Goal: Task Accomplishment & Management: Use online tool/utility

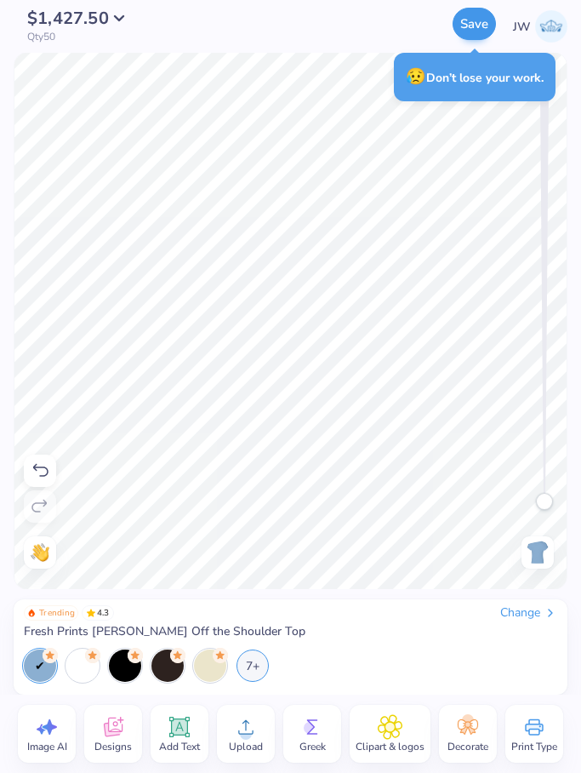
click at [485, 24] on button "Save" at bounding box center [474, 24] width 43 height 32
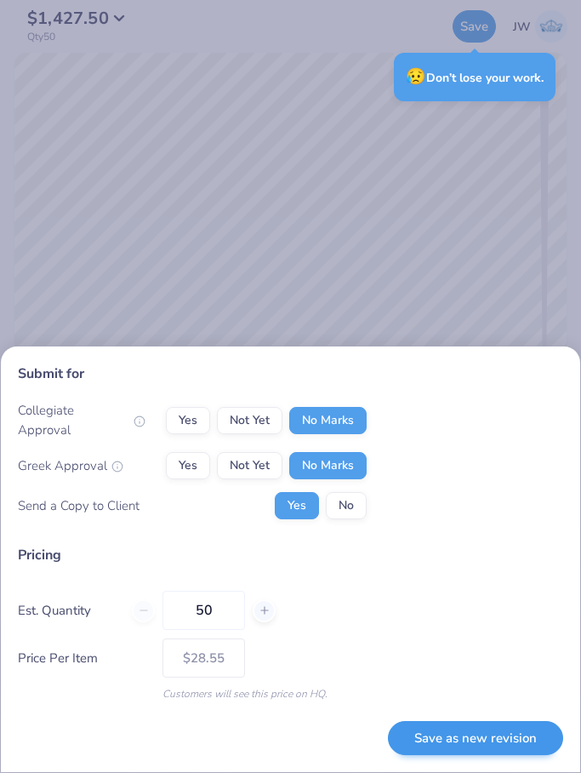
click at [533, 738] on button "Save as new revision" at bounding box center [475, 738] width 175 height 35
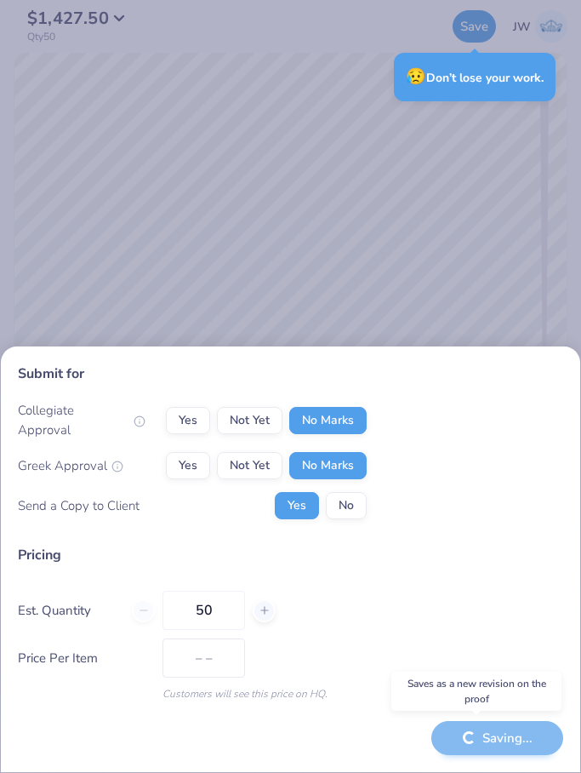
type input "$28.55"
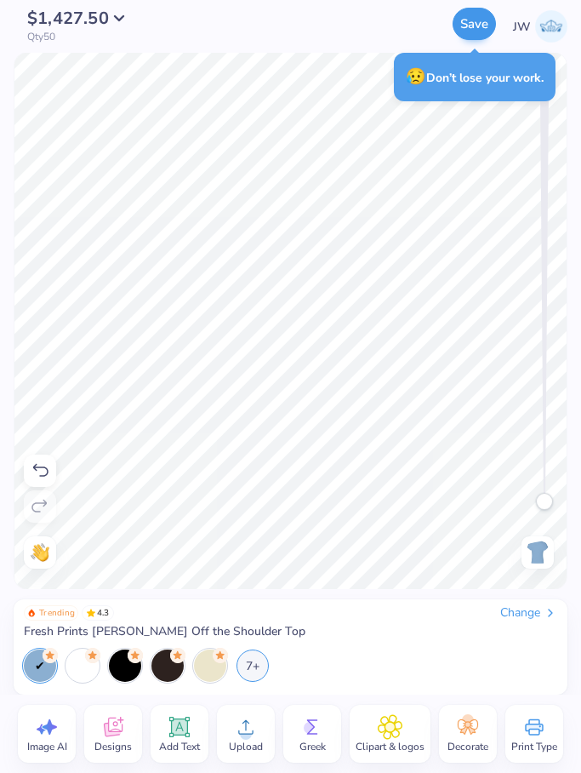
click at [491, 20] on button "Save" at bounding box center [474, 24] width 43 height 32
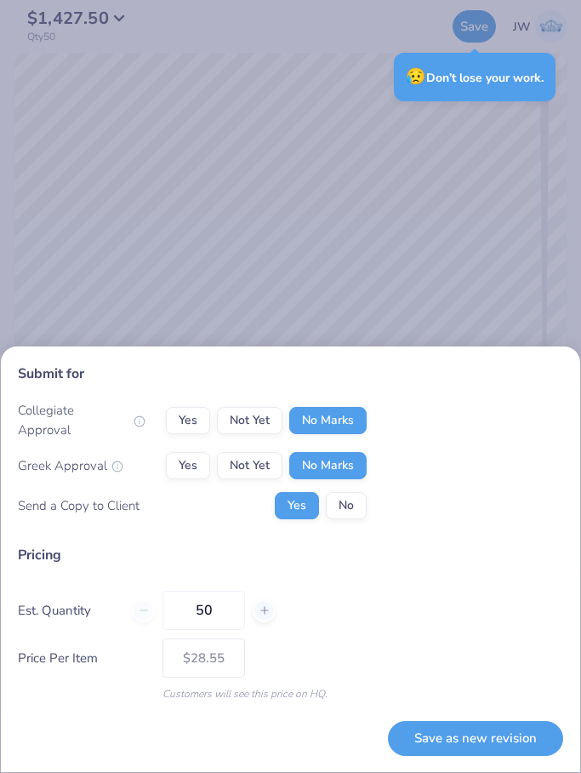
click at [407, 124] on div "Submit for Collegiate Approval Yes Not Yet No Marks Greek Approval Yes Not Yet …" at bounding box center [290, 386] width 581 height 773
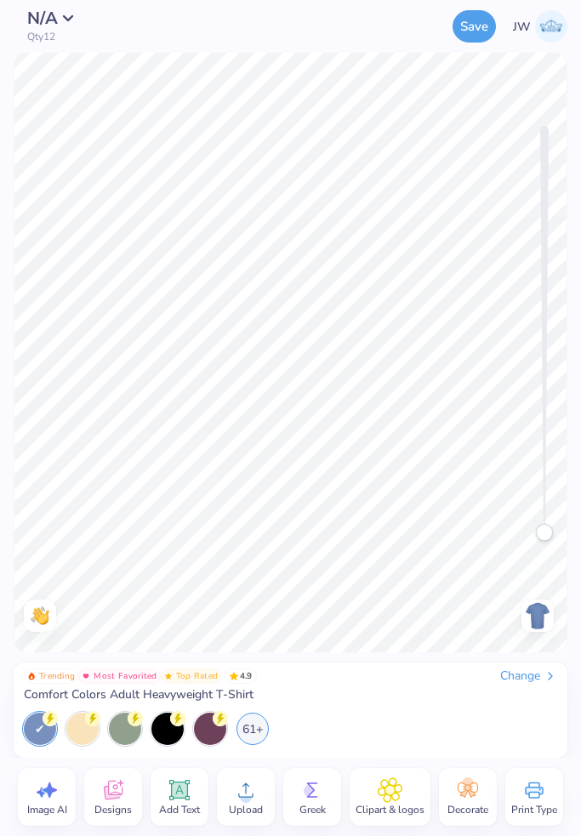
click at [564, 24] on img at bounding box center [551, 26] width 32 height 32
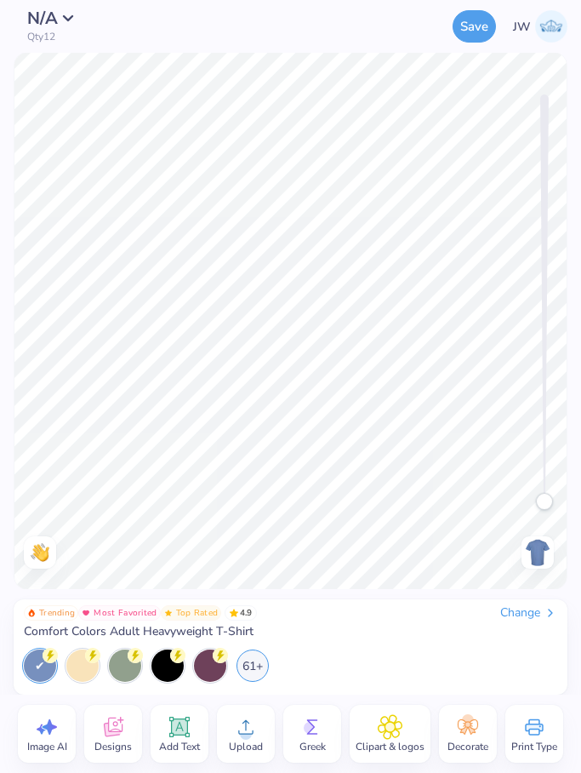
click at [557, 21] on img at bounding box center [551, 26] width 32 height 32
click at [536, 618] on div "Change" at bounding box center [528, 612] width 57 height 15
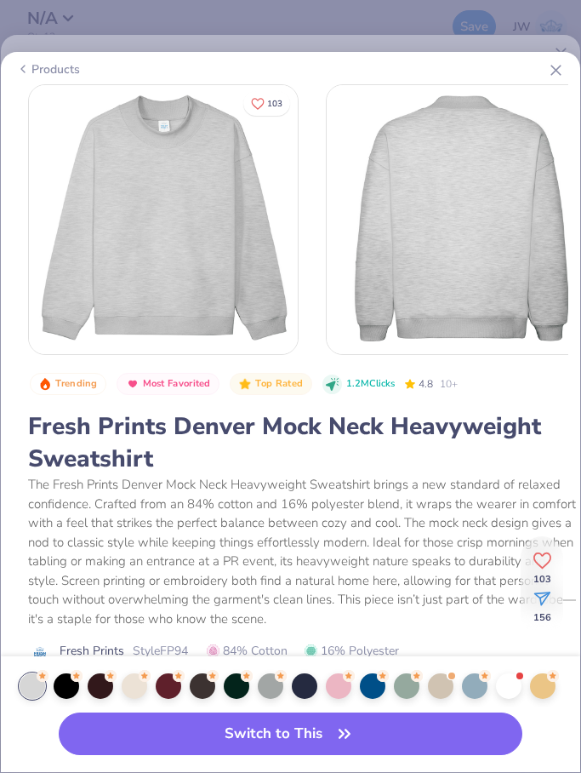
click at [545, 57] on div "Products" at bounding box center [291, 69] width 576 height 31
click at [559, 69] on icon at bounding box center [556, 70] width 18 height 18
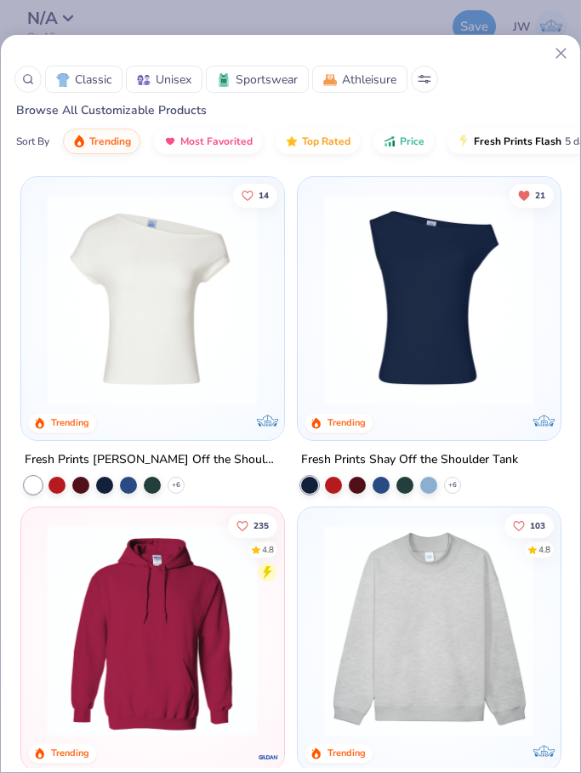
click at [104, 75] on span "Classic" at bounding box center [93, 80] width 37 height 18
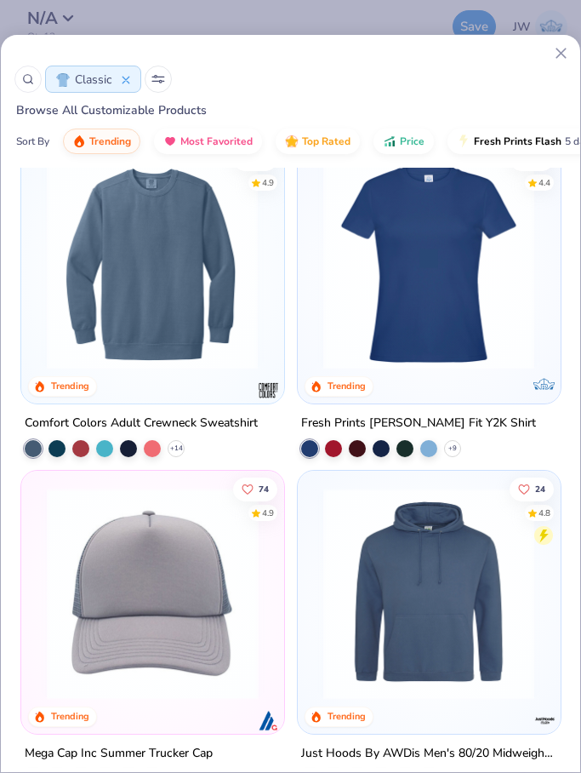
scroll to position [4661, 0]
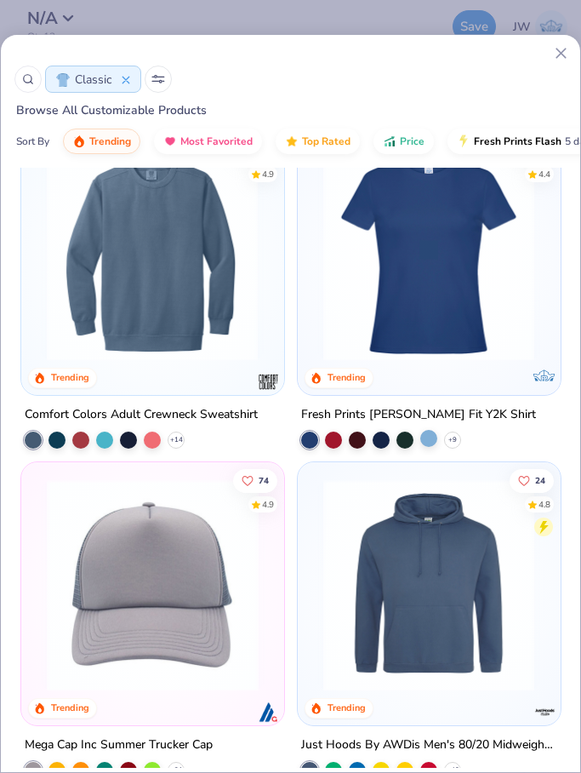
click at [429, 440] on div at bounding box center [428, 438] width 17 height 17
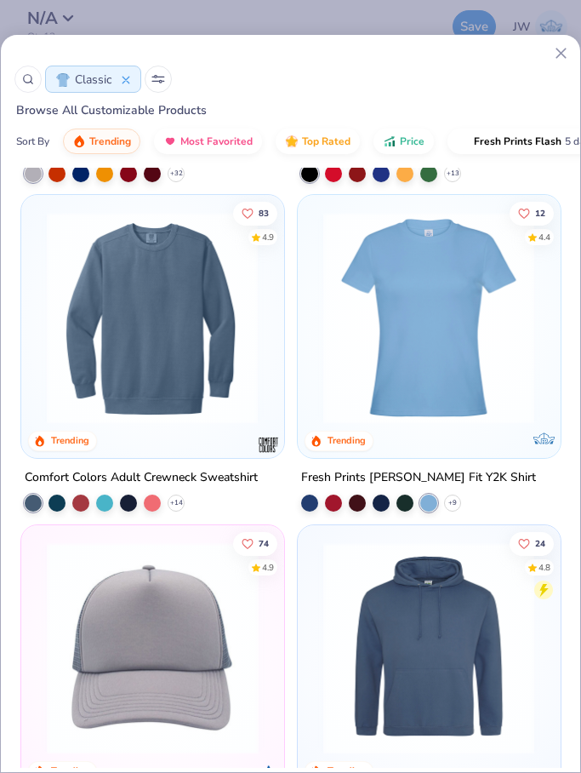
scroll to position [4594, 0]
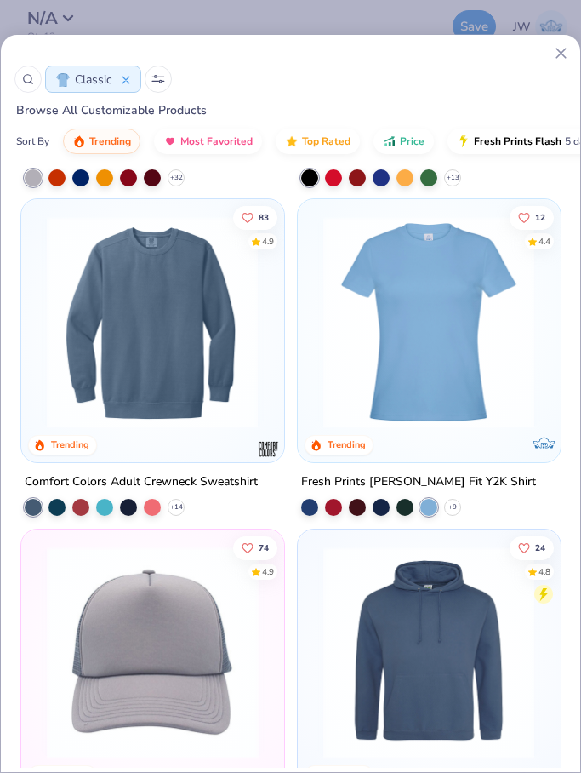
click at [459, 284] on img at bounding box center [429, 322] width 228 height 212
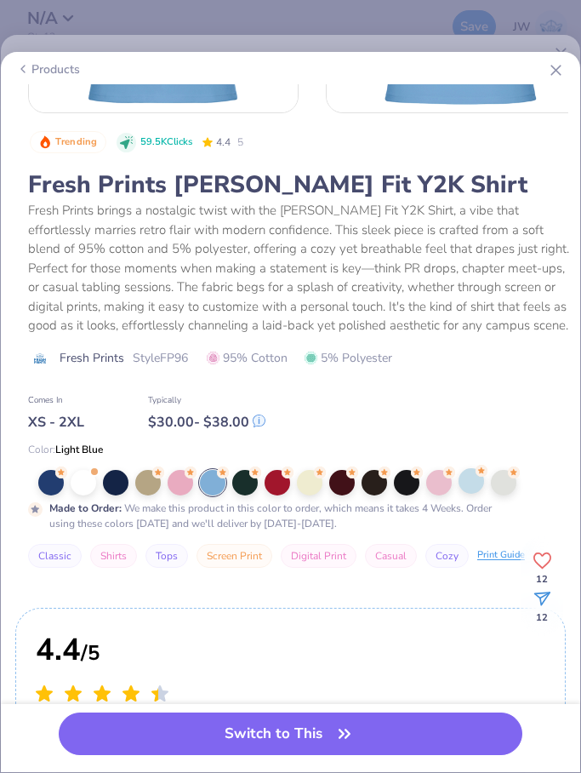
click at [475, 468] on div at bounding box center [472, 481] width 26 height 26
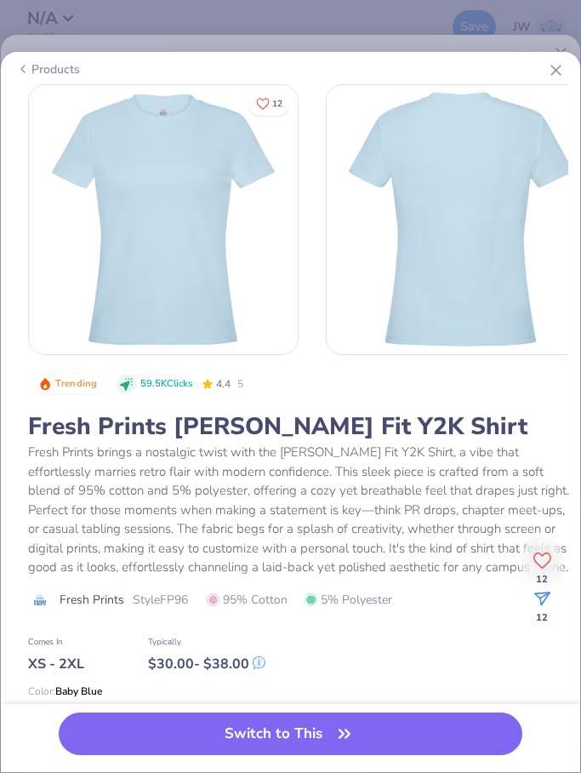
scroll to position [181, 0]
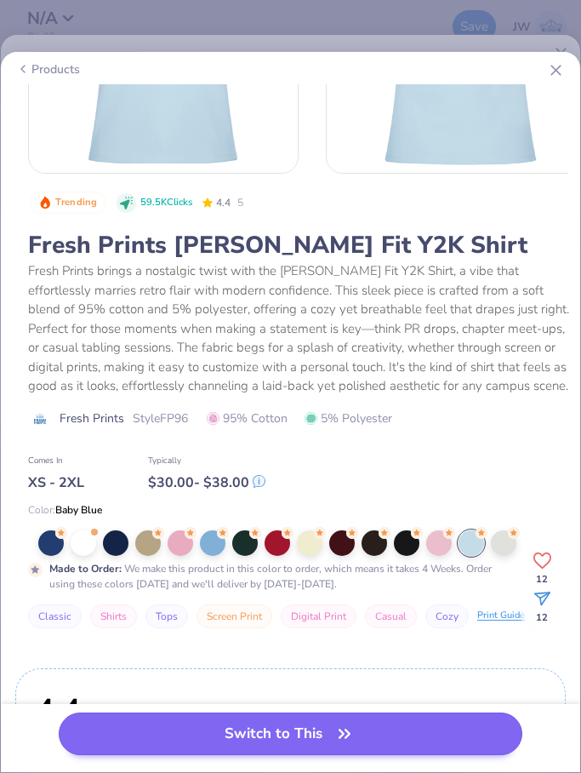
click at [443, 731] on button "Switch to This" at bounding box center [291, 733] width 464 height 43
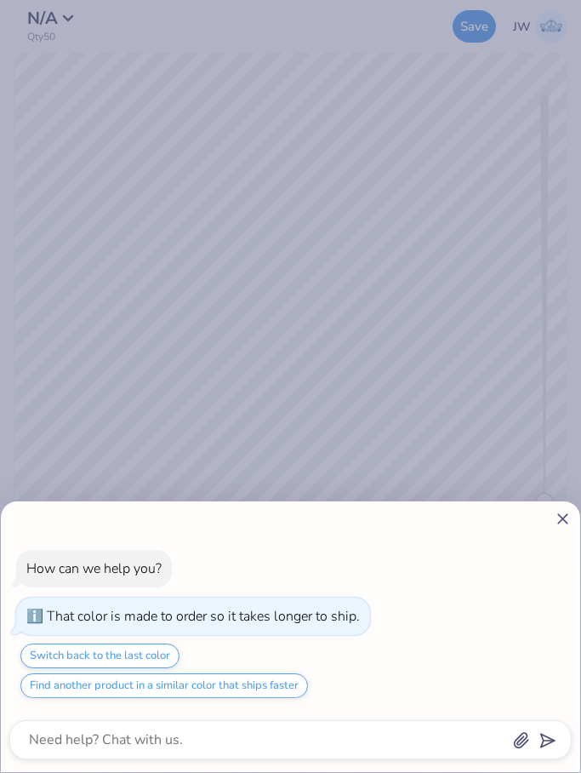
click at [555, 511] on icon at bounding box center [563, 519] width 18 height 18
type textarea "x"
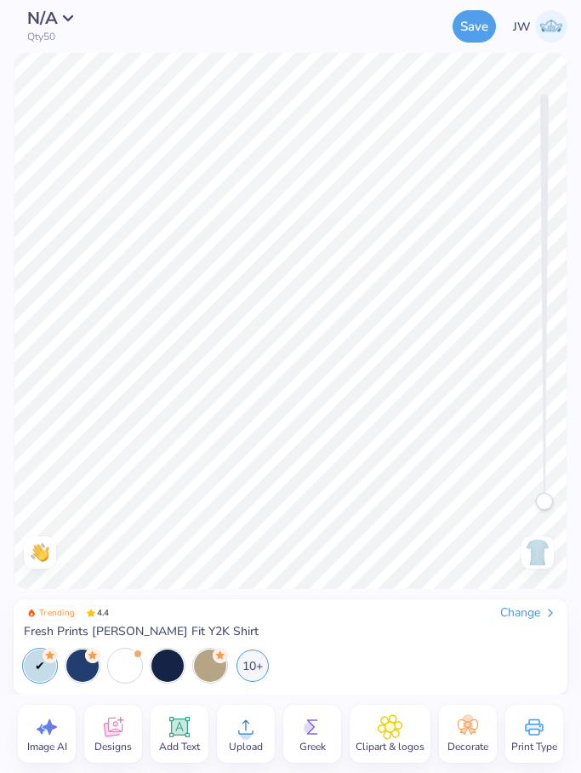
click at [557, 28] on img at bounding box center [551, 26] width 32 height 32
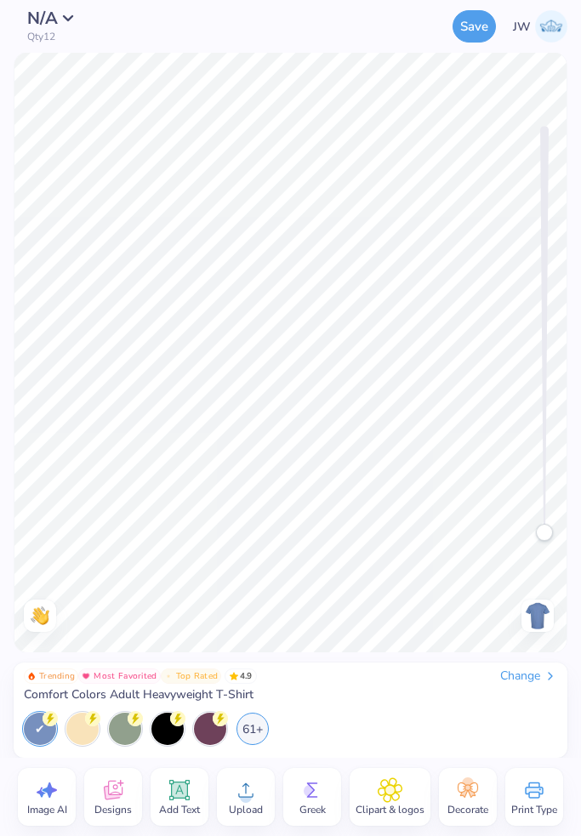
click at [537, 676] on div "Change" at bounding box center [528, 676] width 57 height 15
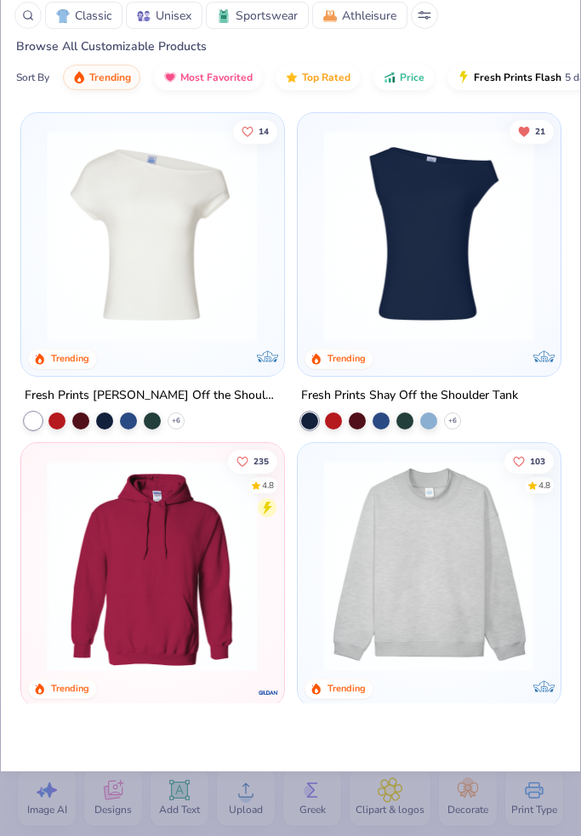
click at [60, 10] on img at bounding box center [63, 16] width 14 height 14
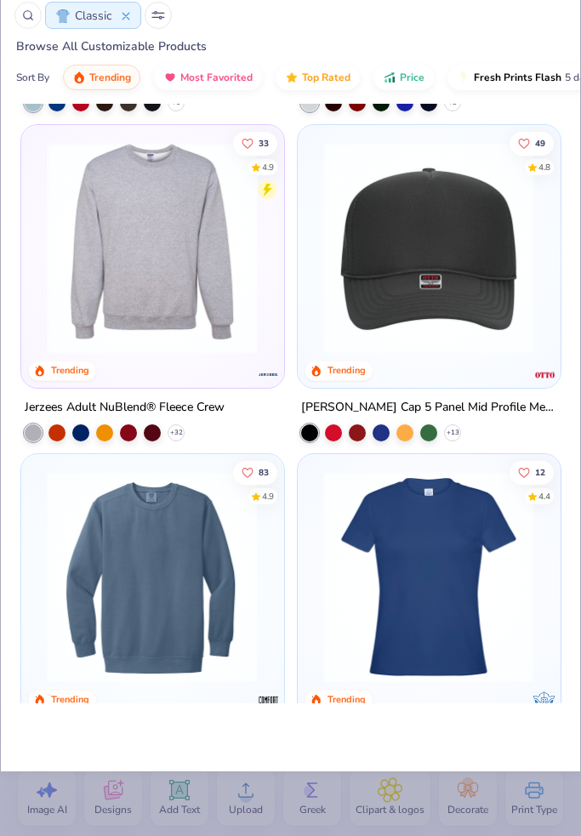
scroll to position [4602, 0]
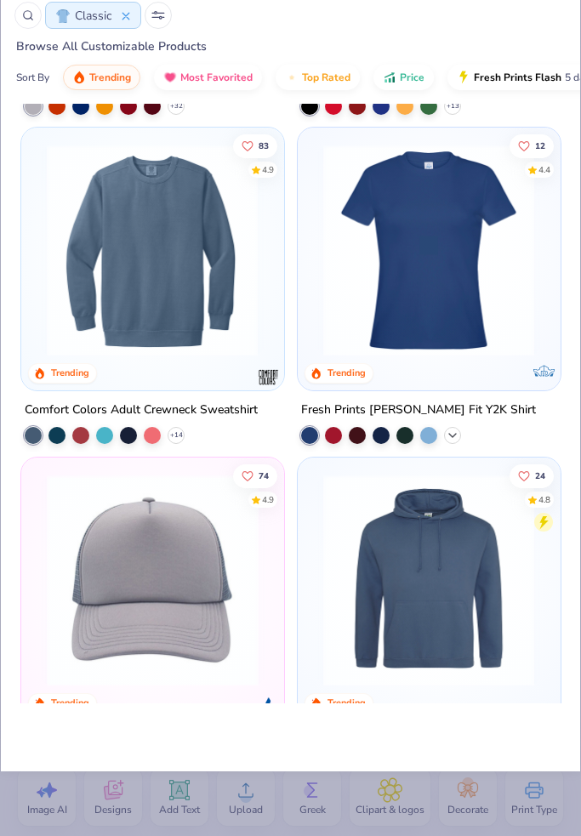
click at [453, 432] on icon at bounding box center [453, 436] width 14 height 14
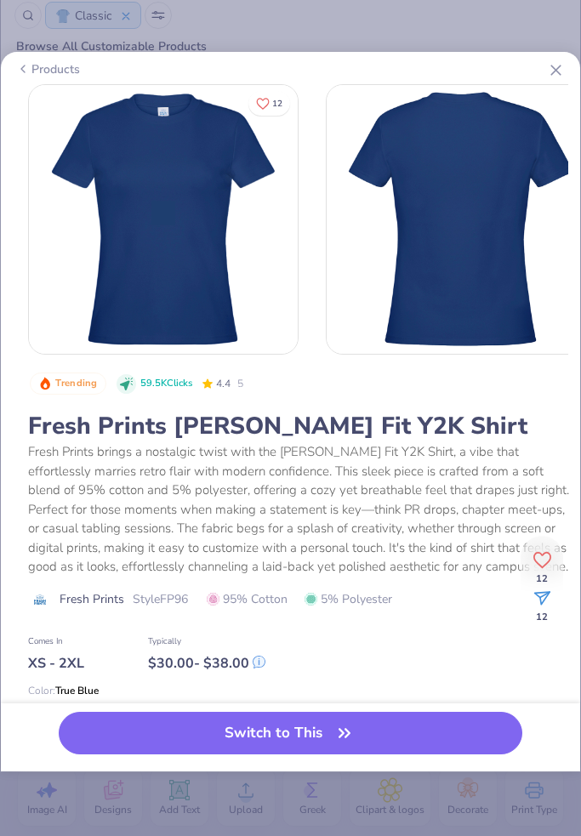
scroll to position [249, 0]
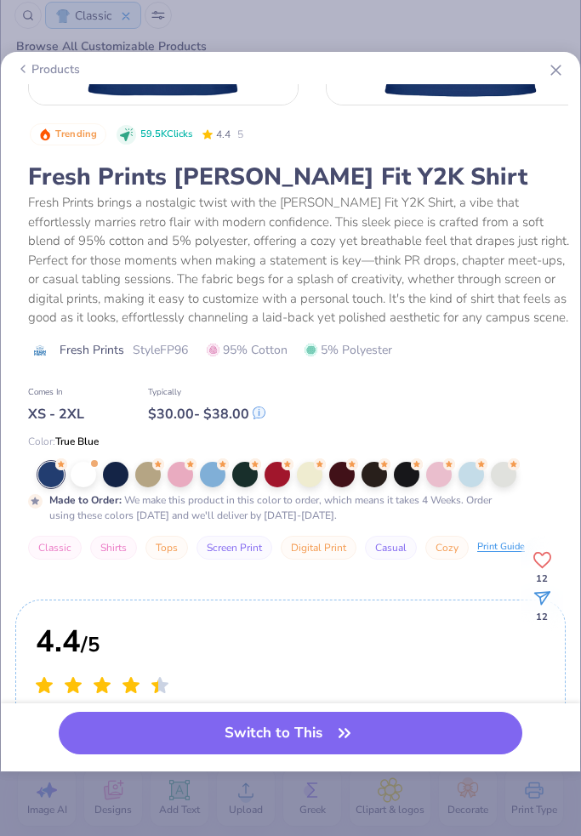
click at [198, 463] on div at bounding box center [308, 475] width 540 height 26
click at [208, 471] on div at bounding box center [213, 473] width 26 height 26
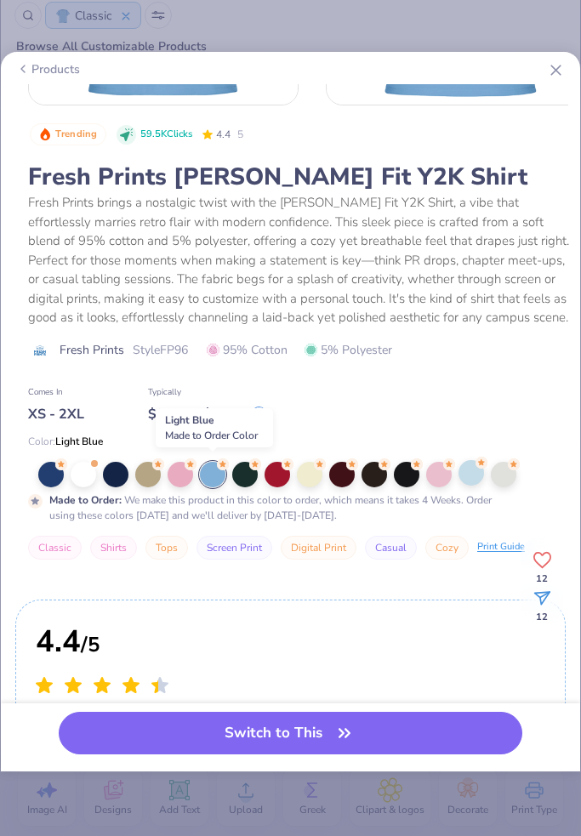
click at [464, 483] on div at bounding box center [472, 473] width 26 height 26
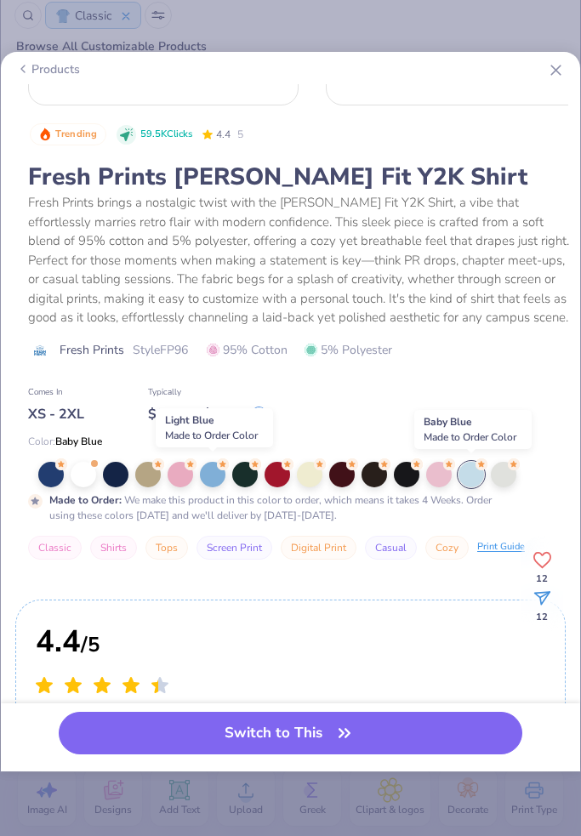
click at [465, 478] on div at bounding box center [472, 475] width 26 height 26
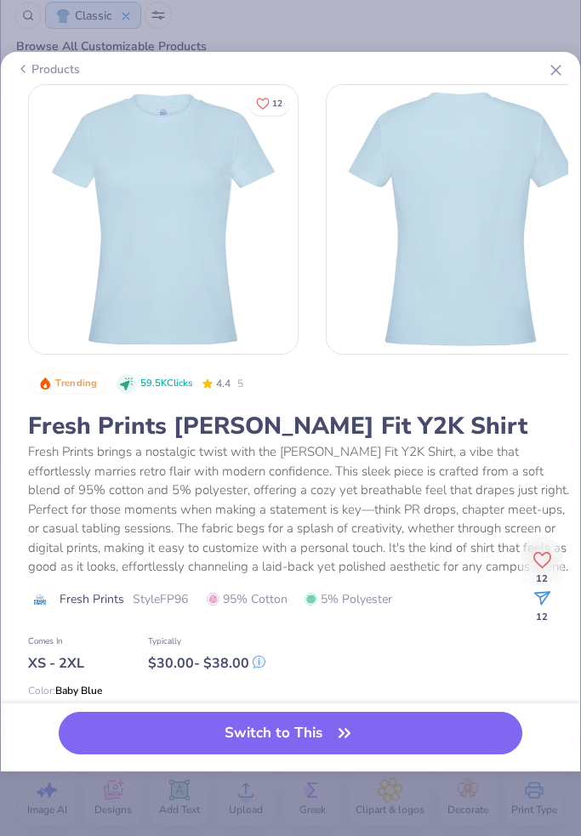
click at [539, 82] on div "Products" at bounding box center [291, 69] width 576 height 31
click at [545, 67] on div "Products" at bounding box center [291, 69] width 576 height 31
click at [552, 76] on icon at bounding box center [556, 70] width 18 height 18
click at [557, 75] on icon at bounding box center [556, 70] width 18 height 18
click at [560, 53] on div "Products 12 Trending 59.5K Clicks 4.4 5 Fresh Prints Naomi Slim Fit Y2K Shirt F…" at bounding box center [290, 412] width 579 height 720
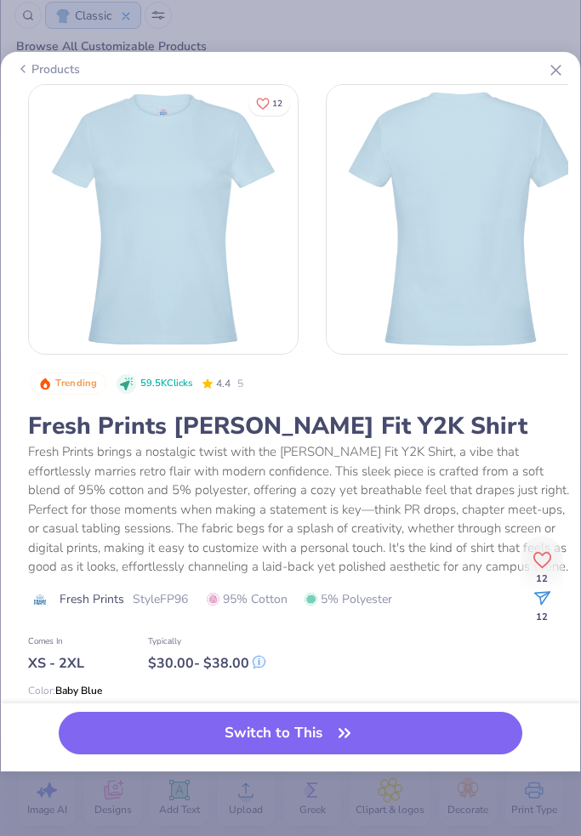
click at [558, 63] on icon at bounding box center [556, 70] width 18 height 18
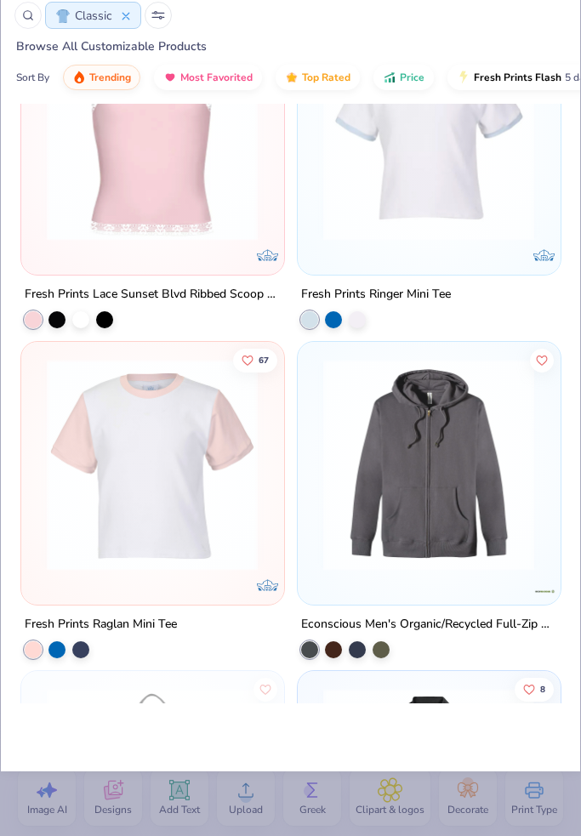
scroll to position [9329, 0]
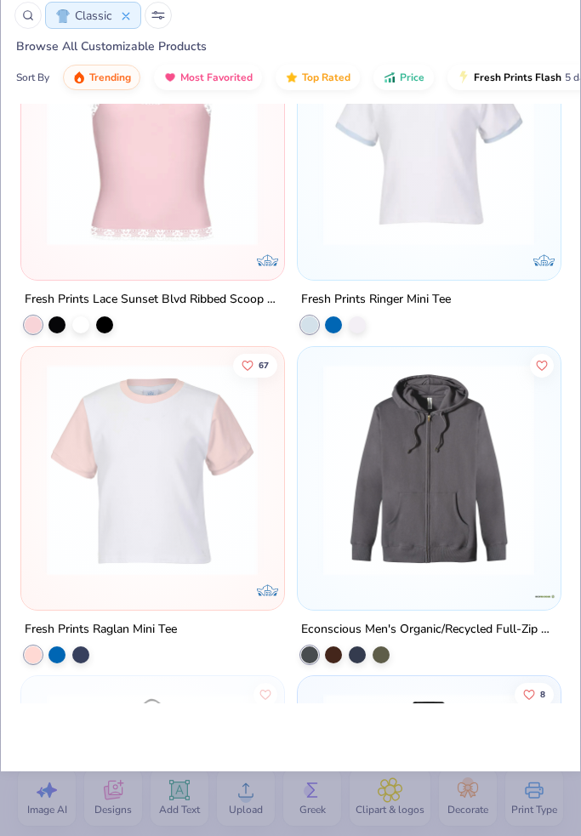
click at [481, 174] on div "11 LAT Adult Football Fine Jersey Tee + 8 15 4.9 Gildan Adult 6 Oz. 50/50 Jerse…" at bounding box center [290, 464] width 579 height 720
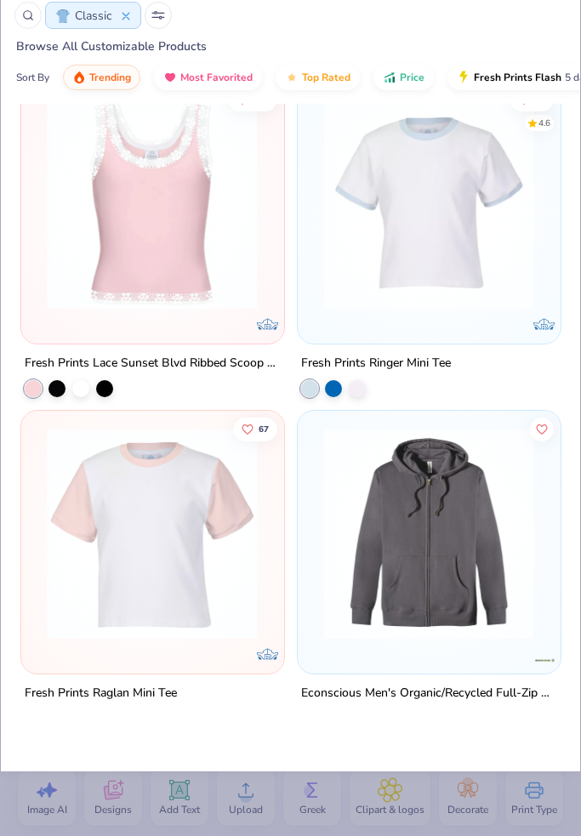
click at [471, 222] on div "11 LAT Adult Football Fine Jersey Tee + 8 15 4.9 Gildan Adult 6 Oz. 50/50 Jerse…" at bounding box center [290, 464] width 579 height 720
click at [493, 261] on div "11 LAT Adult Football Fine Jersey Tee + 8 15 4.9 Gildan Adult 6 Oz. 50/50 Jerse…" at bounding box center [290, 464] width 579 height 720
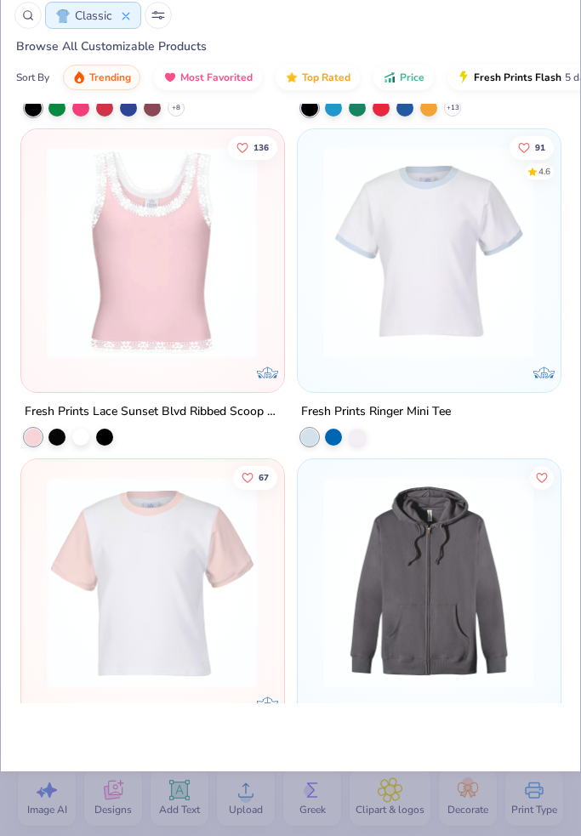
click at [466, 231] on img at bounding box center [429, 252] width 228 height 212
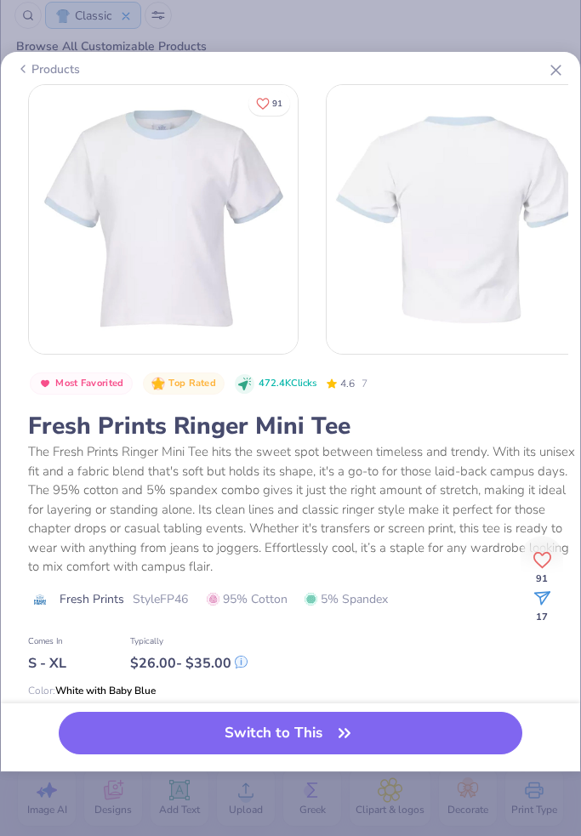
scroll to position [133, 0]
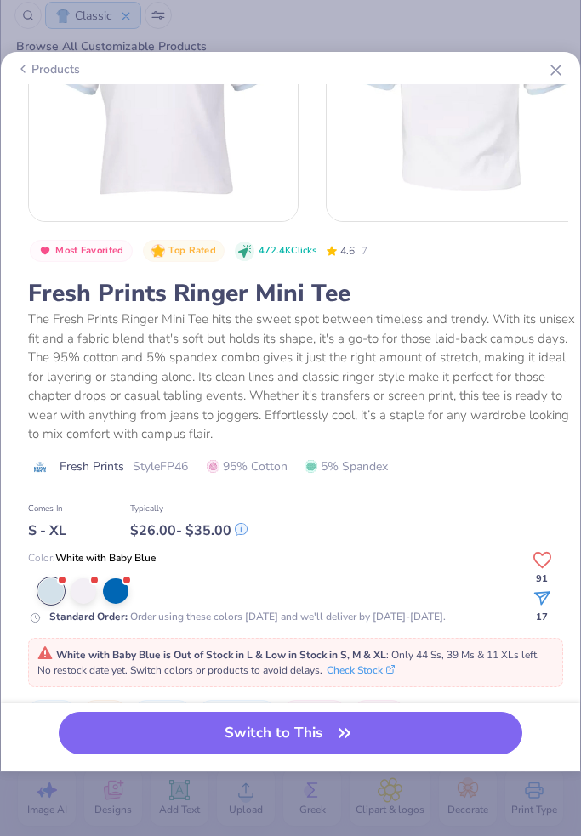
click at [561, 61] on icon at bounding box center [556, 70] width 18 height 18
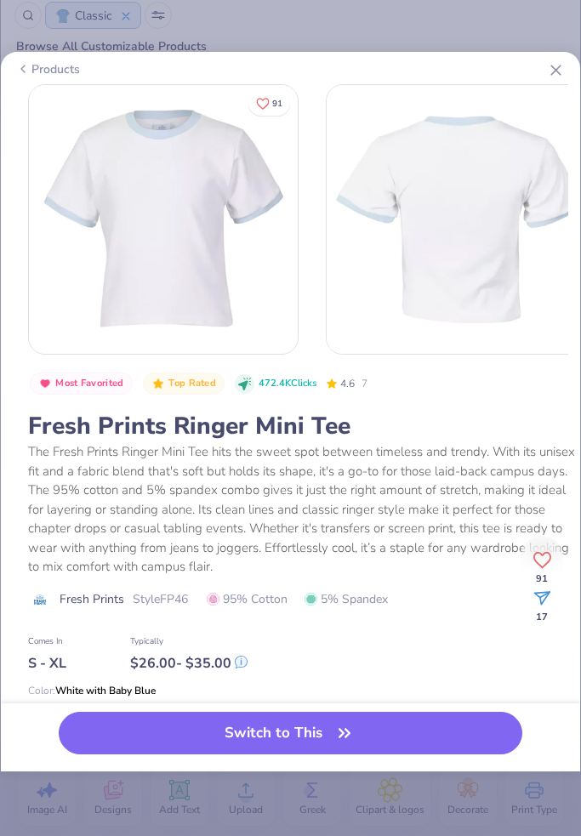
click at [568, 61] on div "Products" at bounding box center [291, 69] width 576 height 31
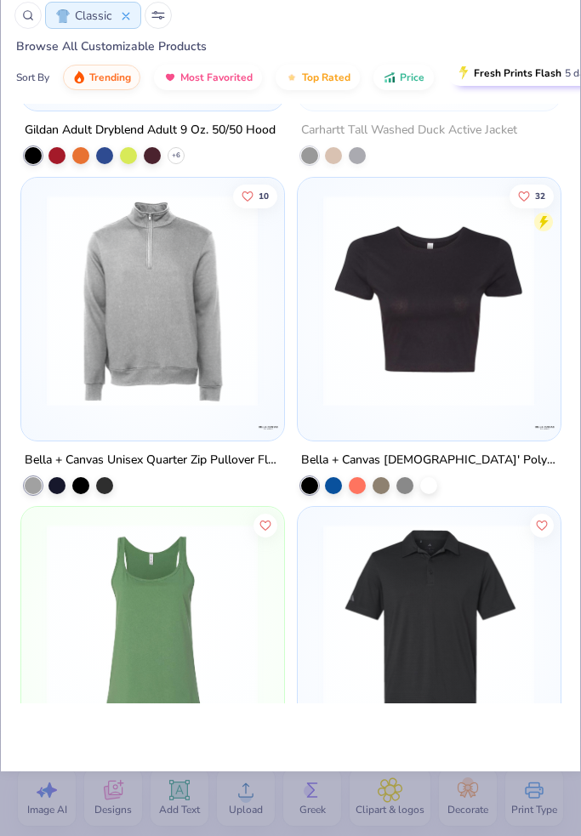
scroll to position [12799, 0]
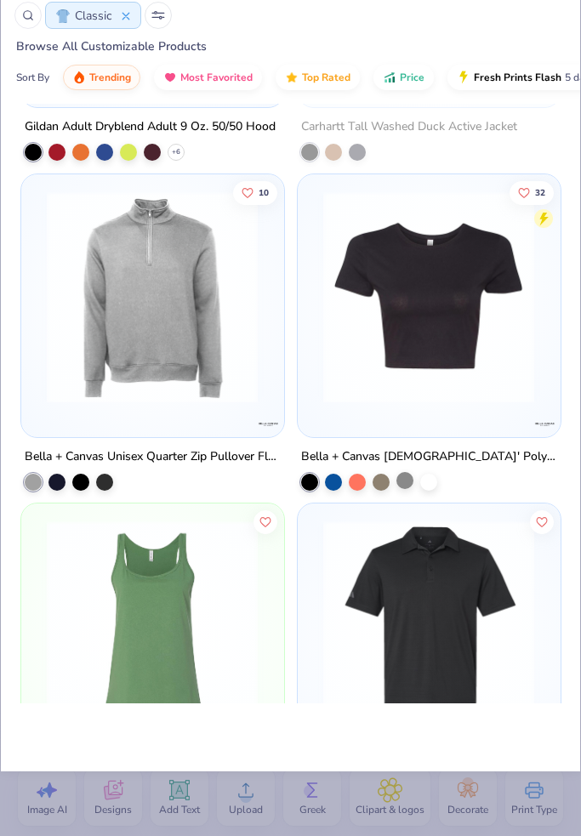
click at [403, 479] on div at bounding box center [405, 479] width 17 height 17
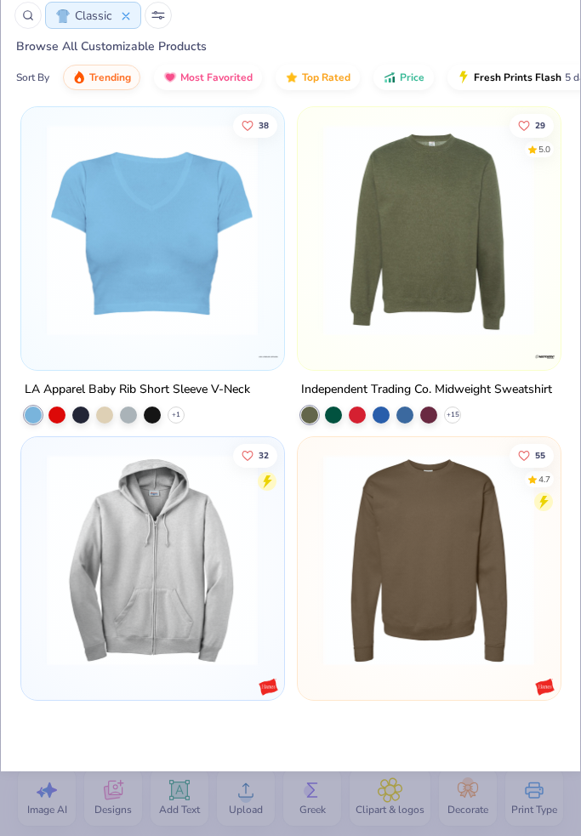
scroll to position [14496, 0]
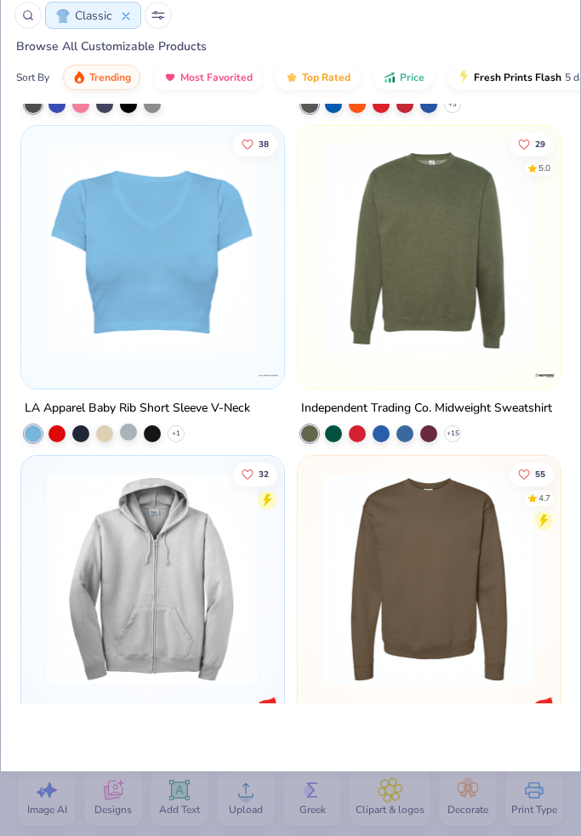
click at [135, 437] on div at bounding box center [128, 432] width 17 height 17
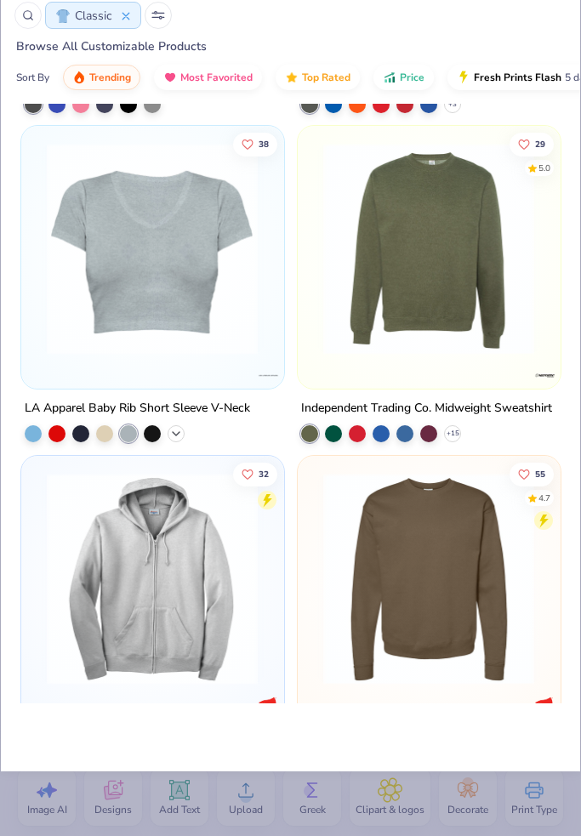
click at [180, 437] on icon at bounding box center [176, 434] width 14 height 14
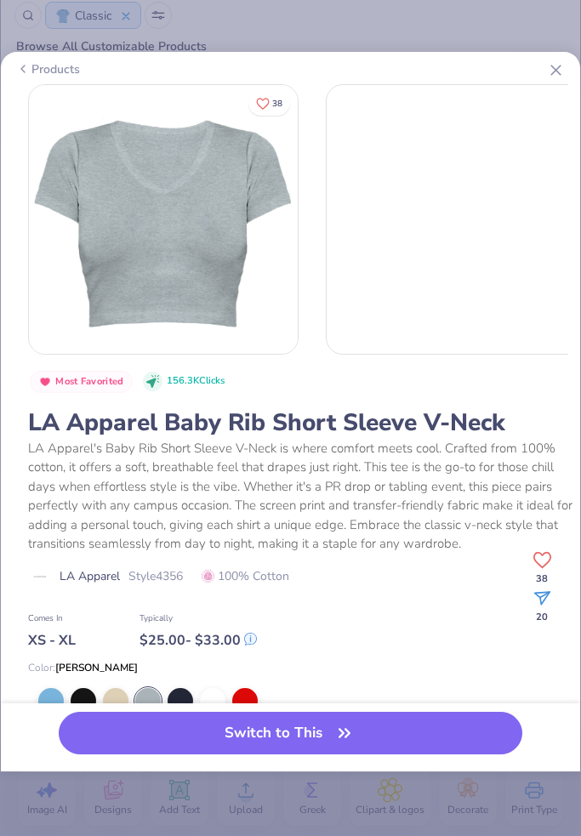
click at [176, 433] on div "LA Apparel Baby Rib Short Sleeve V-Neck" at bounding box center [303, 423] width 551 height 32
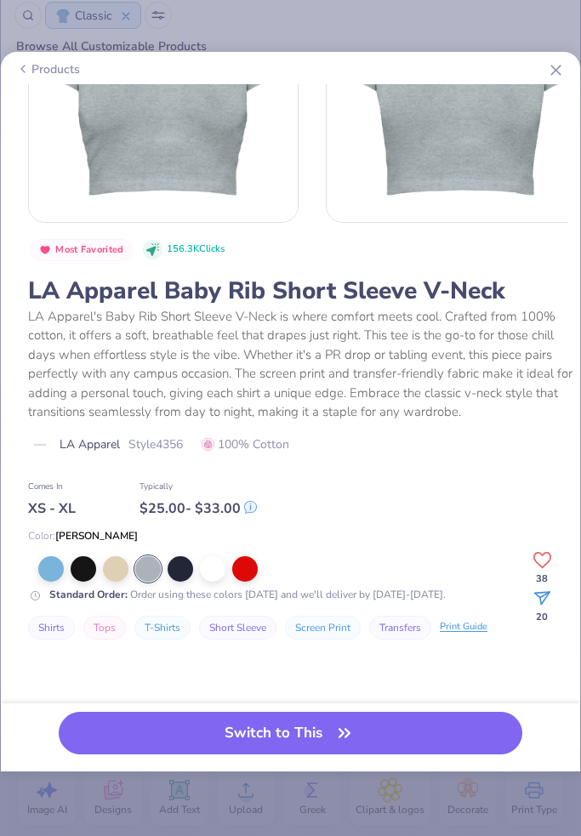
scroll to position [130, 0]
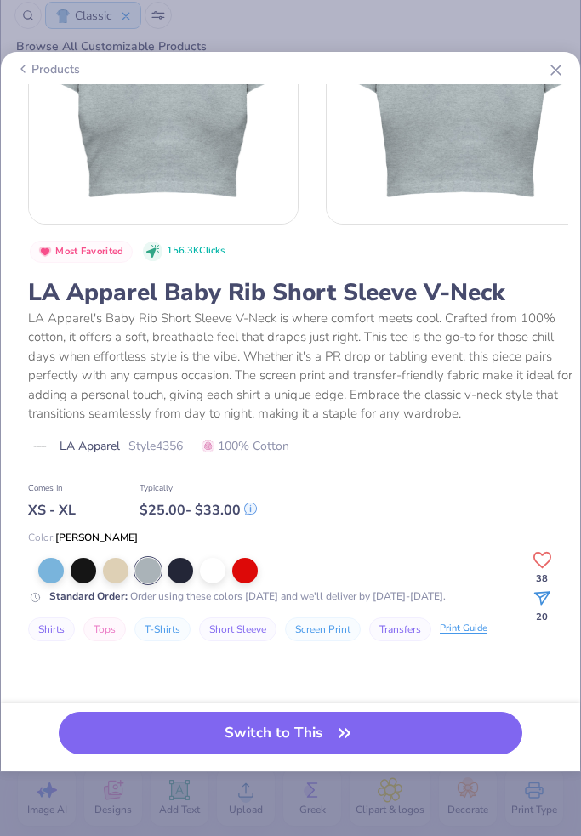
click at [557, 66] on icon at bounding box center [556, 70] width 18 height 18
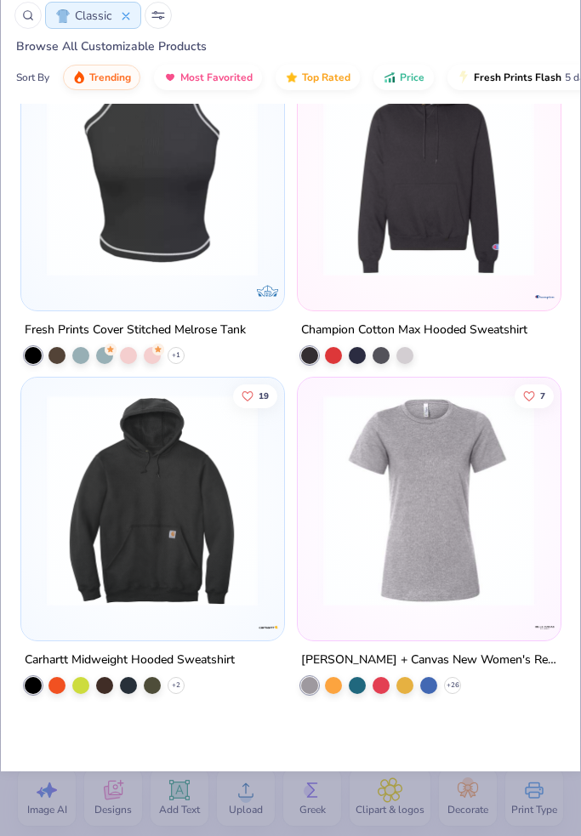
scroll to position [19248, 0]
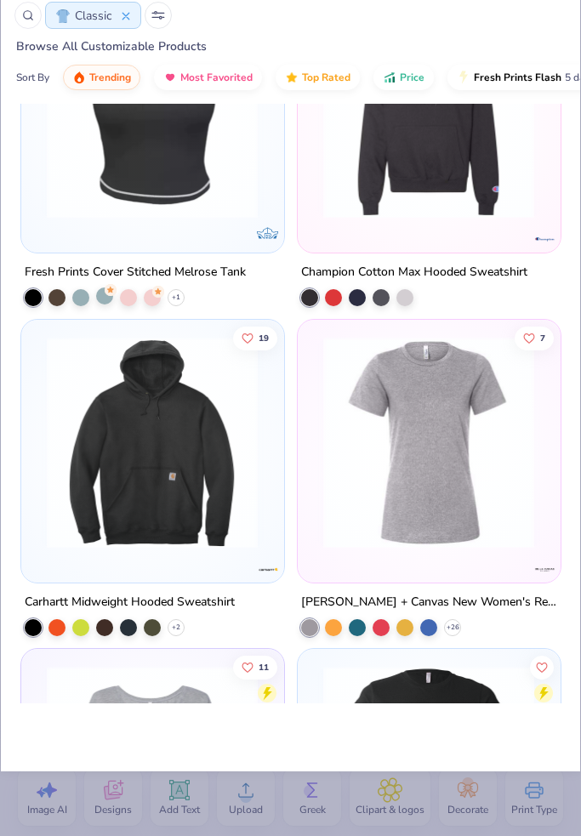
click at [107, 304] on div at bounding box center [104, 296] width 17 height 17
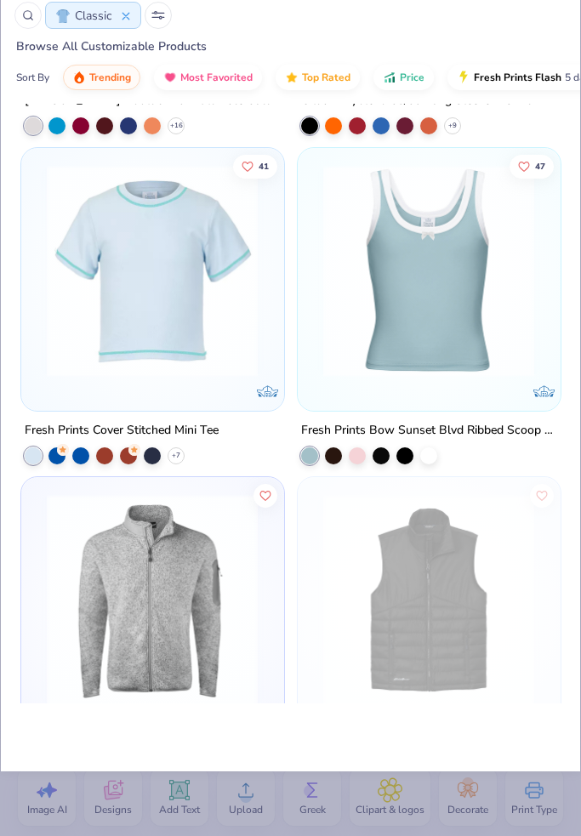
scroll to position [25355, 0]
click at [182, 453] on icon at bounding box center [176, 455] width 14 height 14
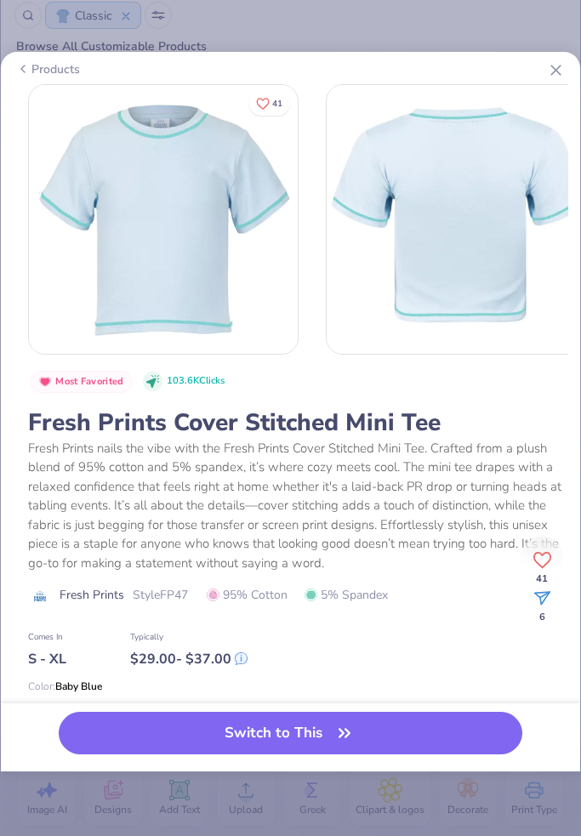
click at [178, 454] on div "Fresh Prints nails the vibe with the Fresh Prints Cover Stitched Mini Tee. Craf…" at bounding box center [303, 506] width 551 height 134
click at [579, 13] on div "Products 41 Most Favorited 103.6K Clicks Fresh Prints Cover Stitched Mini Tee F…" at bounding box center [290, 418] width 581 height 836
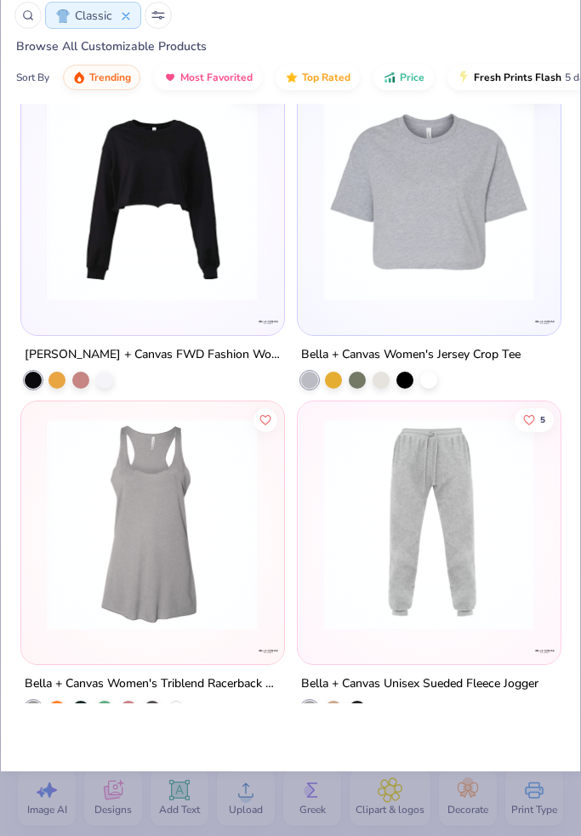
scroll to position [28117, 0]
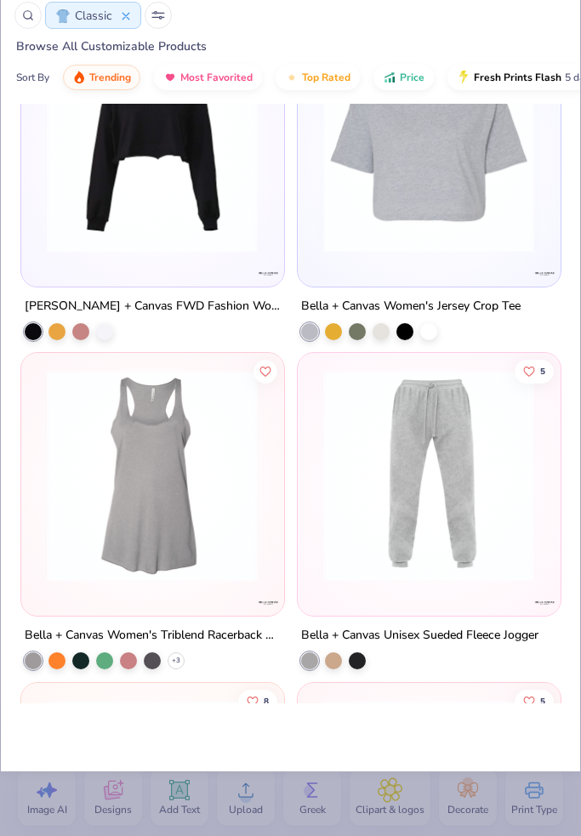
click at [477, 171] on div "10 Carhartt Rain Defender ® Paxton Heavyweight Hooded Sweatshirt 5 Carhartt Wat…" at bounding box center [290, 464] width 579 height 720
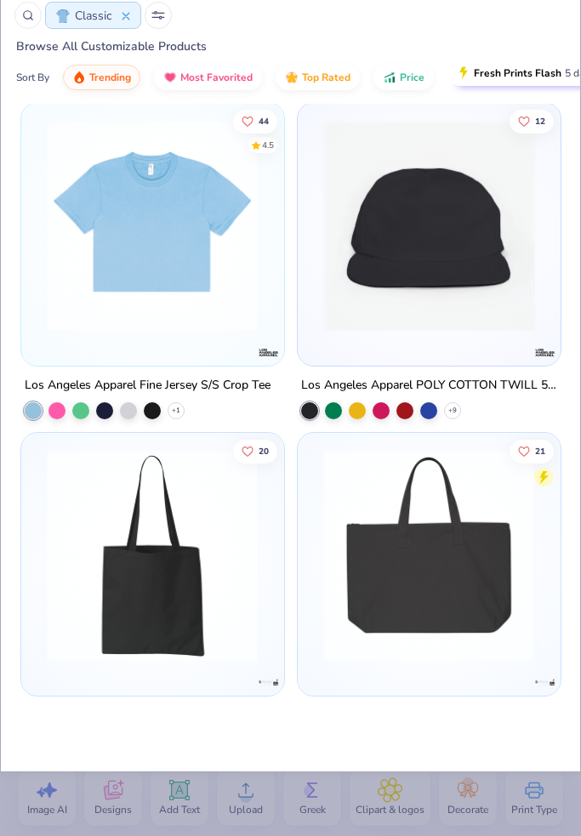
scroll to position [45480, 0]
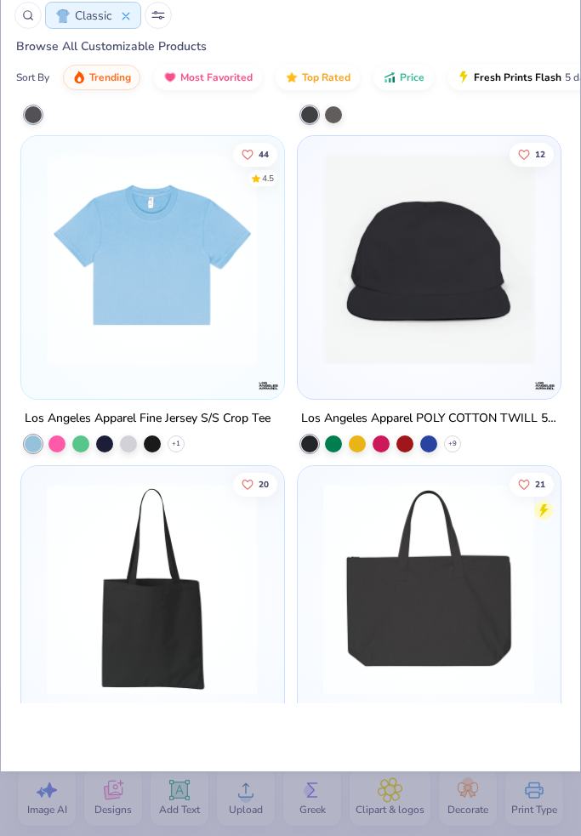
click at [245, 246] on div "Marine Layer Men's Reversible Corbet Pullover Marine Layer Women's Sport Jogger…" at bounding box center [290, 464] width 579 height 720
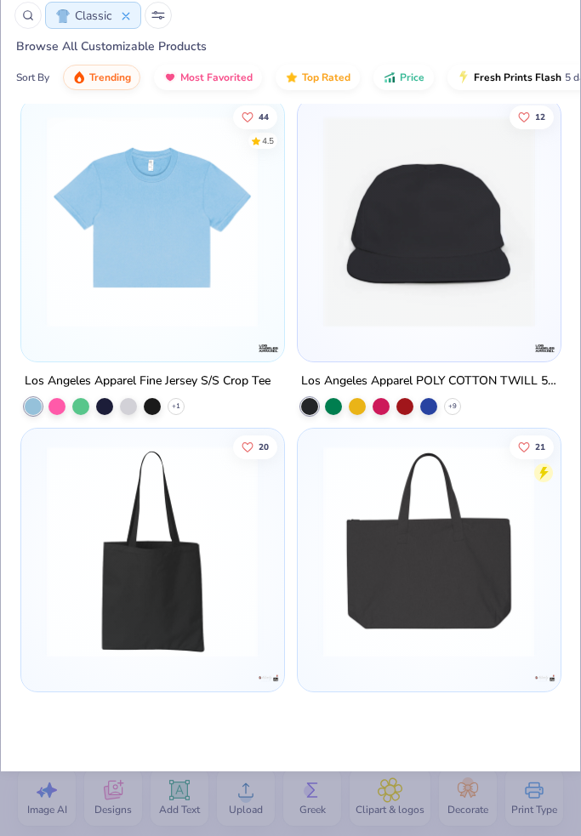
click at [212, 192] on div "Marine Layer Men's Reversible Corbet Pullover Marine Layer Women's Sport Jogger…" at bounding box center [290, 464] width 579 height 720
click at [174, 243] on img at bounding box center [152, 222] width 228 height 212
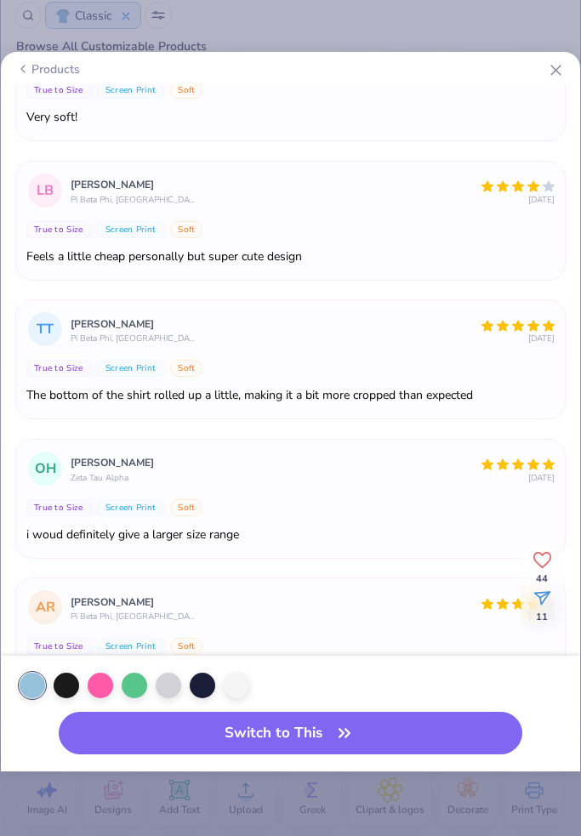
scroll to position [266, 0]
click at [560, 62] on icon at bounding box center [556, 70] width 18 height 18
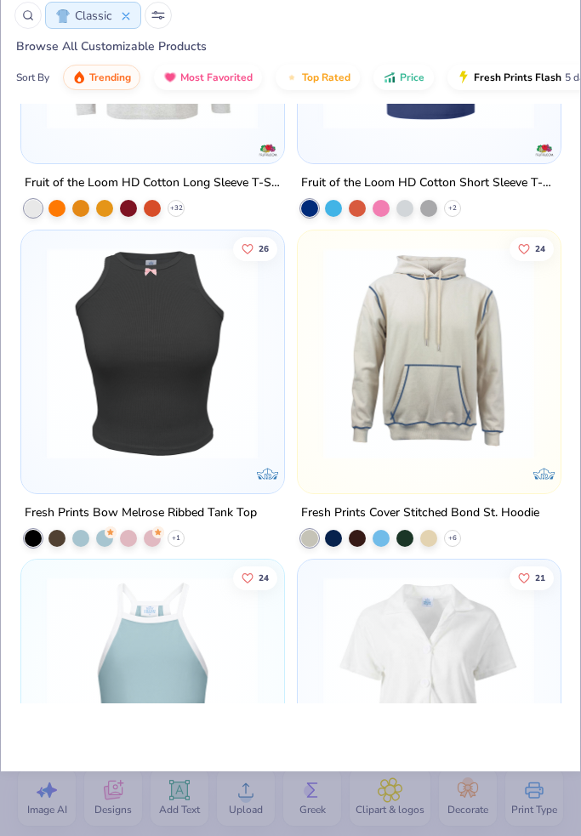
scroll to position [51027, 0]
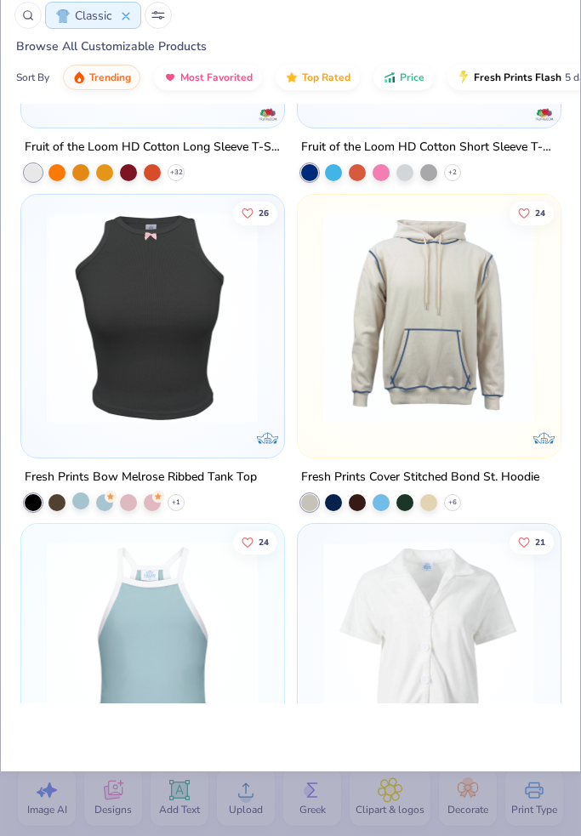
click at [83, 496] on div at bounding box center [80, 500] width 17 height 17
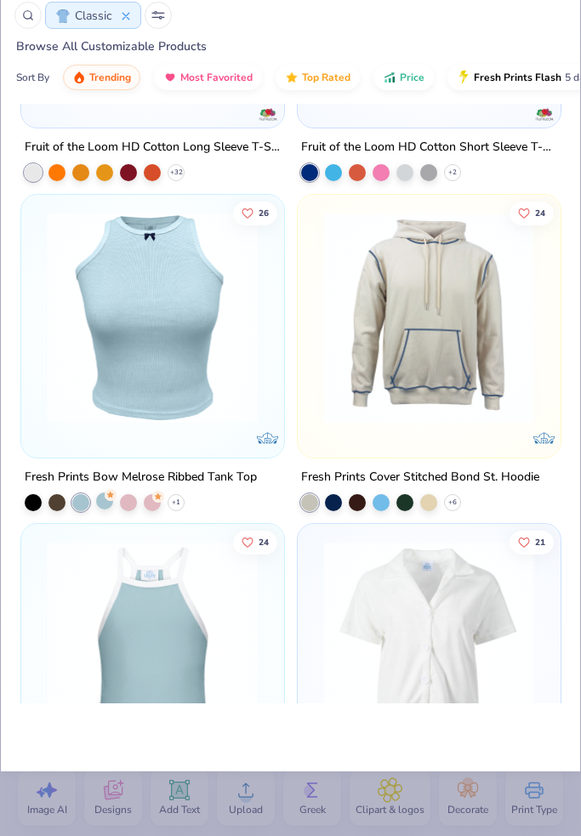
click at [106, 503] on div at bounding box center [104, 500] width 17 height 17
click at [77, 498] on div at bounding box center [80, 500] width 17 height 17
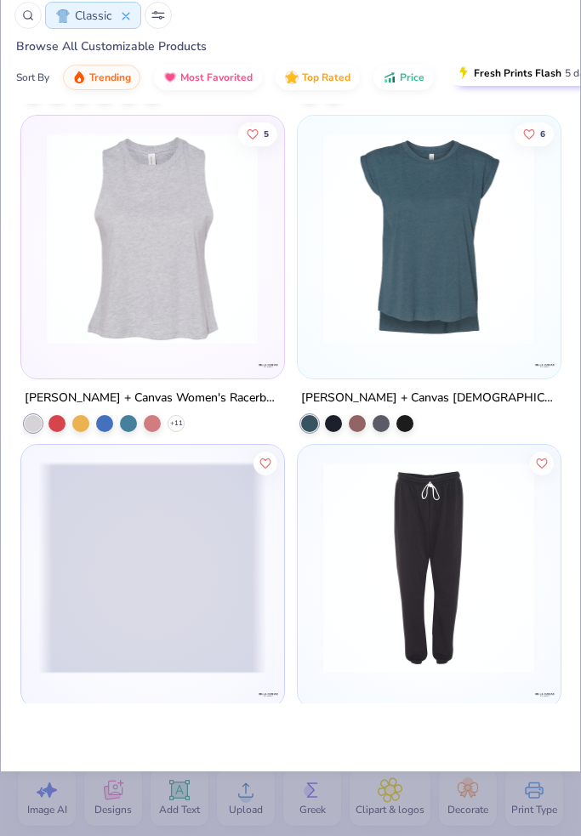
scroll to position [60999, 0]
click at [179, 418] on icon at bounding box center [176, 423] width 14 height 14
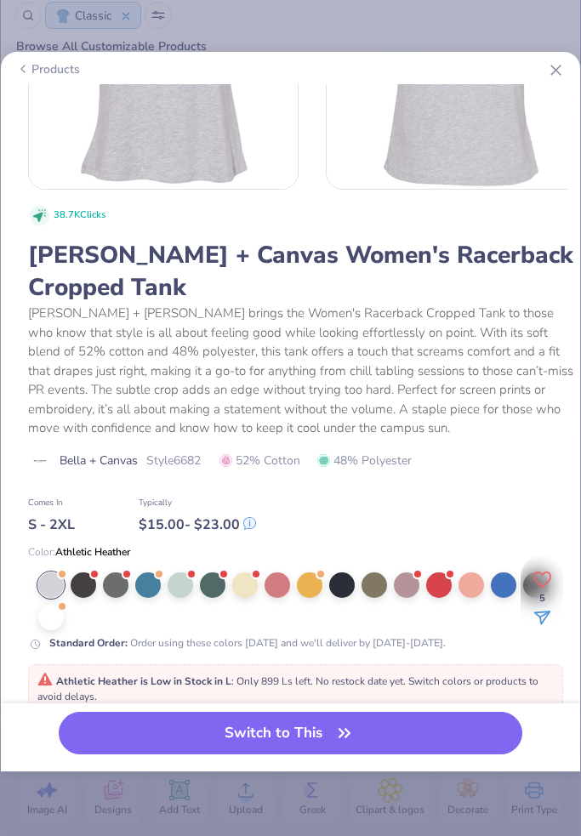
scroll to position [230, 0]
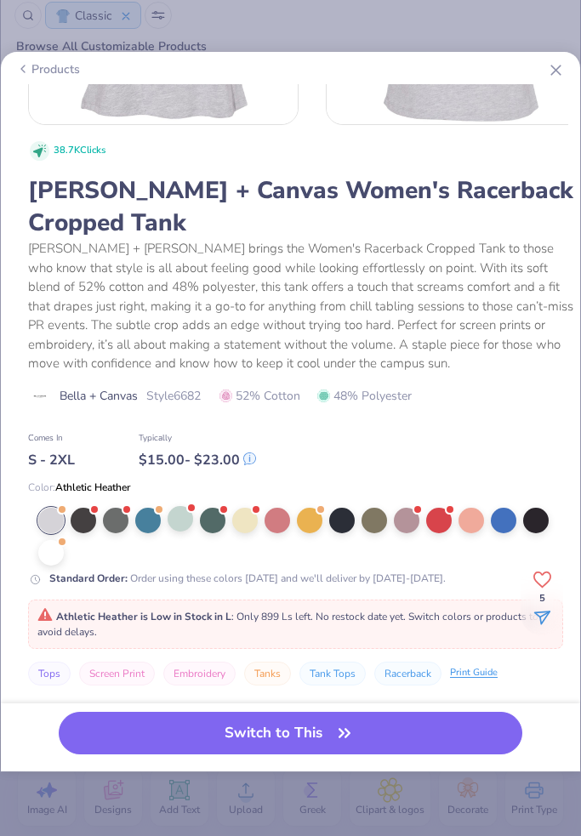
click at [194, 508] on div at bounding box center [191, 508] width 7 height 7
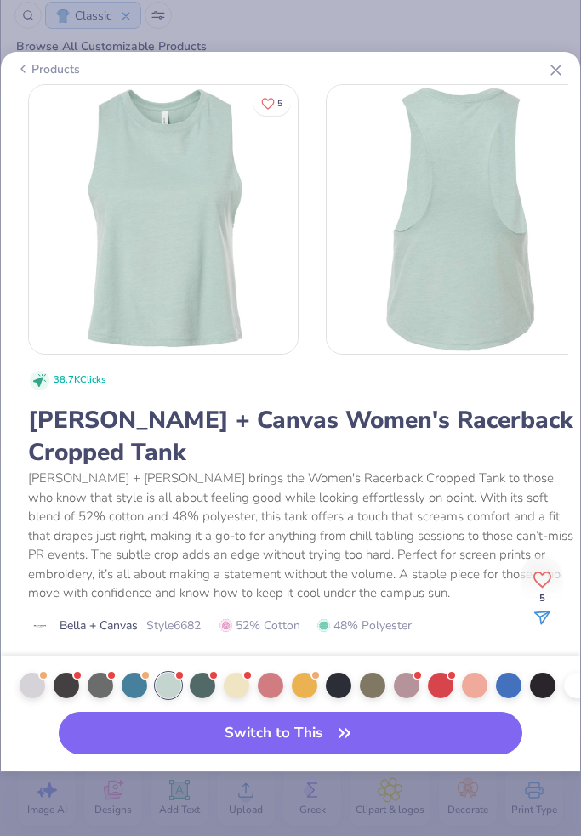
click at [552, 72] on icon at bounding box center [556, 70] width 18 height 18
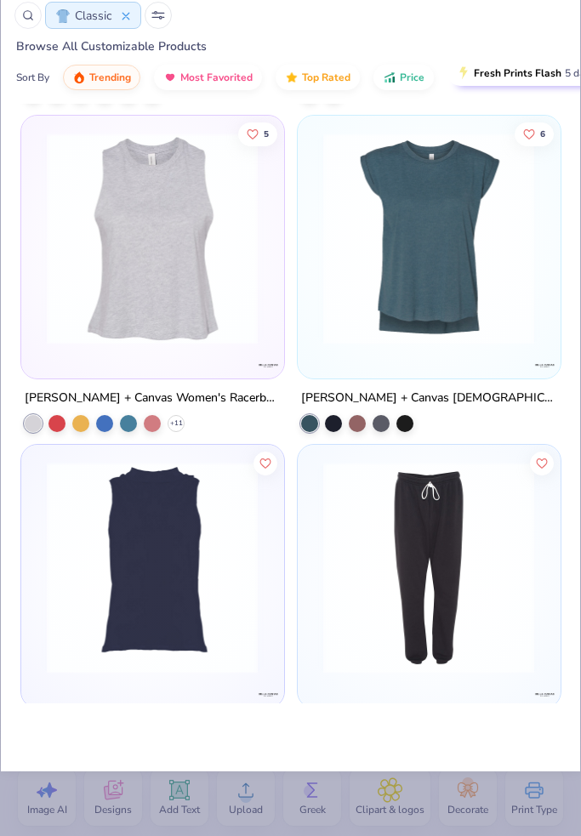
click at [555, 70] on span "Fresh Prints Flash" at bounding box center [518, 73] width 88 height 14
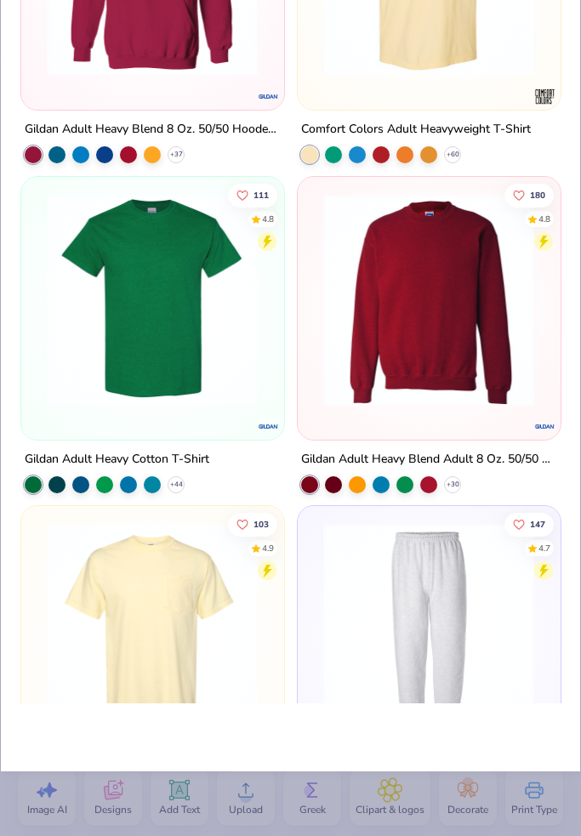
scroll to position [184, 0]
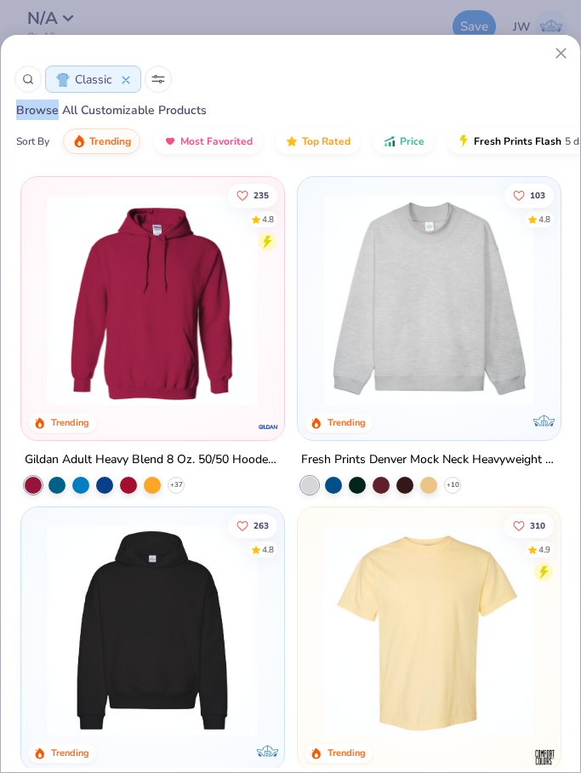
click at [101, 9] on div "Classic Browse All Customizable Products Sort By Trending Most Favorited Top Ra…" at bounding box center [290, 386] width 581 height 773
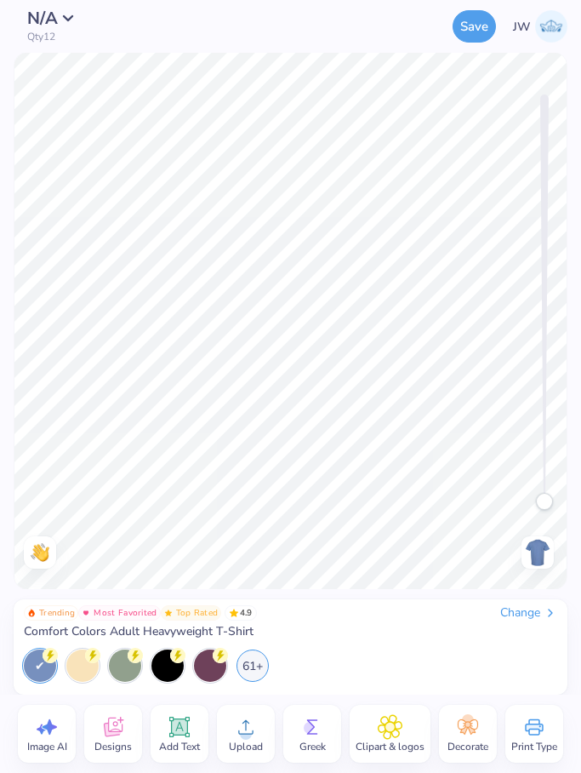
click at [534, 608] on div "Change" at bounding box center [528, 612] width 57 height 15
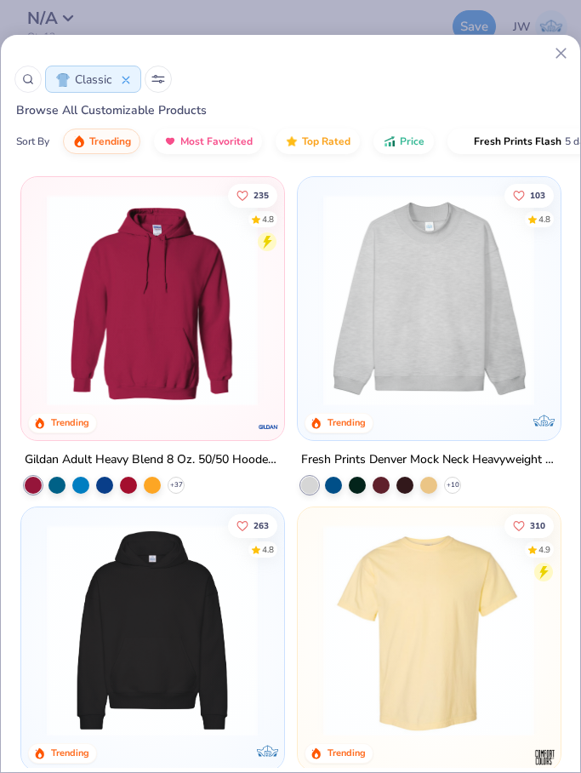
click at [130, 80] on icon at bounding box center [126, 80] width 9 height 9
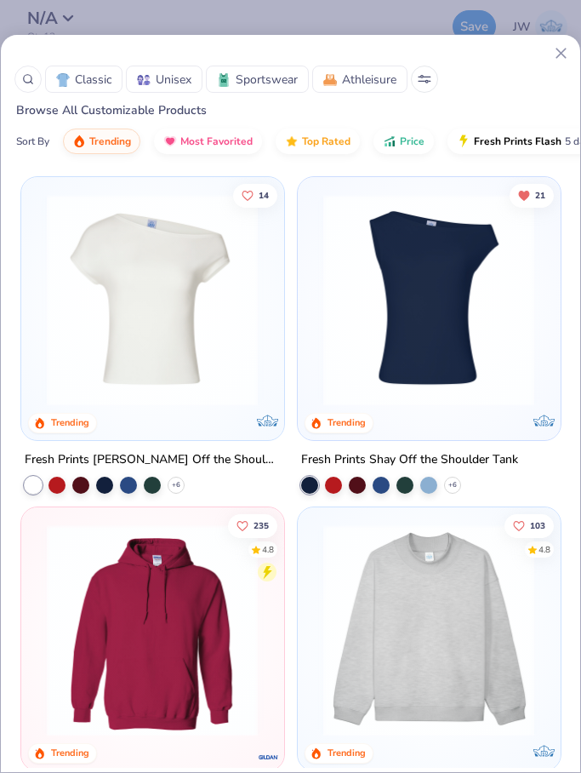
click at [437, 86] on button at bounding box center [424, 79] width 27 height 27
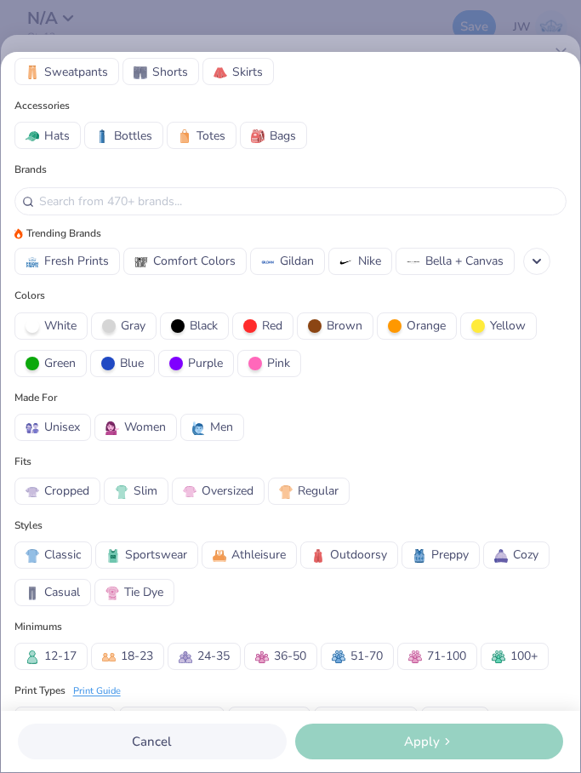
scroll to position [227, 0]
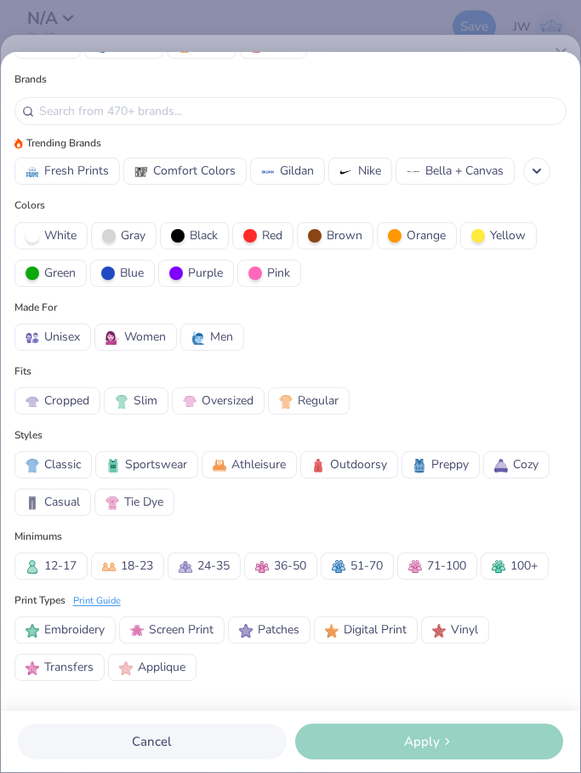
click at [151, 280] on button "Blue" at bounding box center [122, 273] width 65 height 27
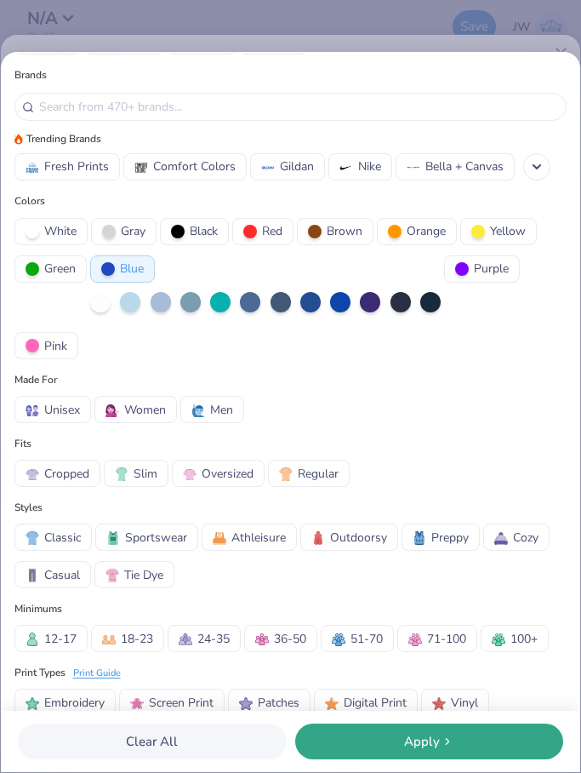
click at [132, 303] on div at bounding box center [130, 302] width 20 height 20
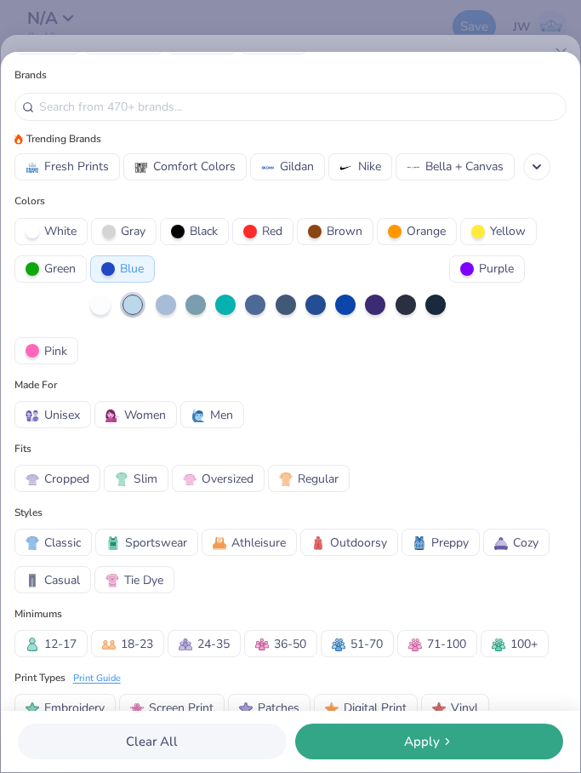
click at [135, 410] on span "Women" at bounding box center [145, 415] width 42 height 18
click at [136, 485] on span "Slim" at bounding box center [146, 479] width 24 height 18
click at [57, 480] on span "Cropped" at bounding box center [66, 479] width 45 height 18
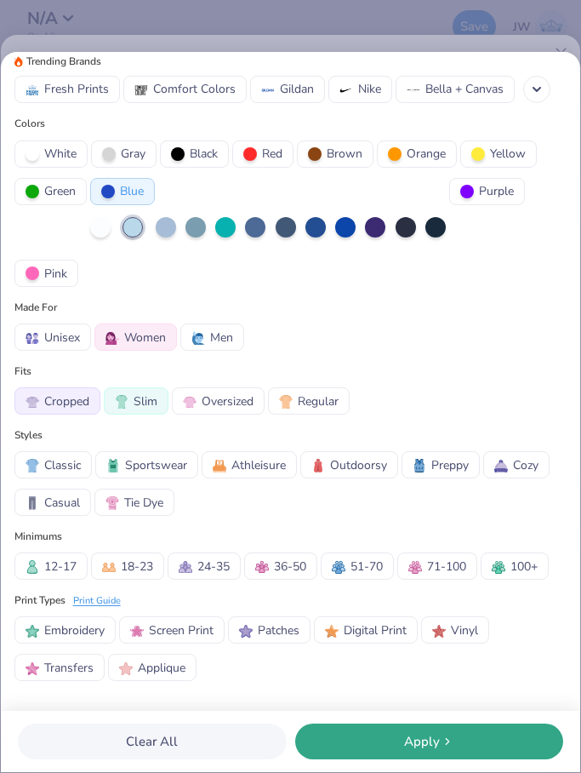
scroll to position [309, 0]
click at [396, 719] on div "Clear All Apply" at bounding box center [290, 741] width 579 height 61
drag, startPoint x: 397, startPoint y: 736, endPoint x: 392, endPoint y: 765, distance: 29.2
click at [397, 736] on div "Apply" at bounding box center [429, 742] width 259 height 20
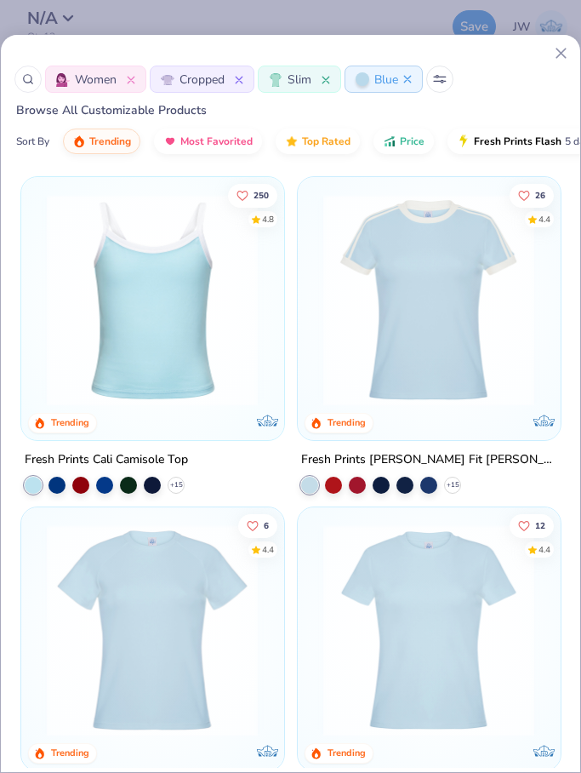
scroll to position [649, 0]
drag, startPoint x: 500, startPoint y: 67, endPoint x: 484, endPoint y: 0, distance: 69.1
click at [484, 0] on div "Tops Shirts Hoodies Tanks Crewnecks Sweaters Polos Jackets Jerseys Bottoms Swea…" at bounding box center [290, 386] width 581 height 773
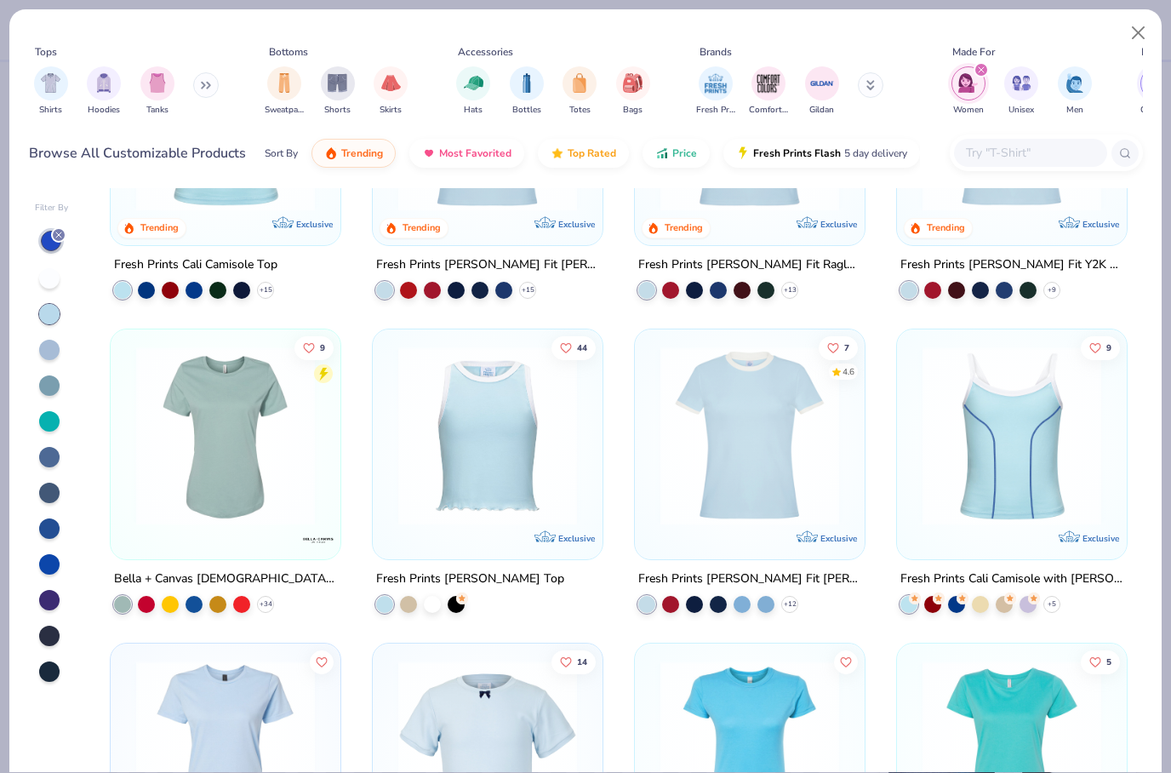
scroll to position [119, 0]
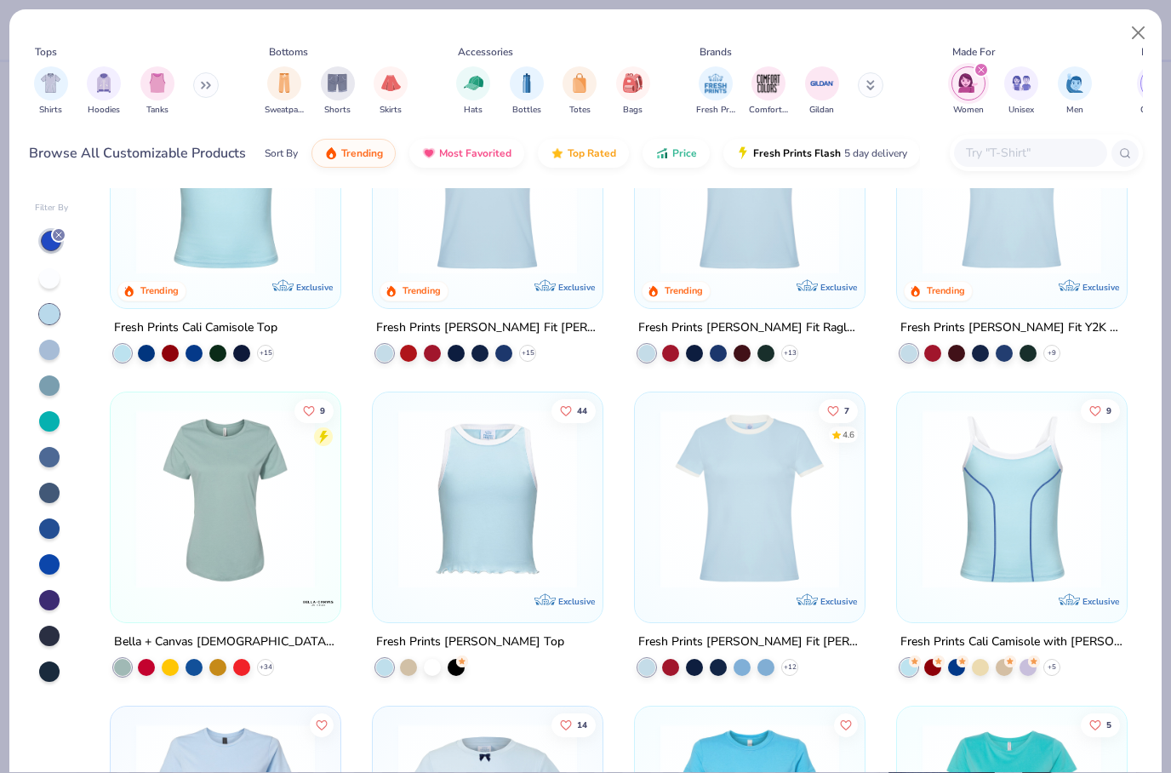
click at [580, 505] on img at bounding box center [750, 498] width 196 height 179
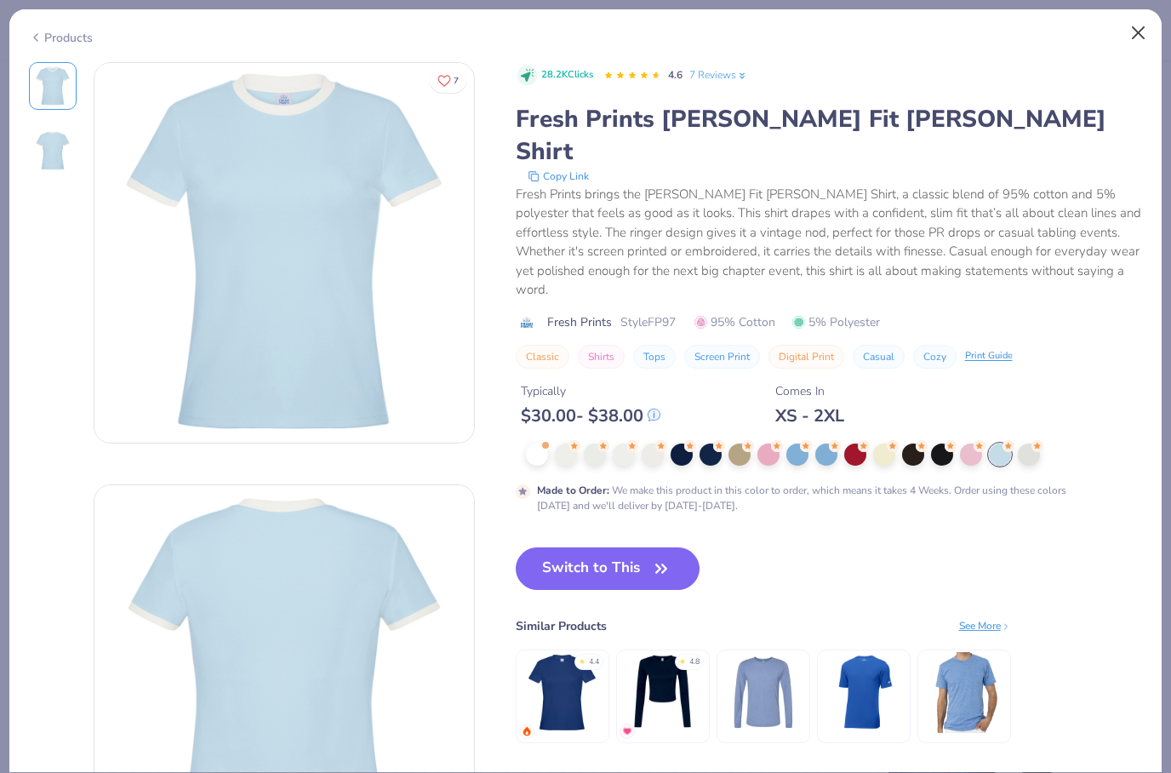
click at [580, 42] on button "Close" at bounding box center [1138, 33] width 32 height 32
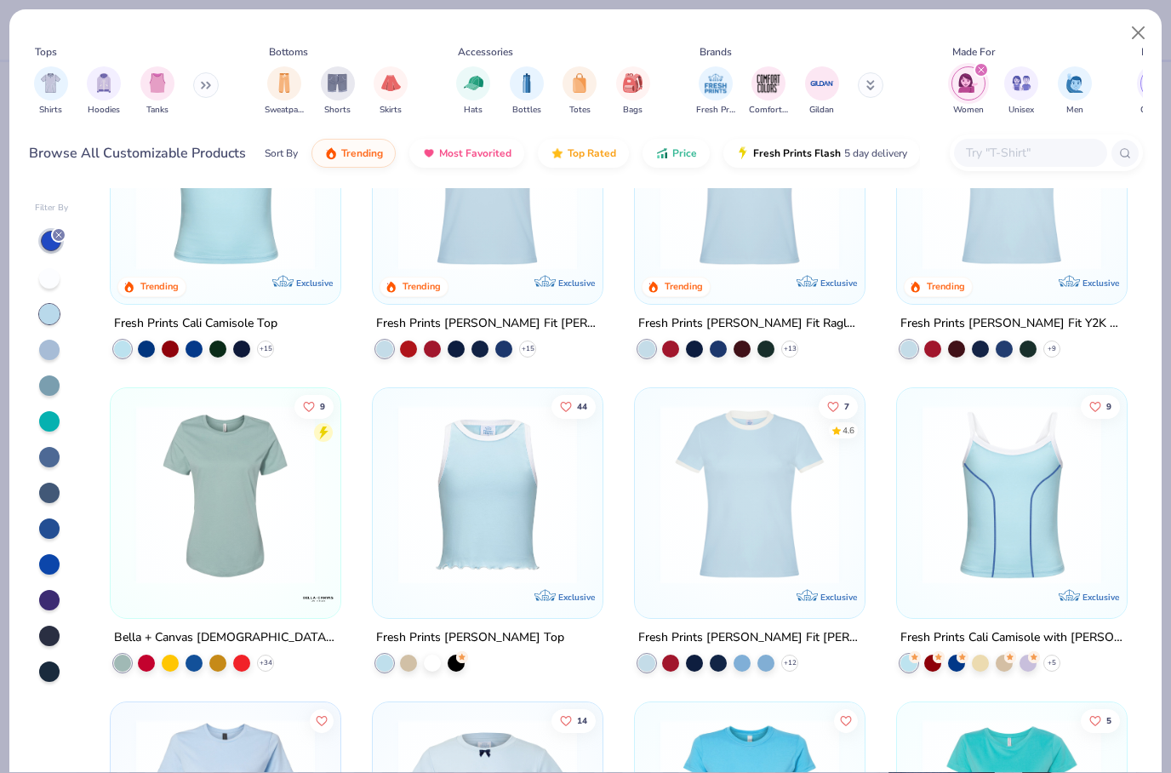
scroll to position [26, 0]
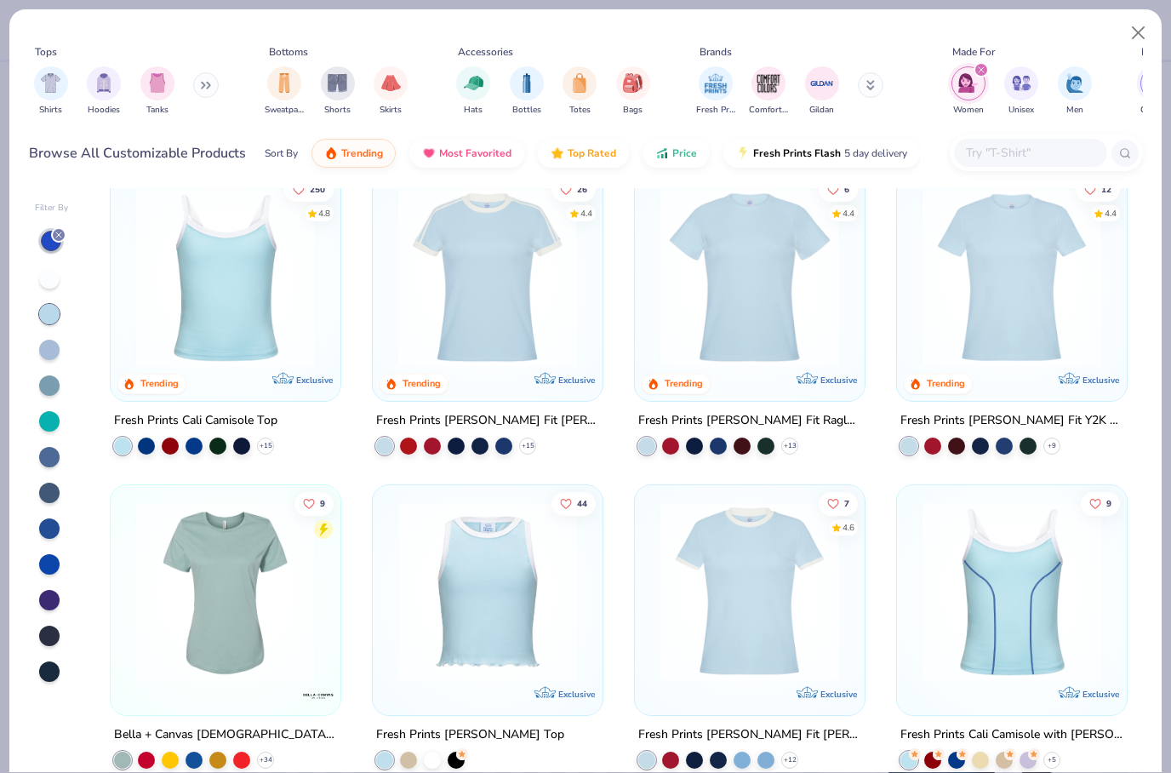
click at [580, 561] on img at bounding box center [750, 591] width 196 height 179
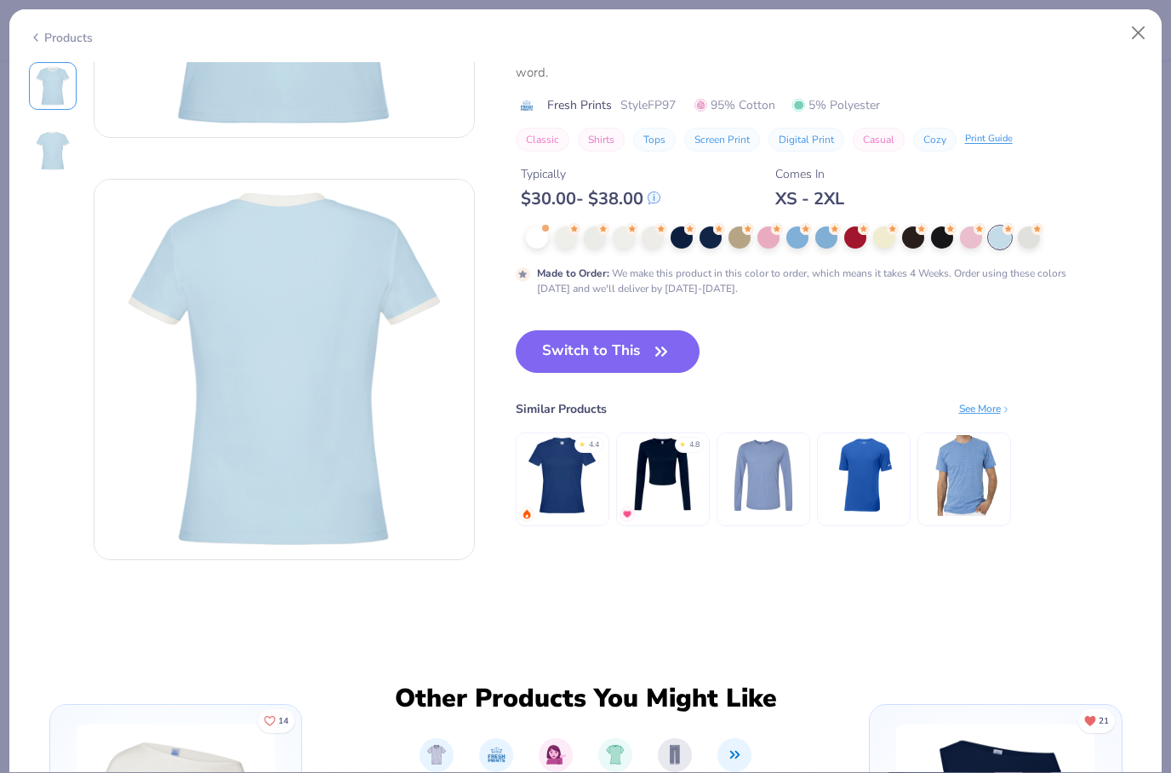
scroll to position [146, 0]
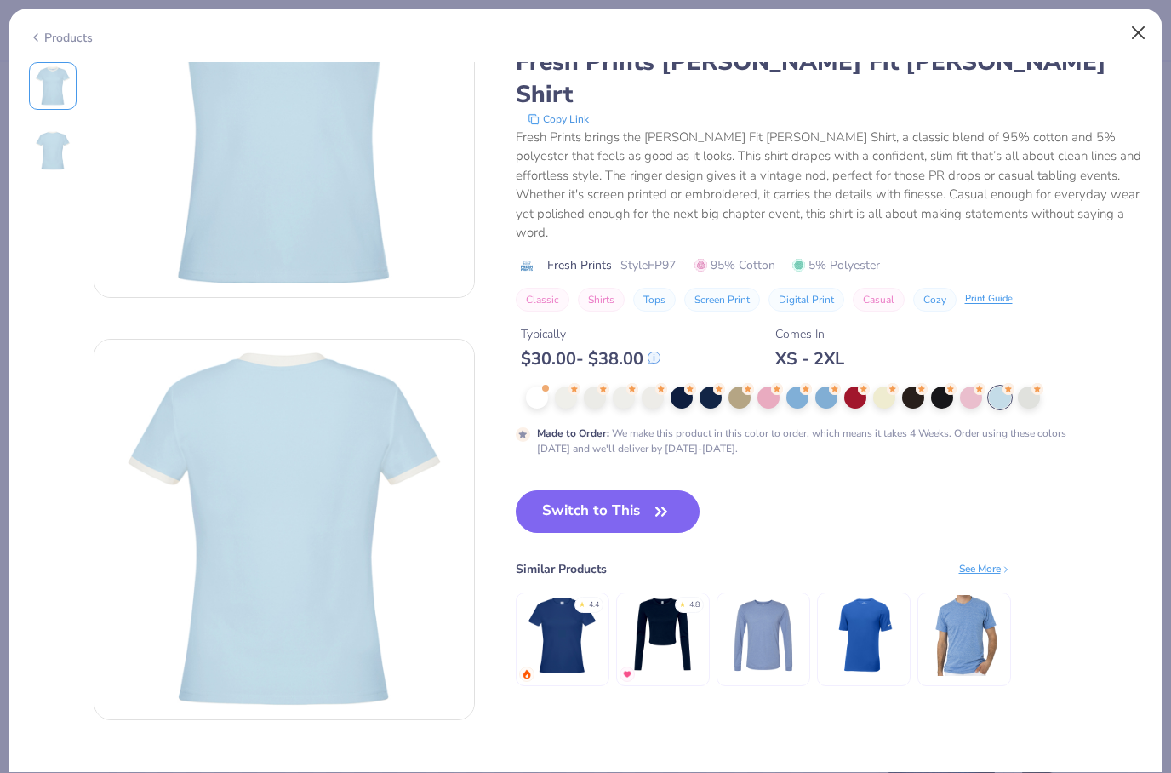
click at [580, 43] on button "Close" at bounding box center [1138, 33] width 32 height 32
click at [580, 37] on button "Close" at bounding box center [1138, 33] width 32 height 32
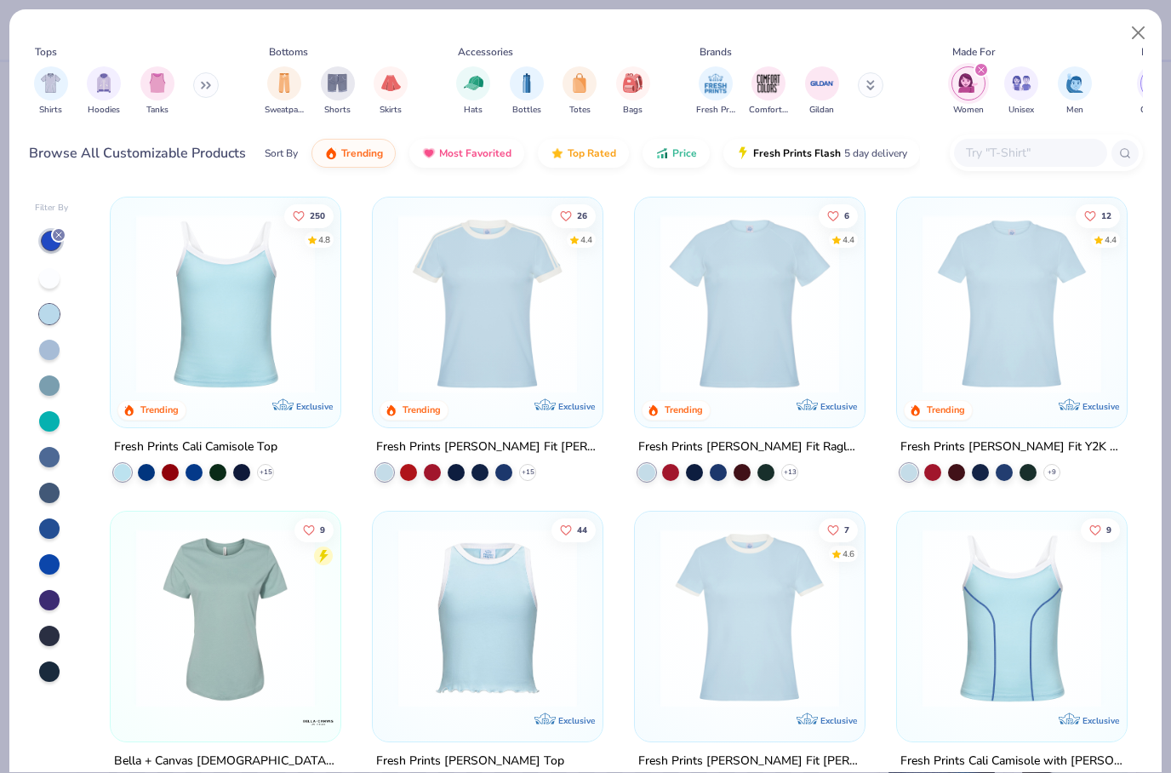
click at [580, 294] on div at bounding box center [749, 299] width 213 height 187
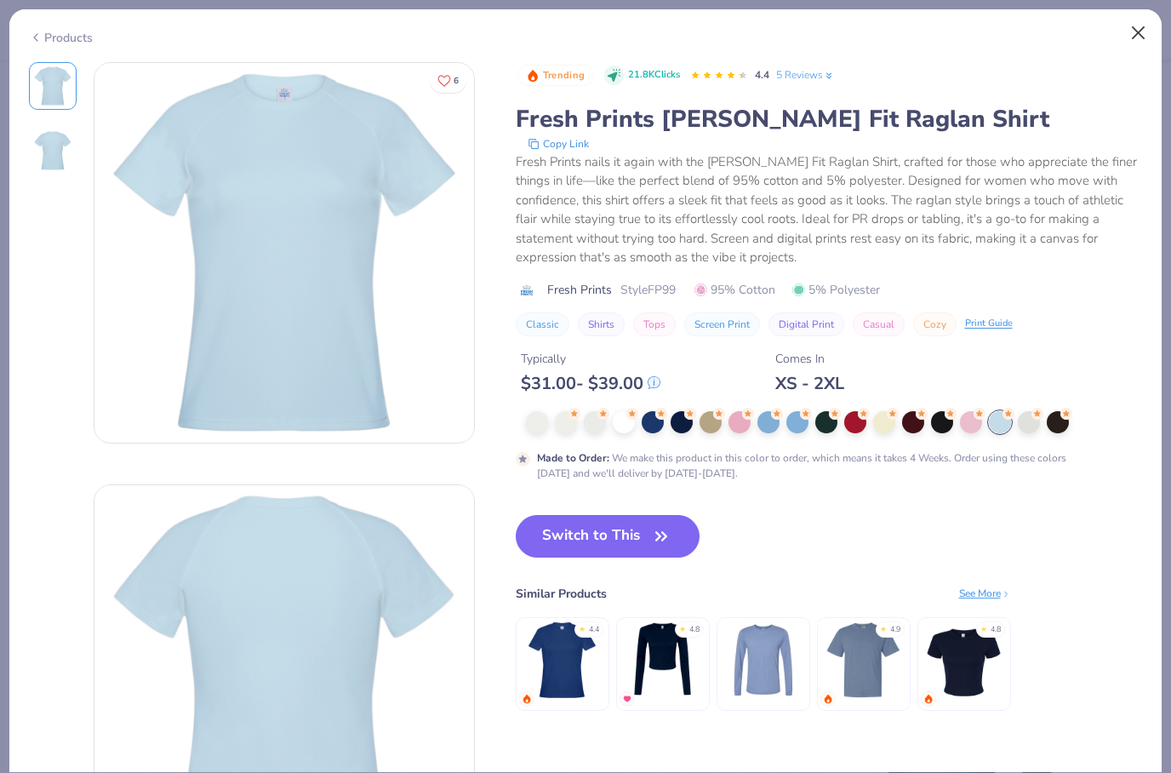
click at [580, 44] on button "Close" at bounding box center [1138, 33] width 32 height 32
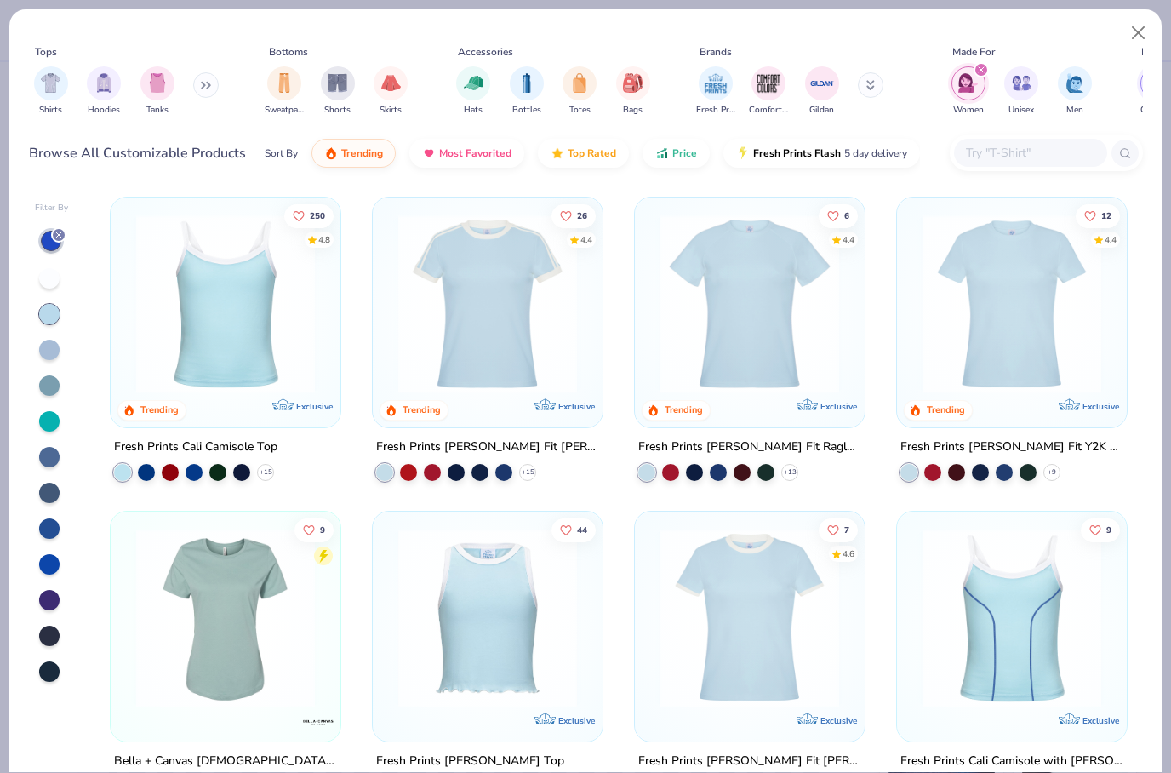
click at [580, 305] on img at bounding box center [1012, 303] width 196 height 179
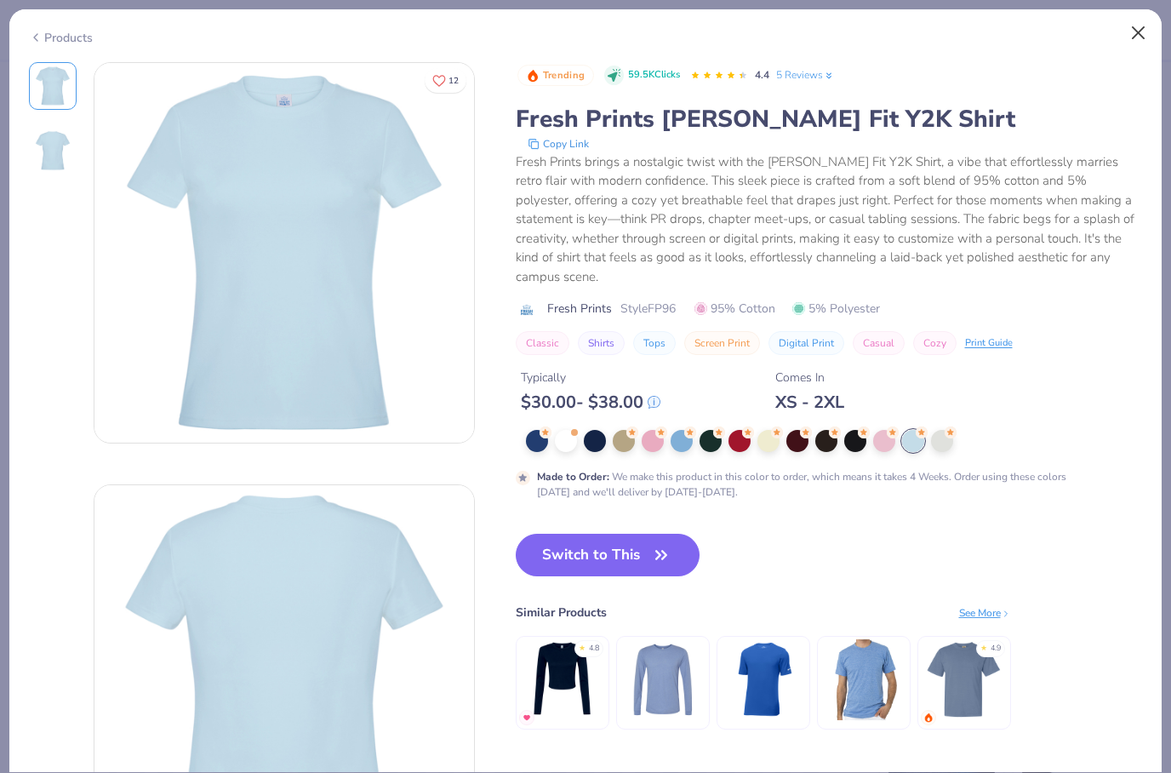
click at [580, 24] on button "Close" at bounding box center [1138, 33] width 32 height 32
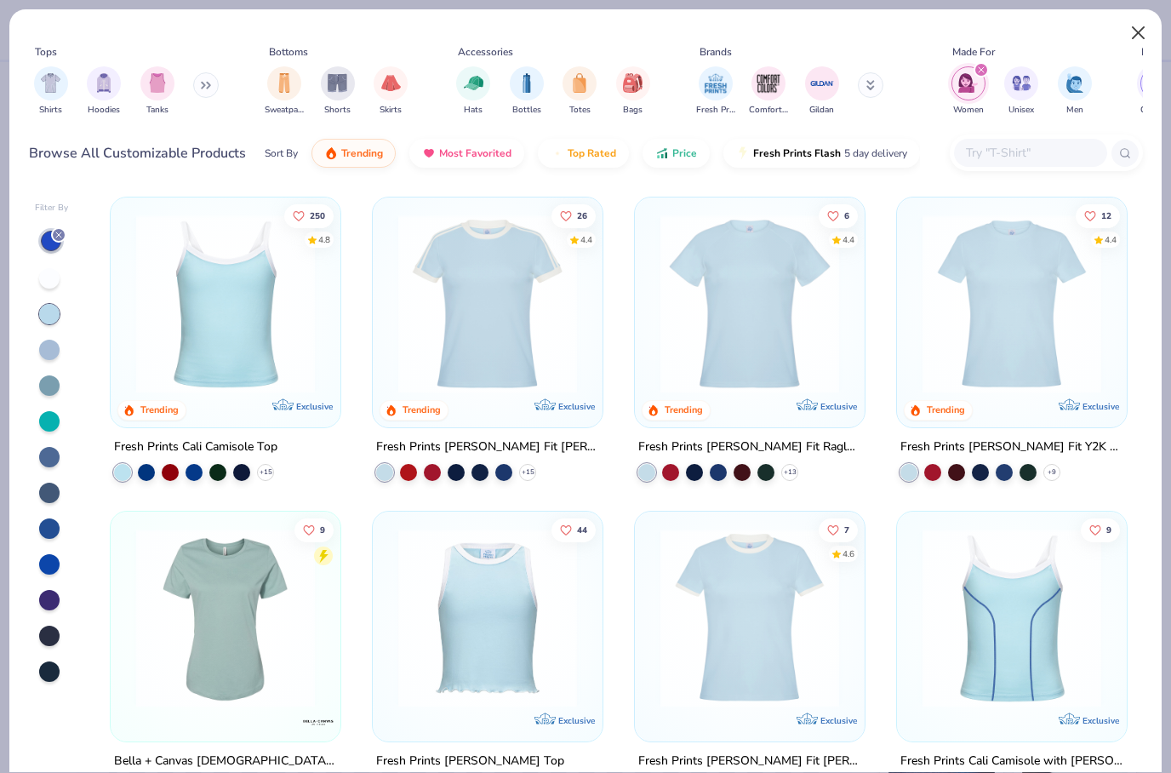
click at [580, 31] on button "Close" at bounding box center [1138, 33] width 32 height 32
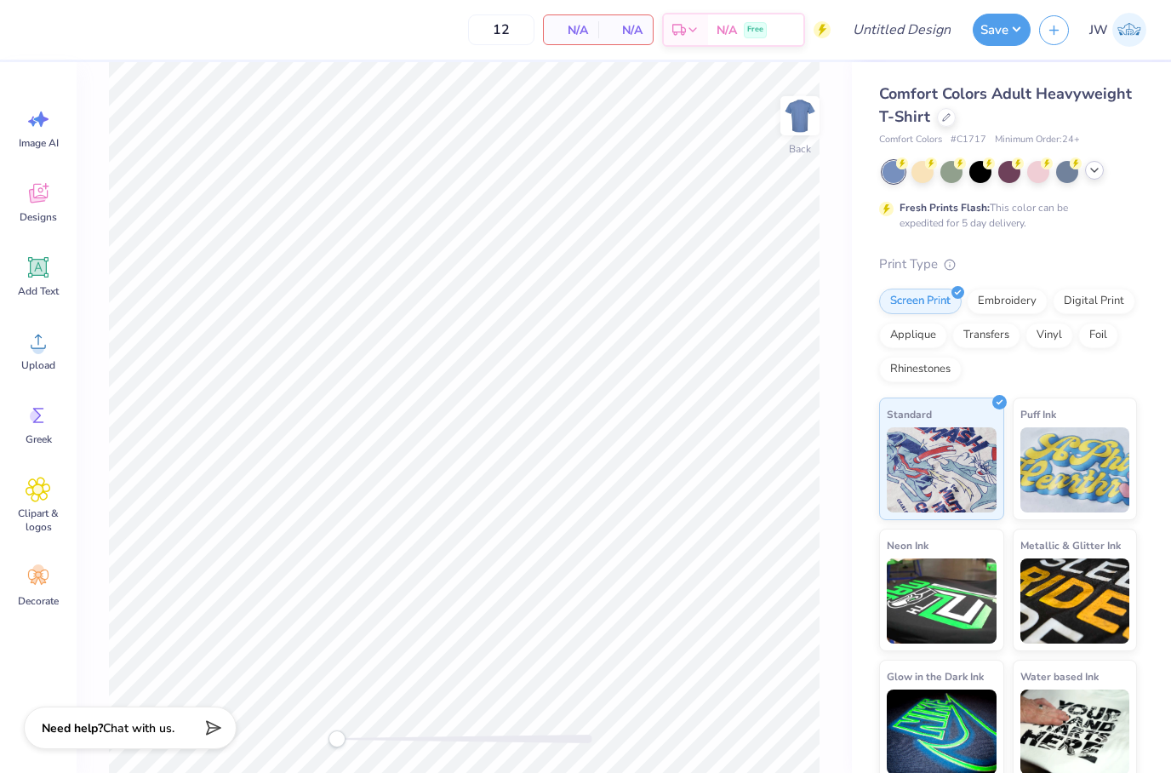
click at [580, 170] on div at bounding box center [1094, 170] width 19 height 19
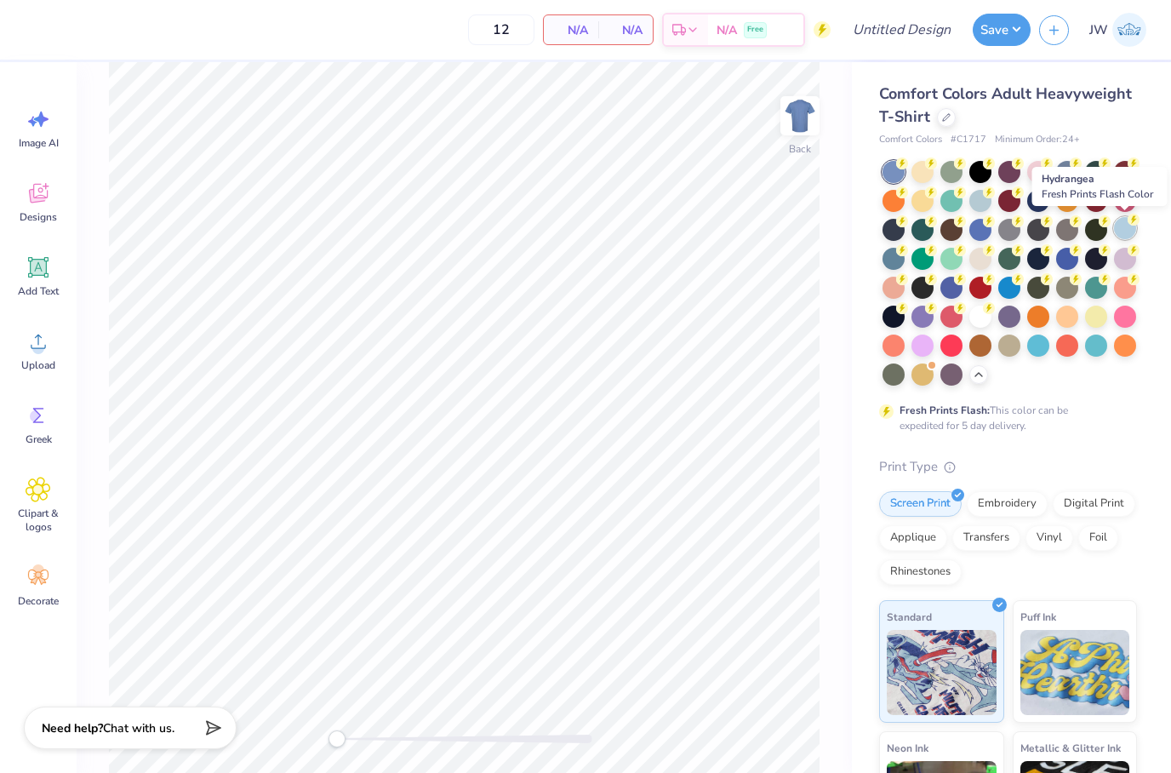
click at [580, 227] on div at bounding box center [1125, 228] width 22 height 22
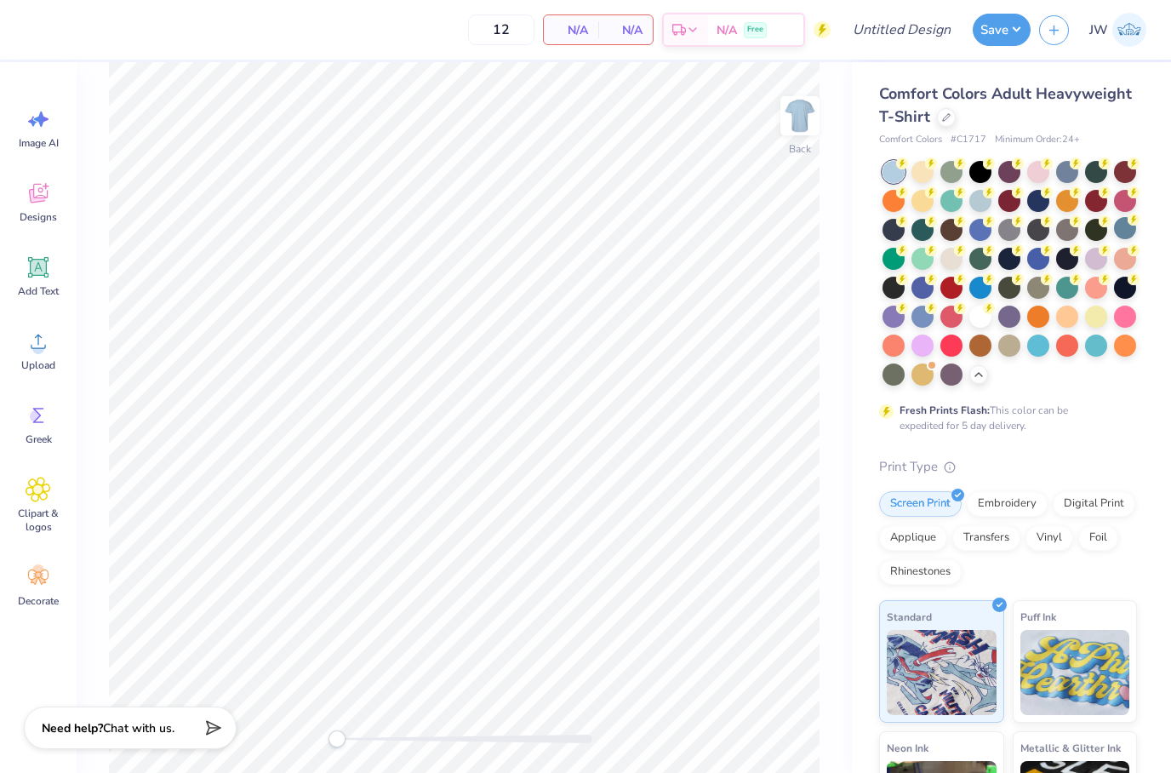
click at [580, 126] on div "Comfort Colors Adult Heavyweight T-Shirt" at bounding box center [1008, 106] width 258 height 46
click at [580, 116] on div at bounding box center [946, 115] width 19 height 19
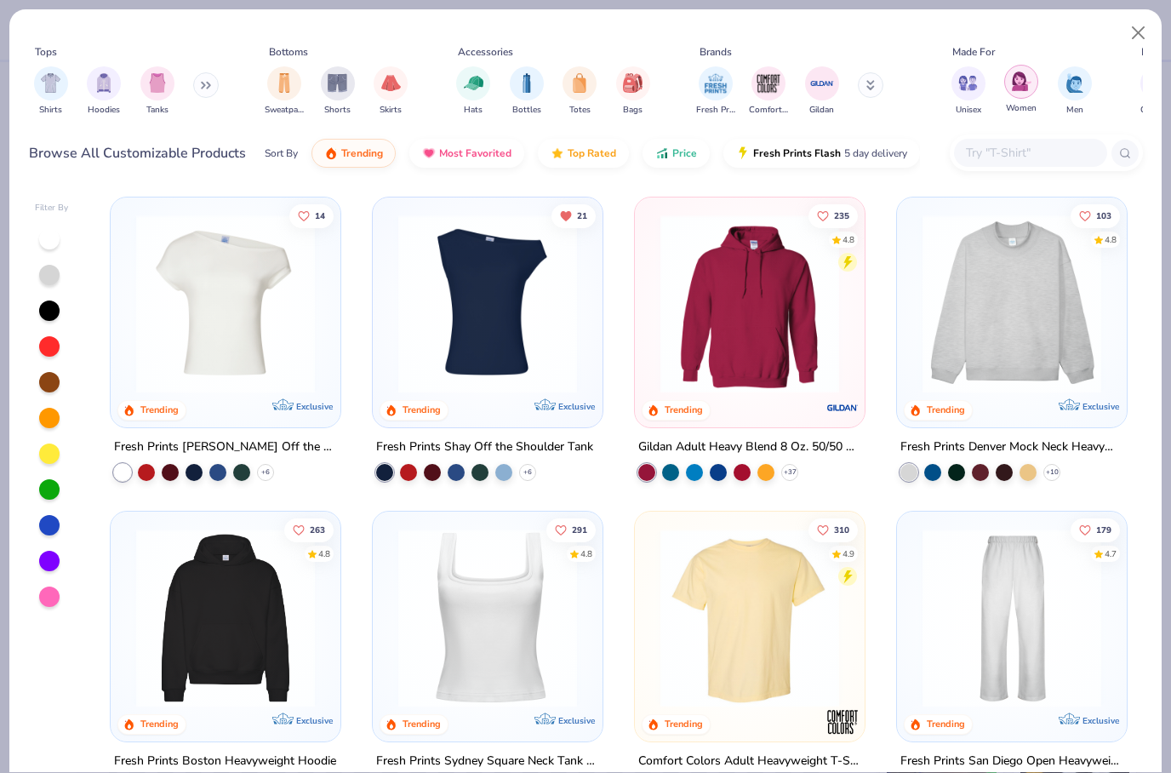
click at [580, 83] on img "filter for Women" at bounding box center [1022, 81] width 20 height 20
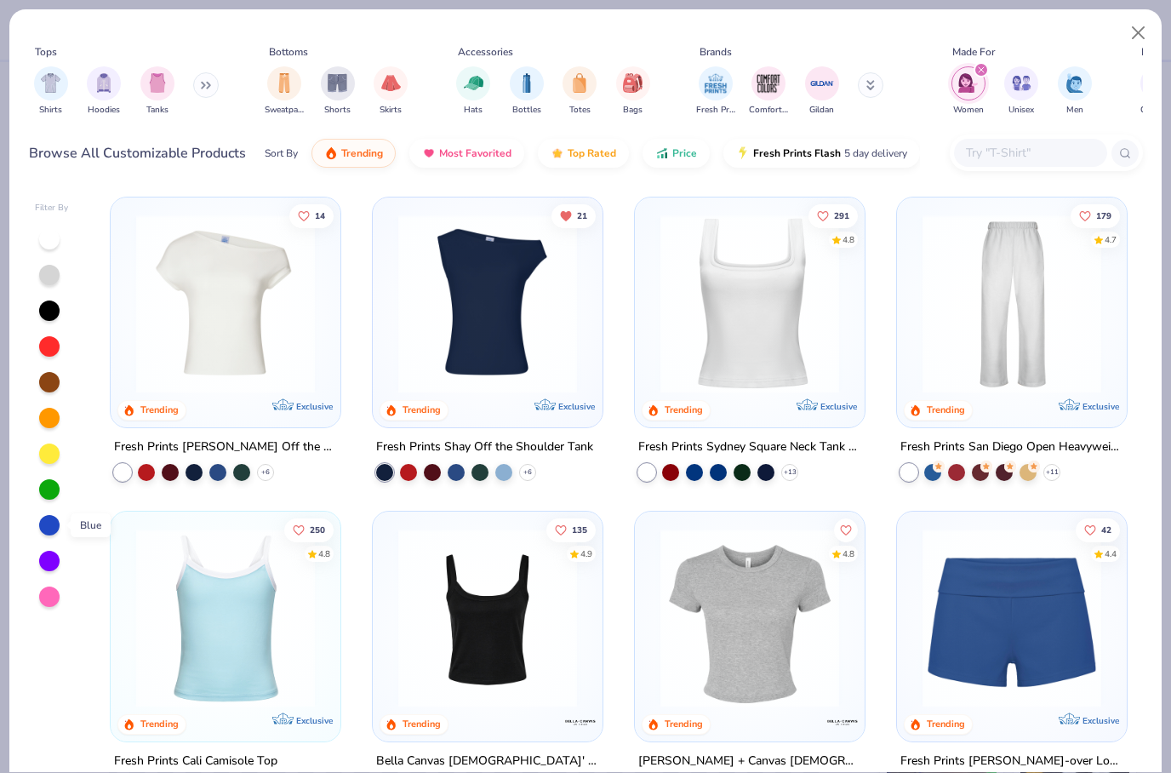
click at [49, 517] on div at bounding box center [49, 525] width 20 height 20
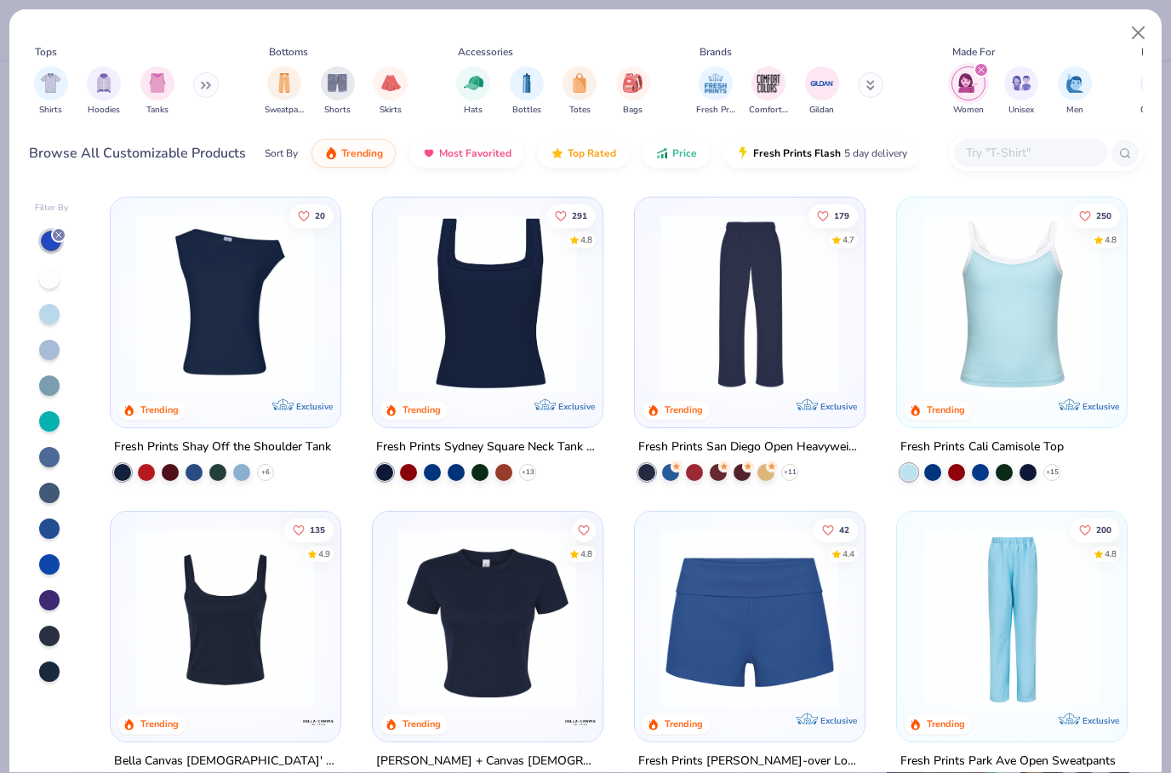
click at [44, 324] on div at bounding box center [52, 455] width 34 height 454
click at [56, 311] on div at bounding box center [49, 314] width 20 height 20
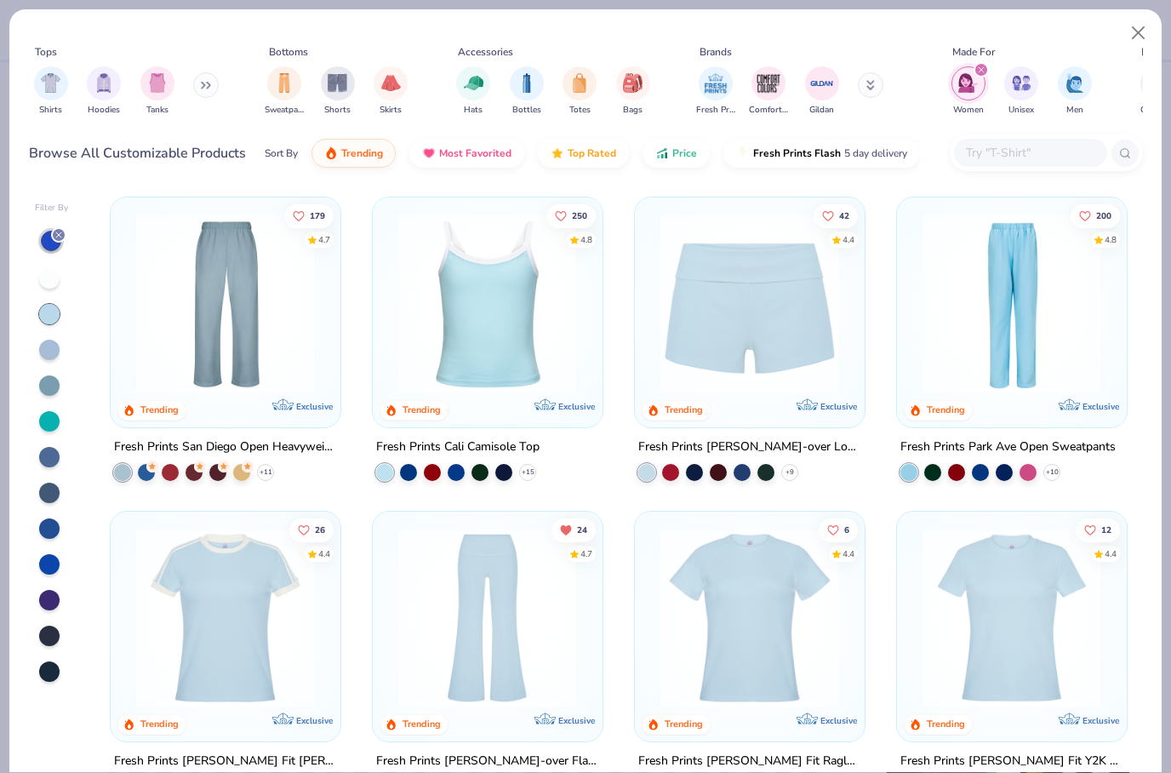
click at [56, 354] on div at bounding box center [49, 350] width 20 height 20
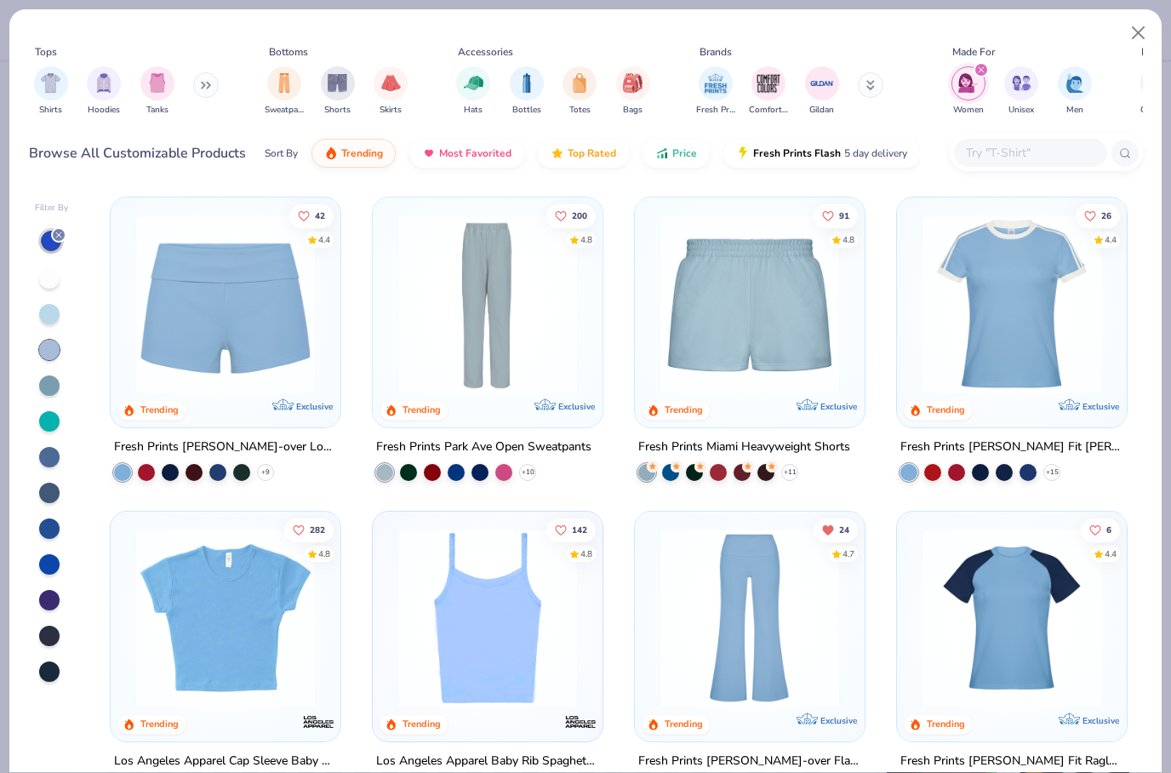
click at [38, 311] on div at bounding box center [49, 314] width 22 height 22
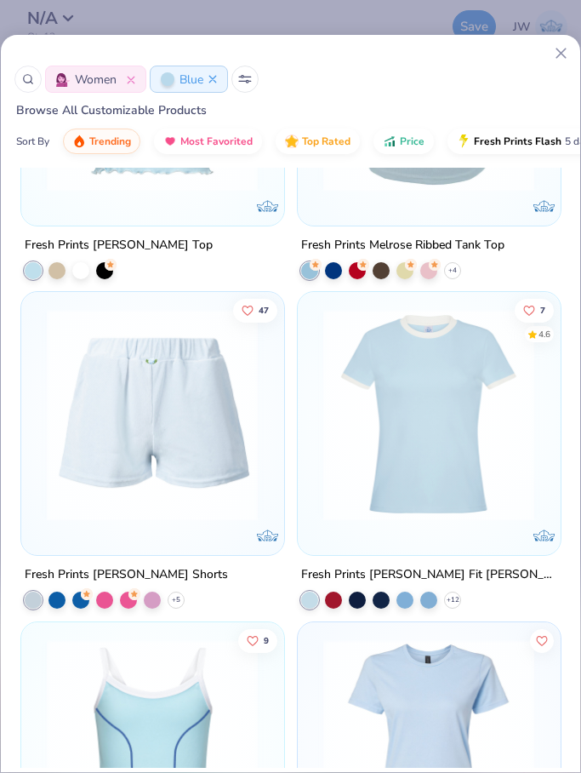
scroll to position [1852, 0]
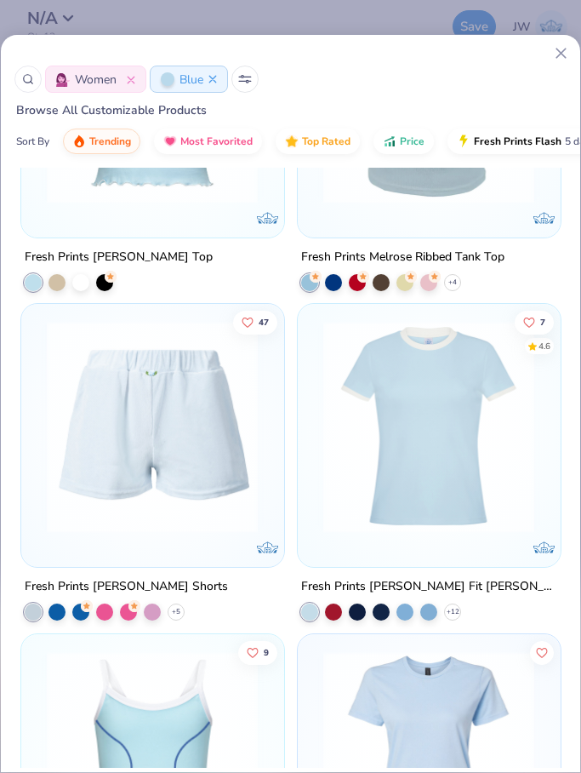
click at [386, 407] on img at bounding box center [429, 427] width 228 height 212
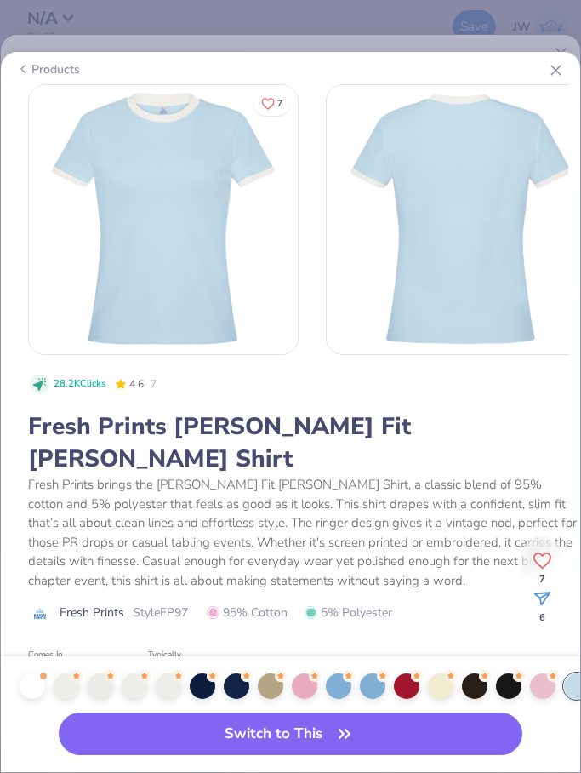
click at [553, 71] on icon at bounding box center [556, 70] width 18 height 18
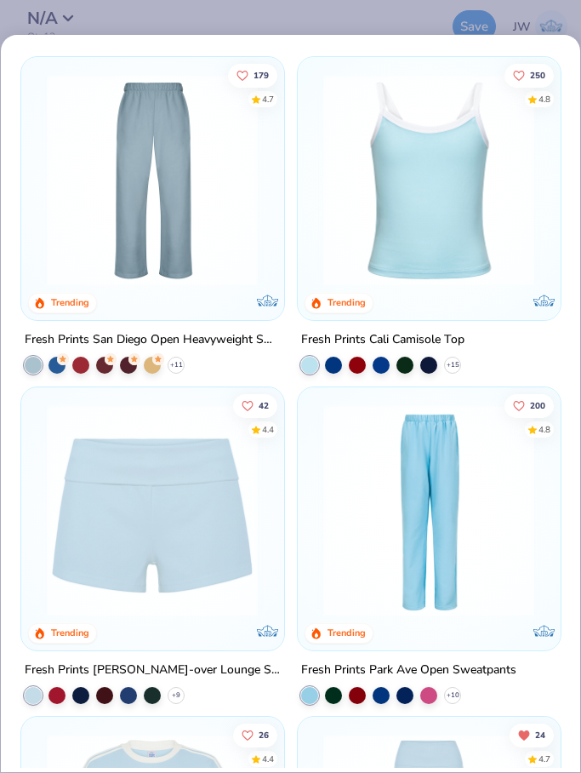
click at [311, 365] on div at bounding box center [309, 365] width 17 height 17
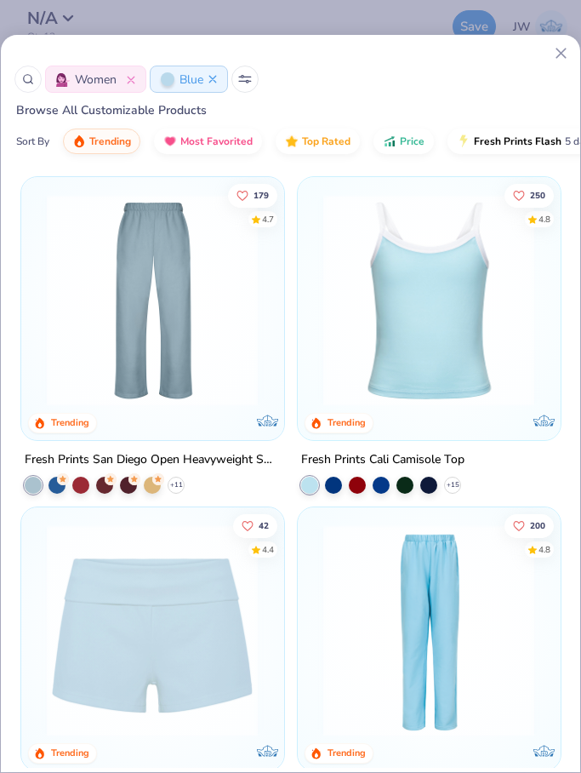
click at [31, 140] on div "Sort By" at bounding box center [32, 141] width 33 height 15
click at [215, 83] on button "Blue" at bounding box center [189, 79] width 78 height 27
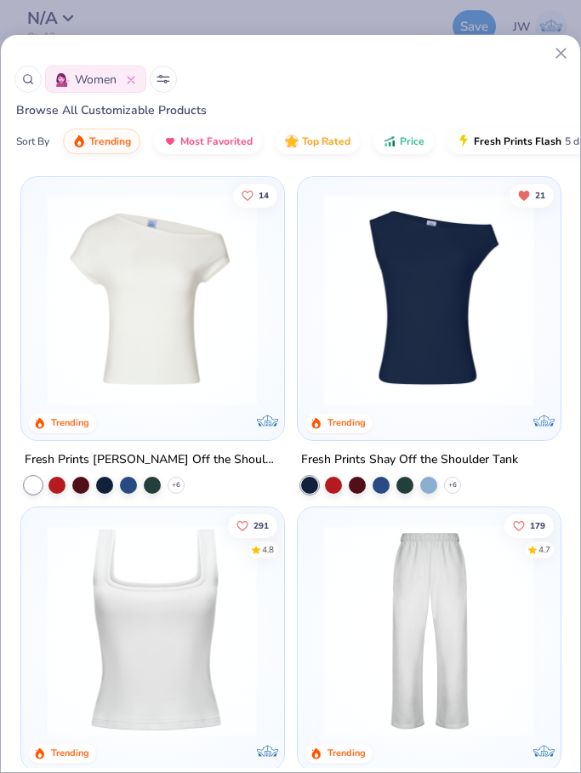
click at [162, 77] on icon at bounding box center [160, 76] width 3 height 3
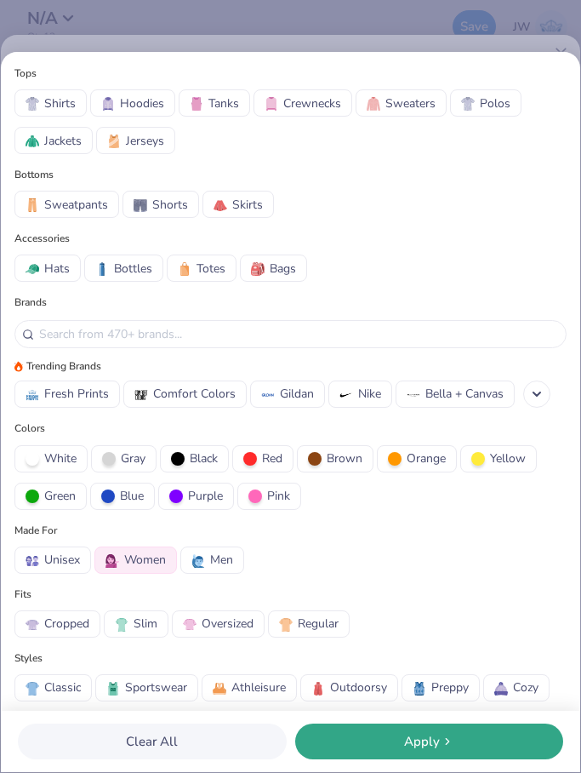
scroll to position [149, 0]
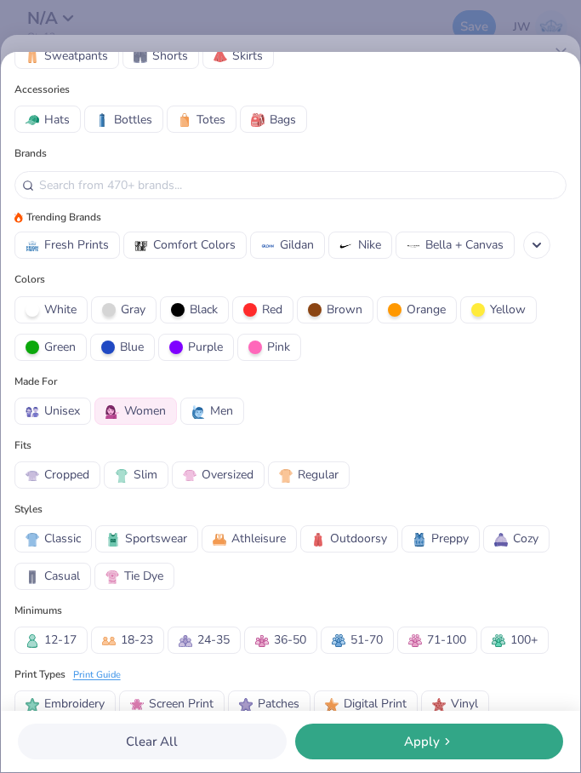
click at [142, 349] on span "Blue" at bounding box center [132, 347] width 24 height 18
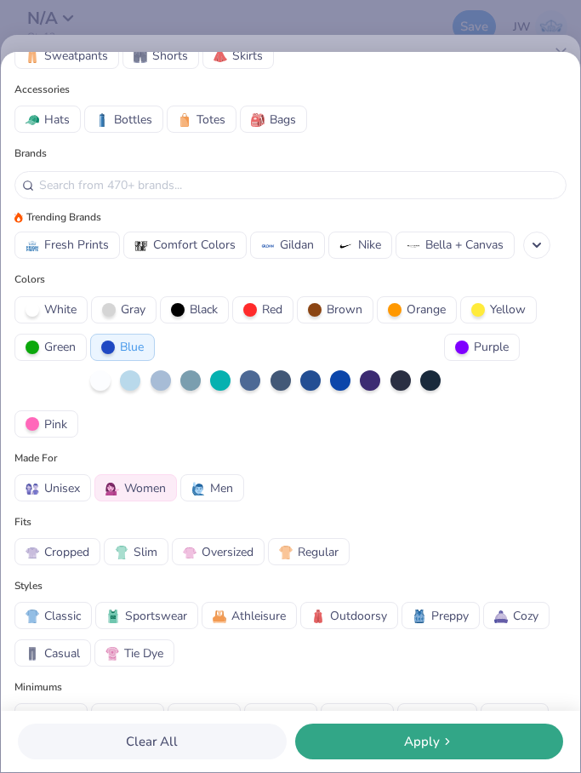
click at [138, 385] on div at bounding box center [130, 380] width 20 height 20
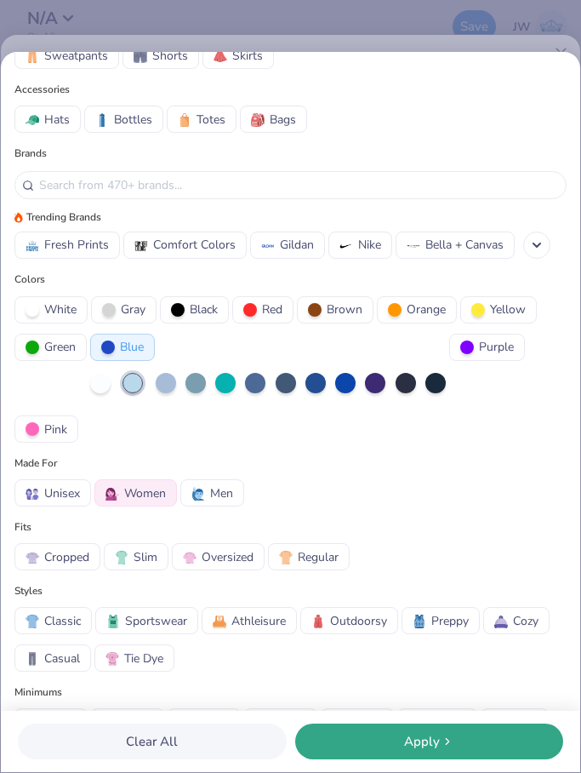
click at [171, 389] on div at bounding box center [166, 383] width 20 height 20
click at [138, 396] on div at bounding box center [130, 383] width 20 height 26
click at [128, 390] on div at bounding box center [130, 383] width 20 height 20
click at [494, 747] on div "Apply" at bounding box center [429, 742] width 259 height 20
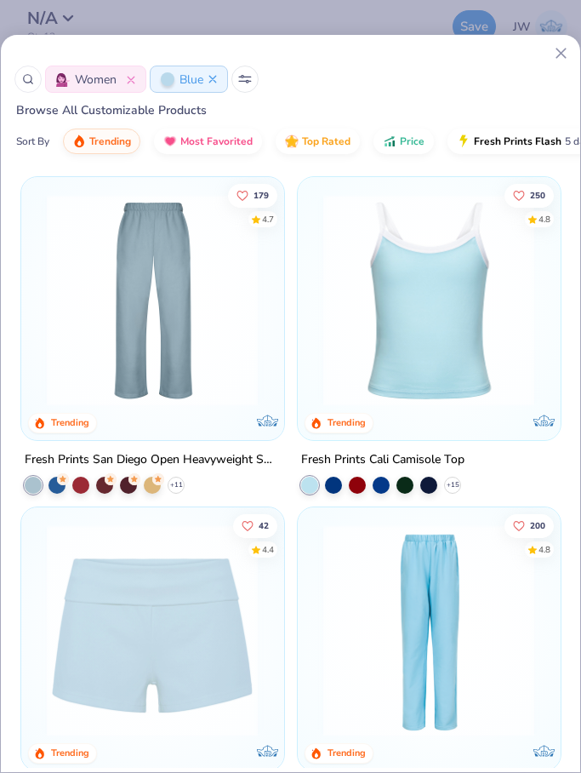
scroll to position [157, 0]
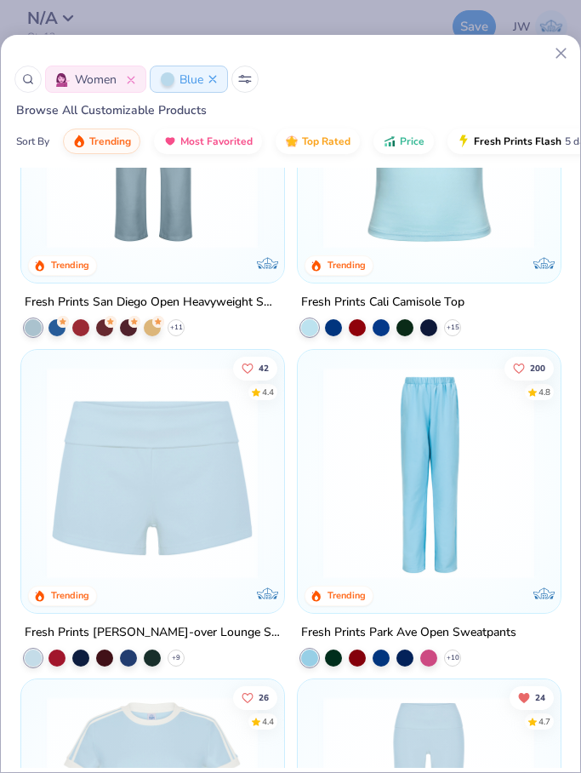
click at [237, 85] on button at bounding box center [244, 79] width 27 height 27
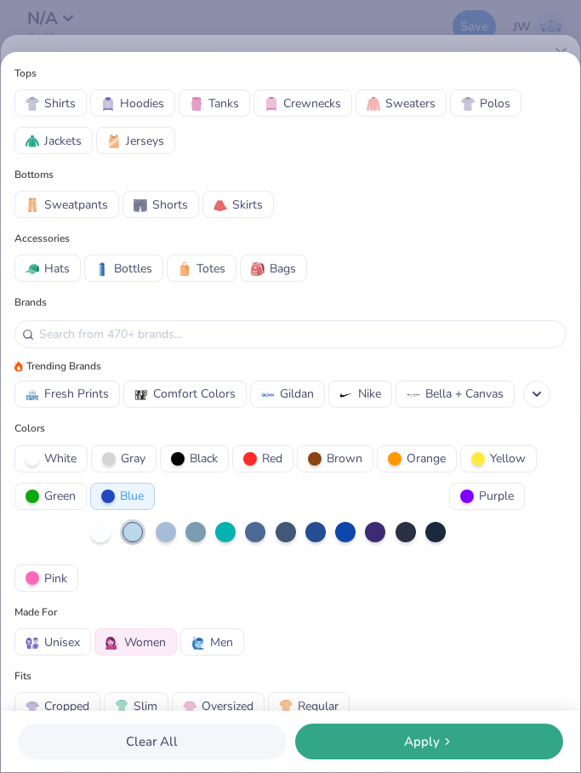
click at [246, 83] on div "Tops Shirts Hoodies Tanks Crewnecks Sweaters Polos Jackets Jerseys" at bounding box center [290, 110] width 552 height 88
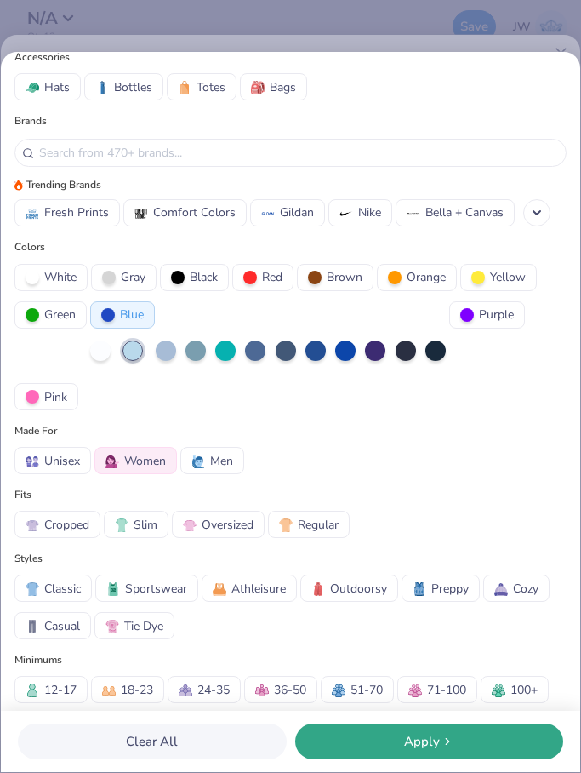
scroll to position [186, 0]
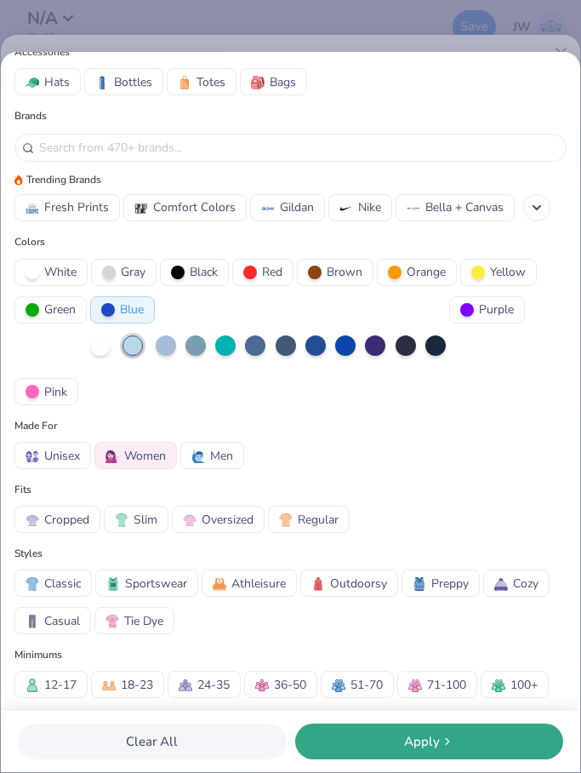
click at [166, 354] on div at bounding box center [166, 345] width 20 height 20
click at [441, 734] on icon at bounding box center [447, 741] width 14 height 14
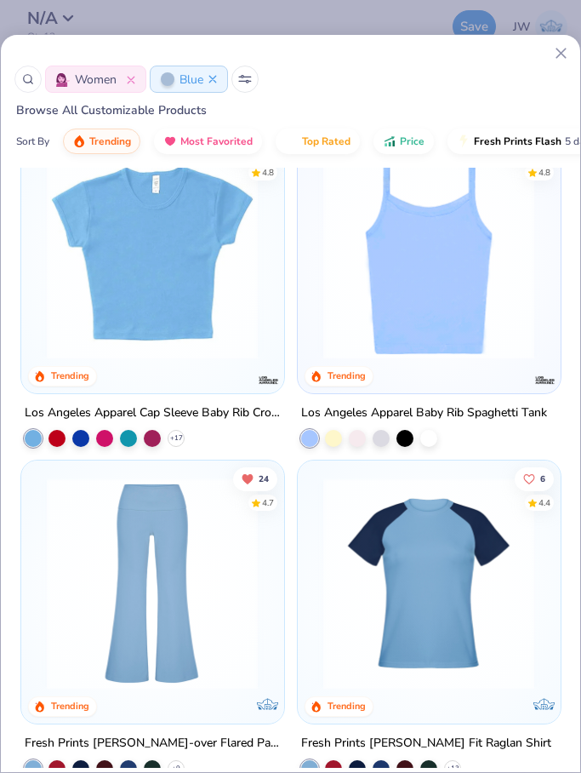
click at [189, 322] on img at bounding box center [152, 253] width 228 height 212
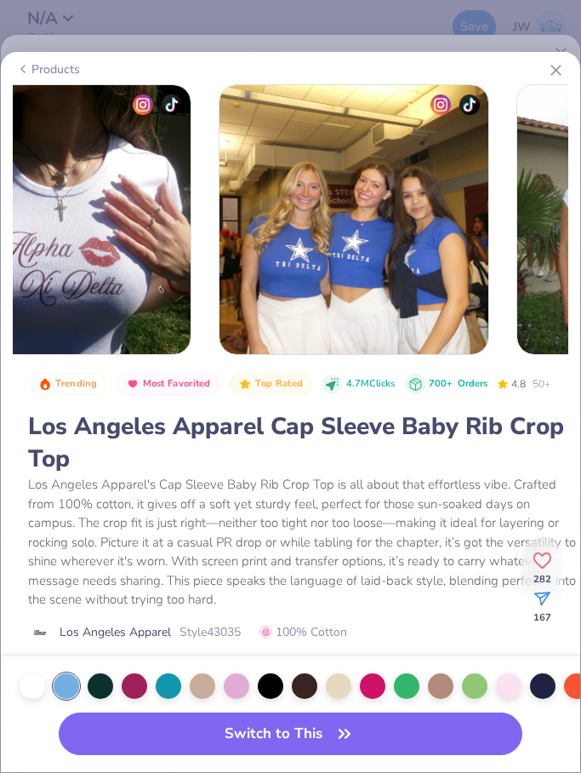
scroll to position [0, 1001]
click at [555, 75] on icon at bounding box center [556, 70] width 18 height 18
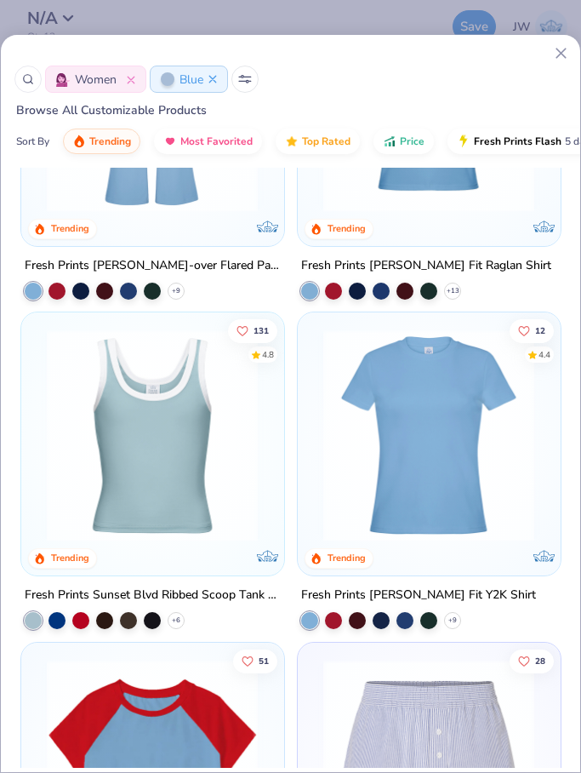
scroll to position [1451, 0]
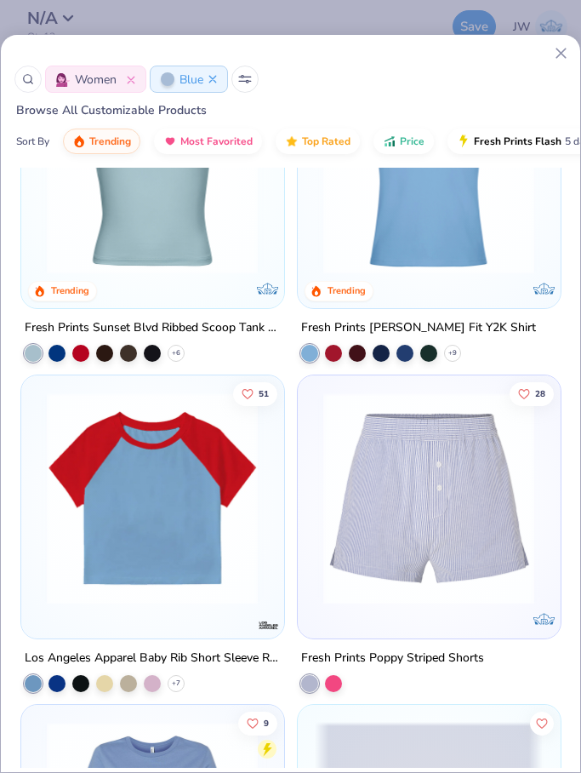
click at [421, 251] on img at bounding box center [429, 168] width 228 height 212
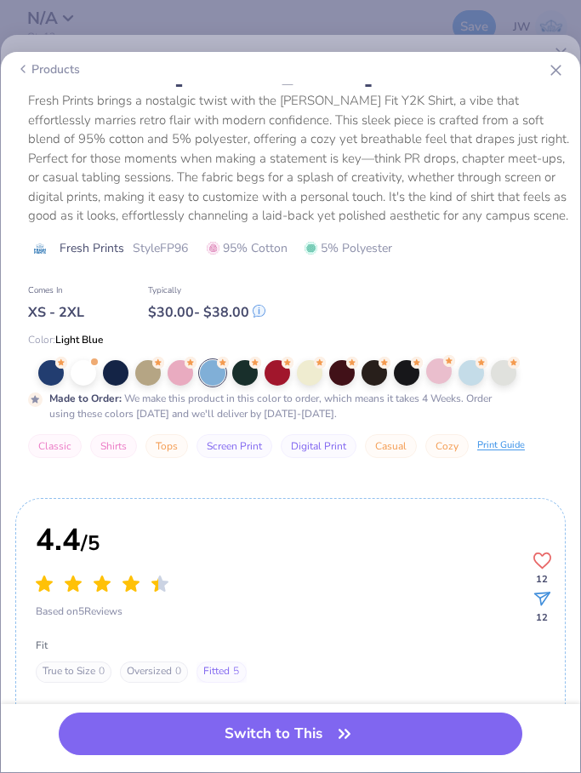
scroll to position [350, 0]
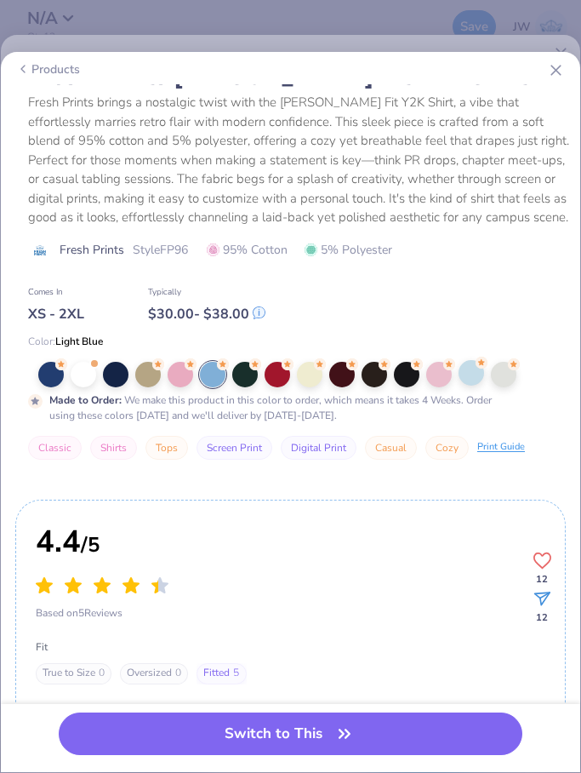
click at [464, 372] on div at bounding box center [472, 373] width 26 height 26
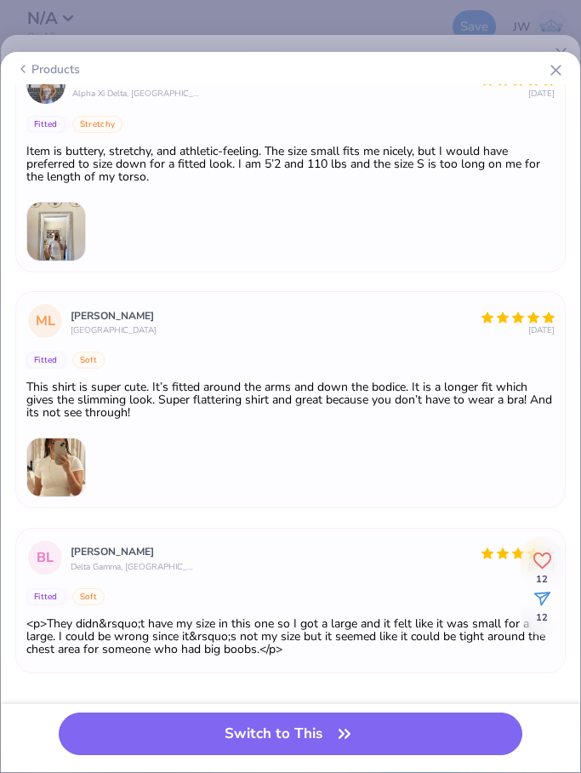
scroll to position [1351, 0]
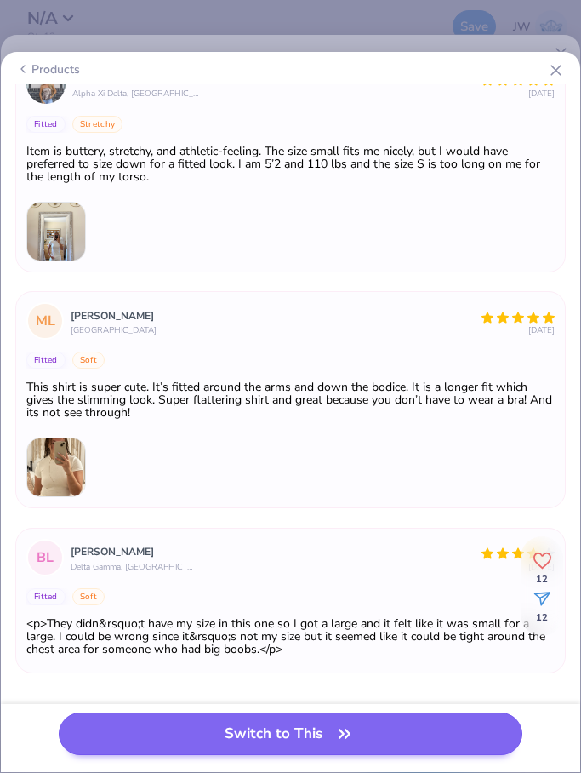
click at [449, 744] on button "Switch to This" at bounding box center [291, 733] width 464 height 43
click at [437, 729] on button "Switch to This" at bounding box center [291, 733] width 464 height 43
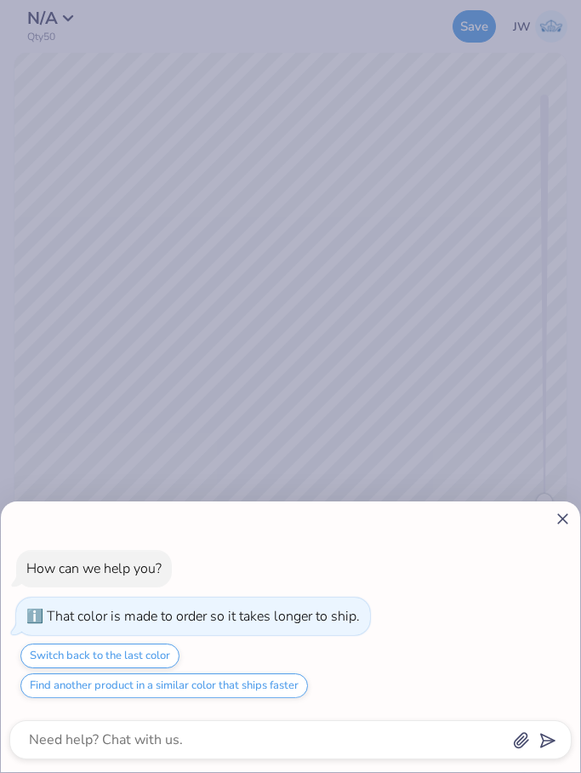
click at [565, 518] on icon at bounding box center [563, 519] width 18 height 18
type textarea "x"
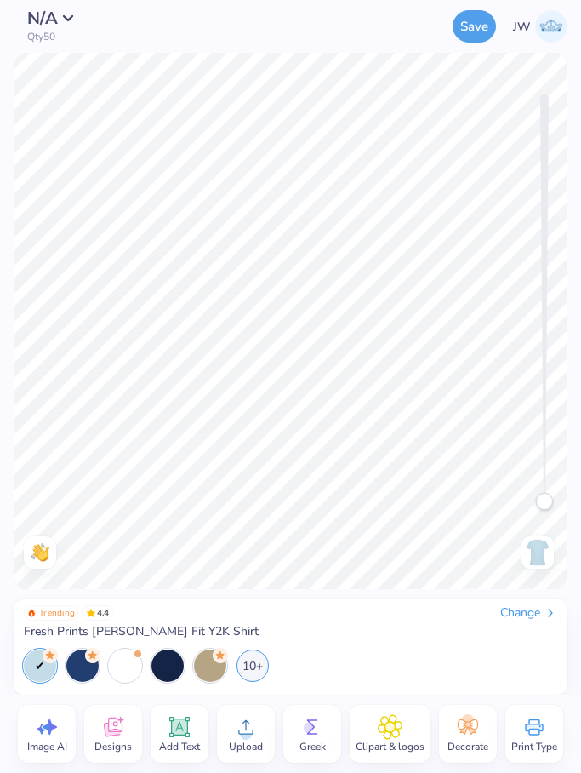
click at [243, 737] on circle at bounding box center [246, 734] width 12 height 12
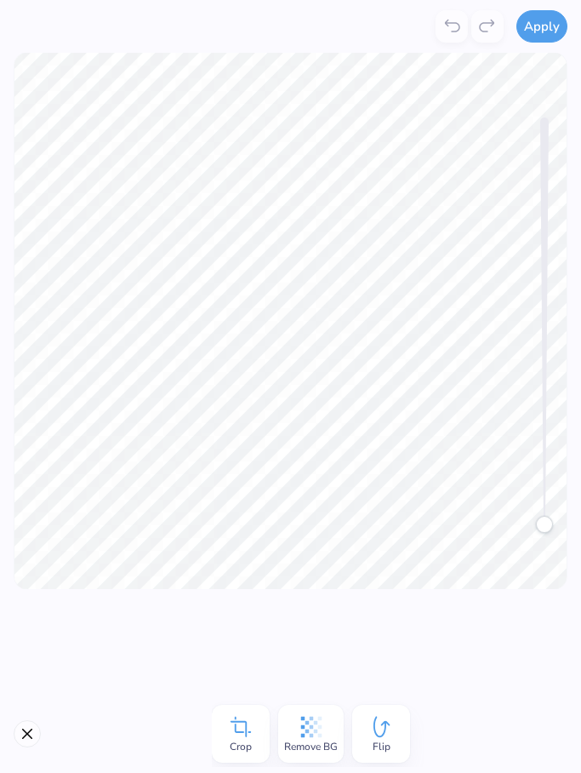
click at [248, 728] on icon at bounding box center [241, 727] width 26 height 26
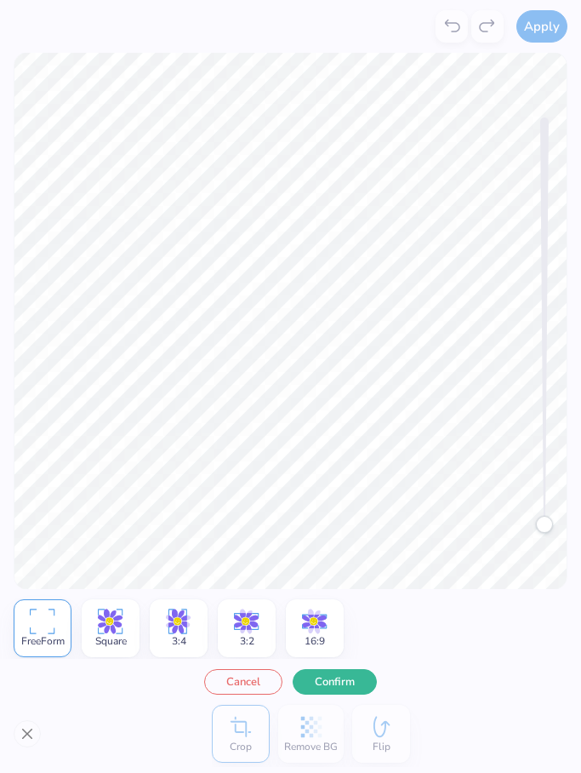
click at [345, 679] on button "Confirm" at bounding box center [335, 682] width 84 height 26
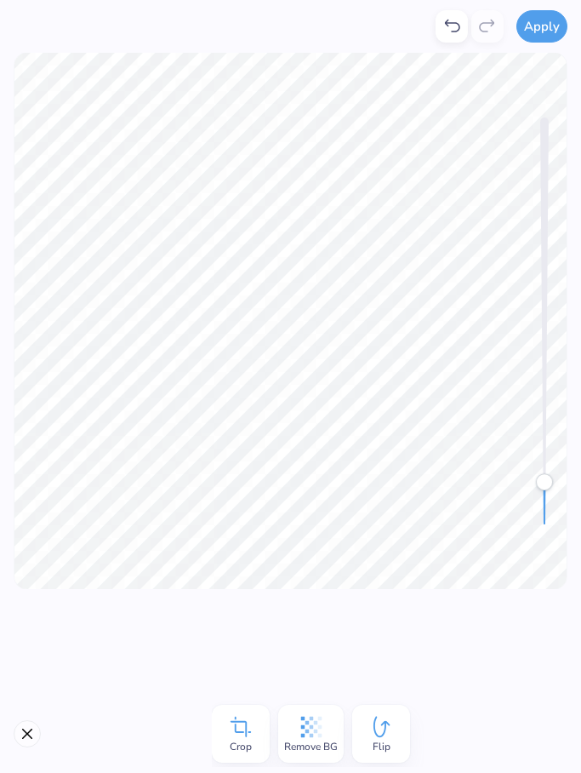
click at [325, 728] on div "Remove BG" at bounding box center [311, 734] width 66 height 58
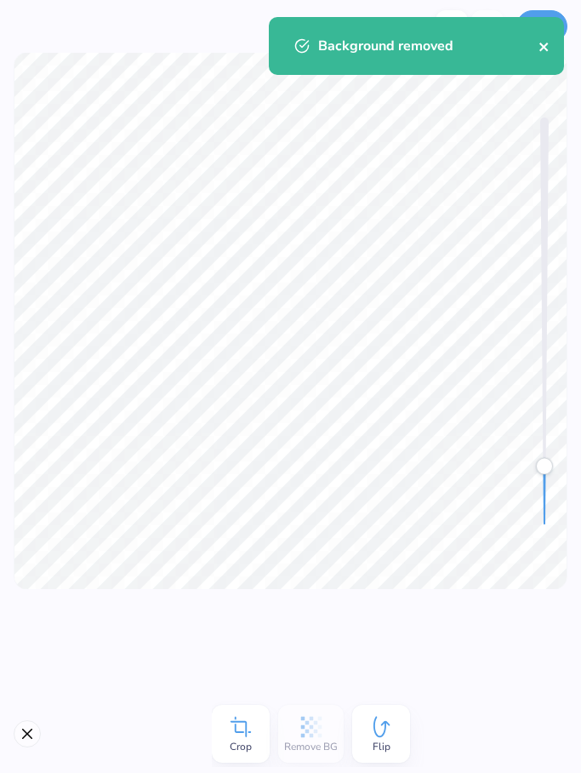
click at [547, 49] on icon "close" at bounding box center [543, 47] width 9 height 9
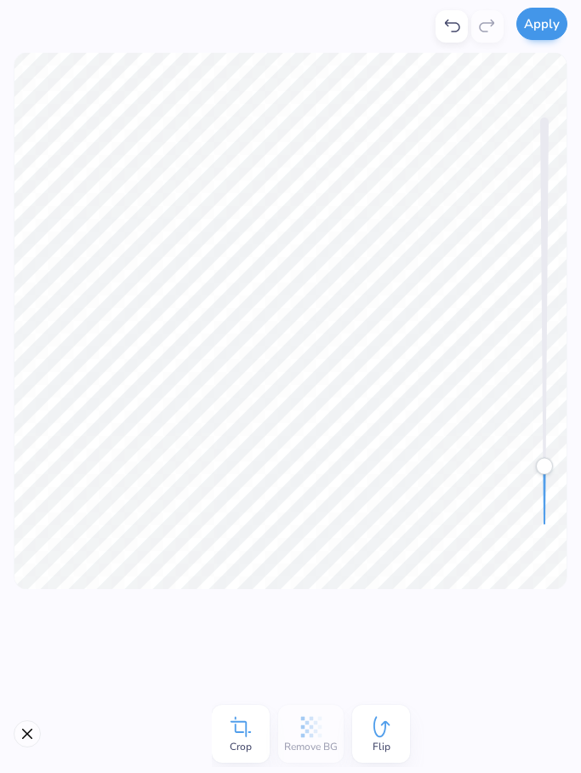
click at [548, 29] on button "Apply" at bounding box center [542, 24] width 51 height 32
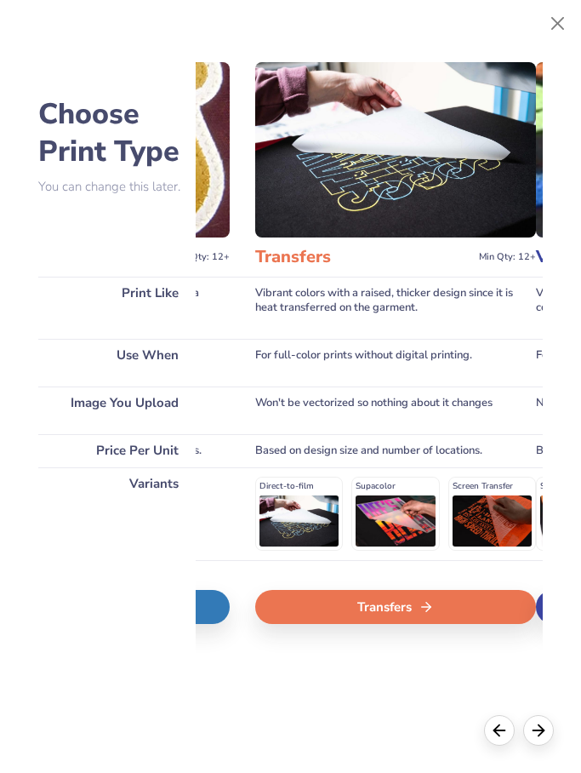
scroll to position [0, 1090]
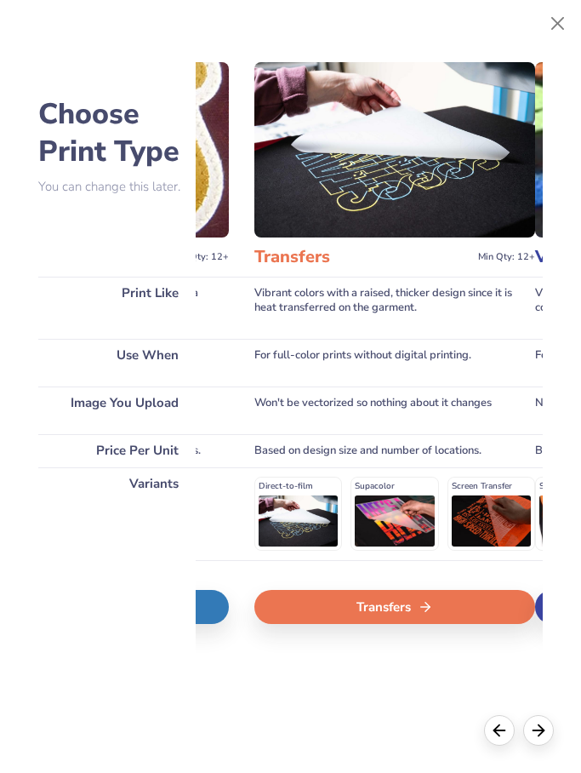
click at [423, 612] on div "Transfers" at bounding box center [394, 607] width 281 height 34
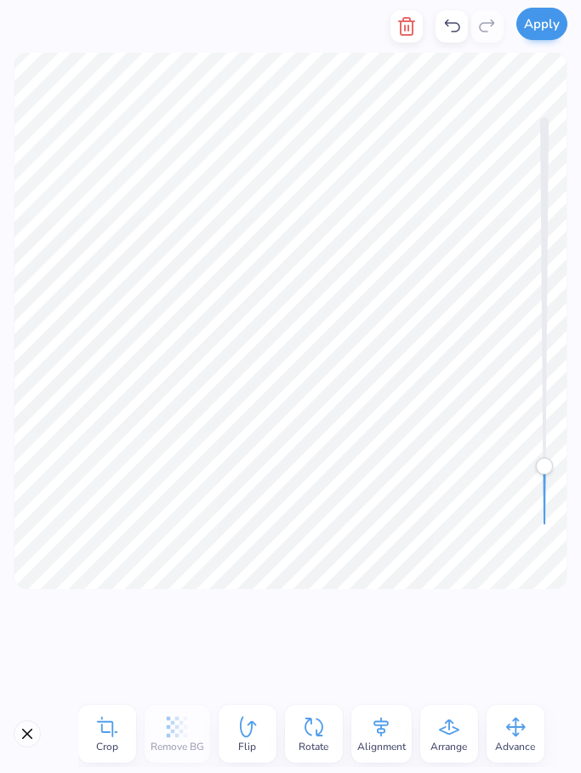
click at [548, 23] on button "Apply" at bounding box center [542, 24] width 51 height 32
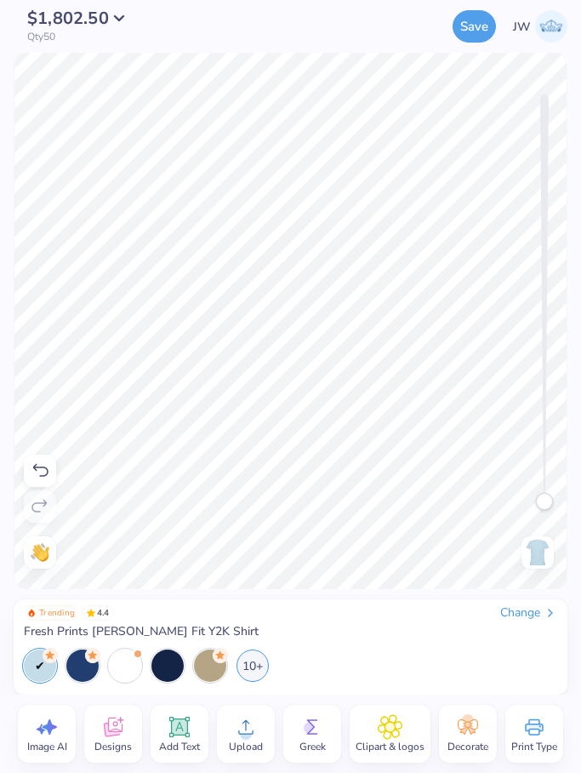
click at [542, 530] on div "Need help? Chat with us. Back" at bounding box center [290, 321] width 581 height 536
click at [541, 616] on div "Change" at bounding box center [528, 612] width 57 height 15
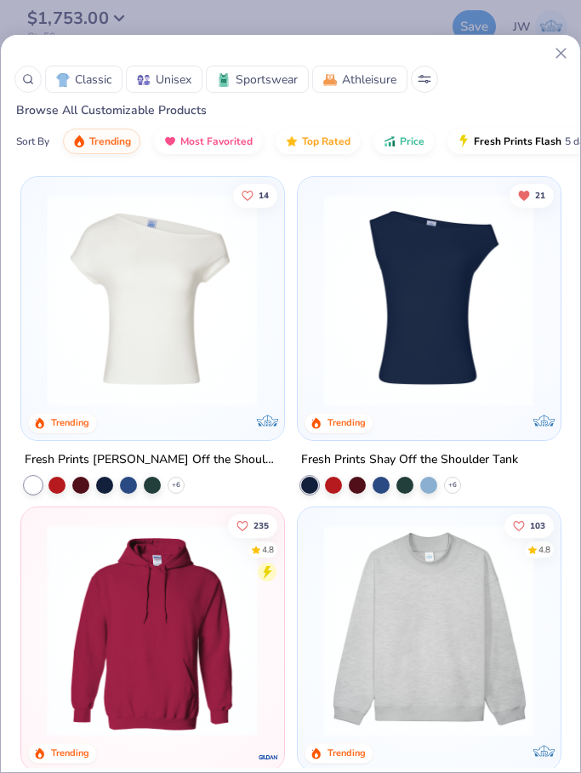
click at [424, 76] on icon at bounding box center [422, 77] width 3 height 3
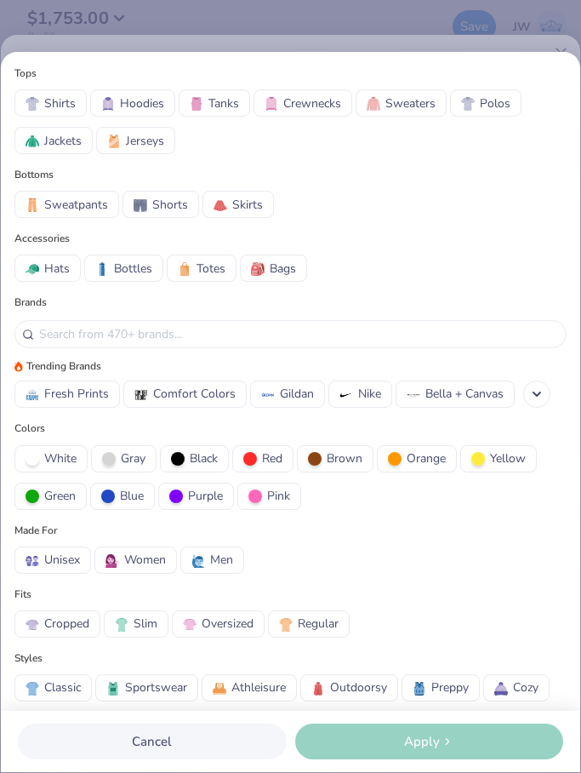
click at [117, 503] on button "Blue" at bounding box center [122, 495] width 65 height 27
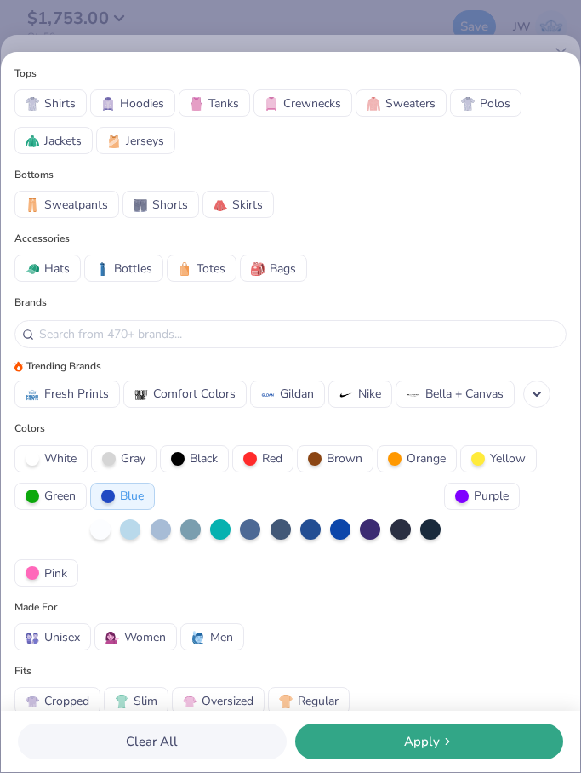
click at [139, 539] on div at bounding box center [130, 529] width 20 height 20
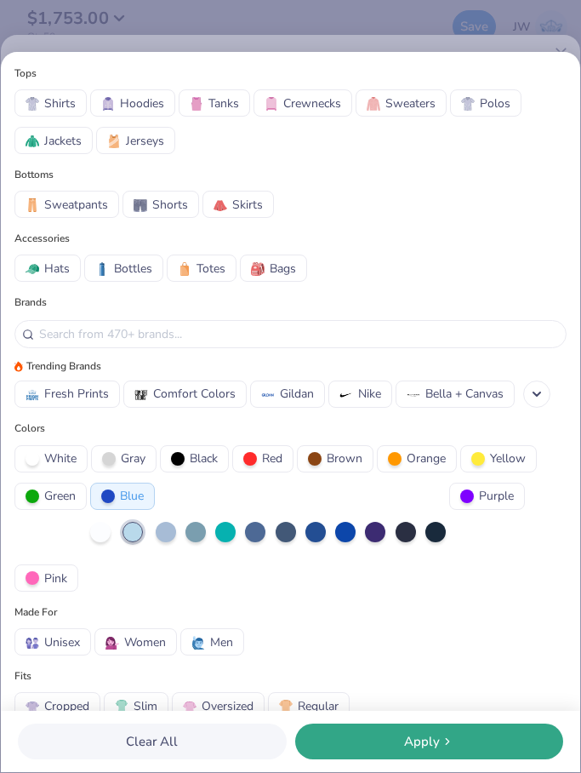
click at [459, 758] on button "Apply" at bounding box center [429, 741] width 269 height 36
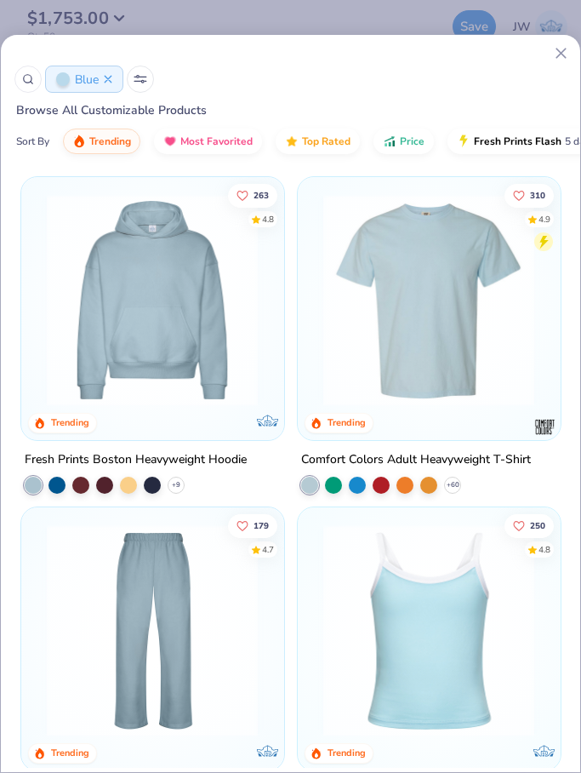
scroll to position [722, 0]
click at [22, 63] on div "Tops Shirts Hoodies Tanks Crewnecks Sweaters Polos Jackets Jerseys Bottoms Swea…" at bounding box center [290, 412] width 579 height 720
drag, startPoint x: 449, startPoint y: 367, endPoint x: 482, endPoint y: 50, distance: 318.3
click at [482, 49] on div "Tops Shirts Hoodies Tanks Crewnecks Sweaters Polos Jackets Jerseys Bottoms Swea…" at bounding box center [290, 386] width 581 height 773
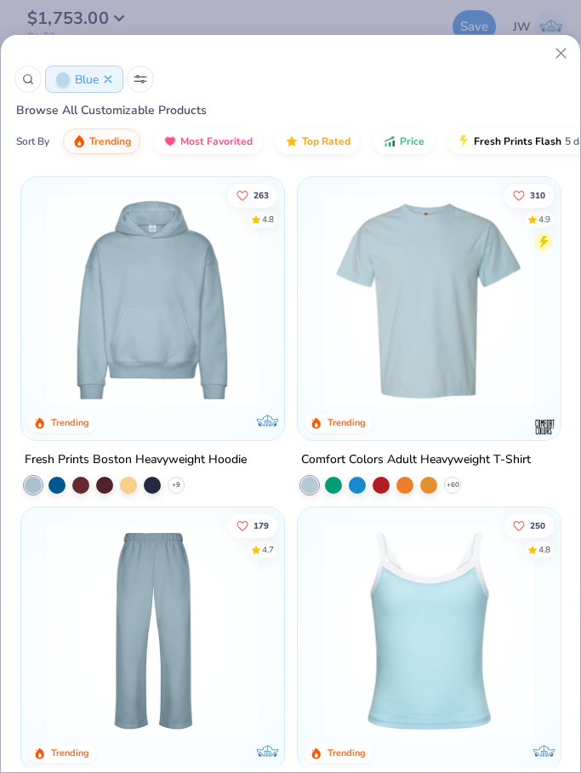
scroll to position [199, 0]
click at [567, 44] on div "Tops Shirts Hoodies Tanks Crewnecks Sweaters Polos Jackets Jerseys Bottoms Swea…" at bounding box center [290, 386] width 581 height 773
click at [562, 52] on div "Accessories Hats Bottles Totes Bags" at bounding box center [290, 56] width 552 height 51
click at [567, 58] on div "Tops Shirts Hoodies Tanks Crewnecks Sweaters Polos Jackets Jerseys Bottoms Swea…" at bounding box center [290, 412] width 579 height 720
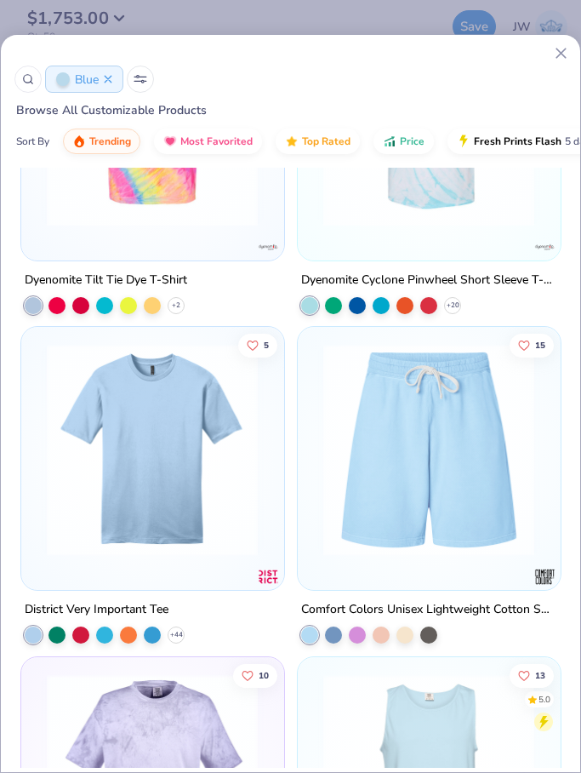
scroll to position [17669, 0]
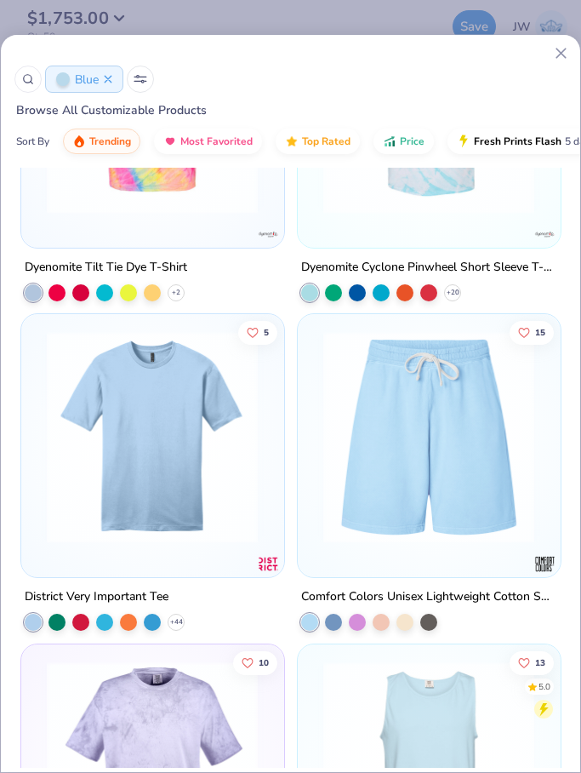
click at [569, 54] on icon at bounding box center [561, 53] width 18 height 18
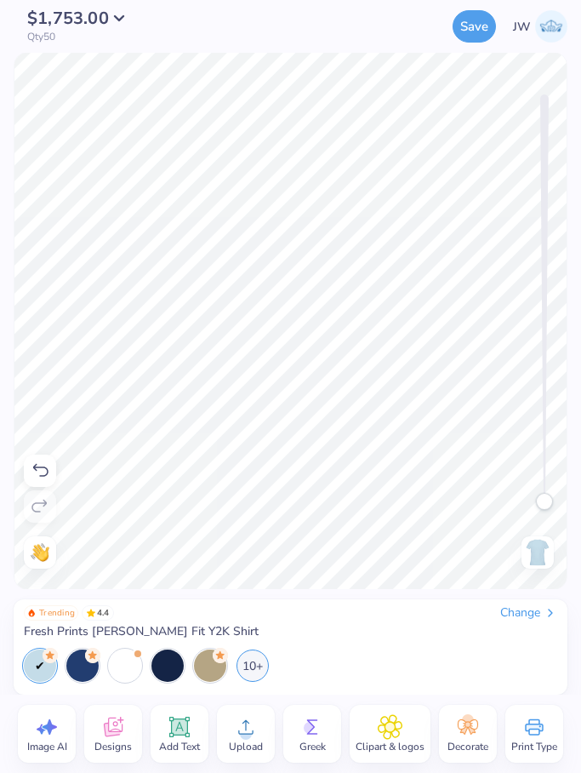
click at [519, 608] on div "Change" at bounding box center [528, 612] width 57 height 15
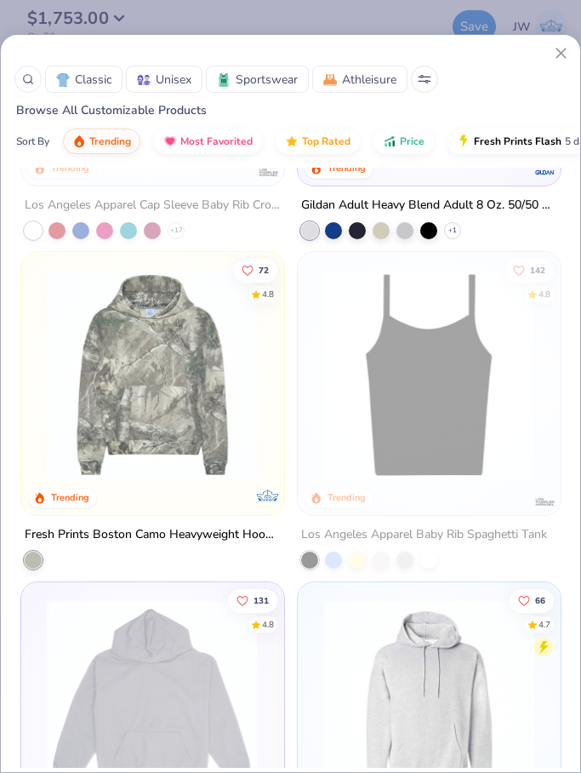
scroll to position [3685, 0]
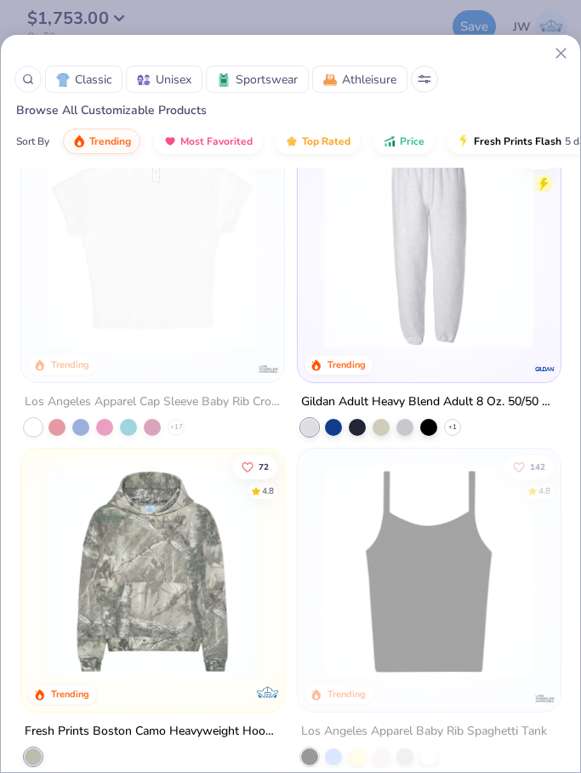
click at [131, 414] on div "Los Angeles Apparel Cap Sleeve Baby Rib Crop Top + 17" at bounding box center [152, 413] width 265 height 44
click at [152, 296] on img at bounding box center [152, 242] width 228 height 212
click at [169, 422] on div "+ 17" at bounding box center [176, 426] width 17 height 17
click at [548, 59] on div at bounding box center [280, 53] width 579 height 18
click at [571, 58] on div "Classic Unisex Sportswear Athleisure Browse All Customizable Products Sort By T…" at bounding box center [290, 108] width 579 height 120
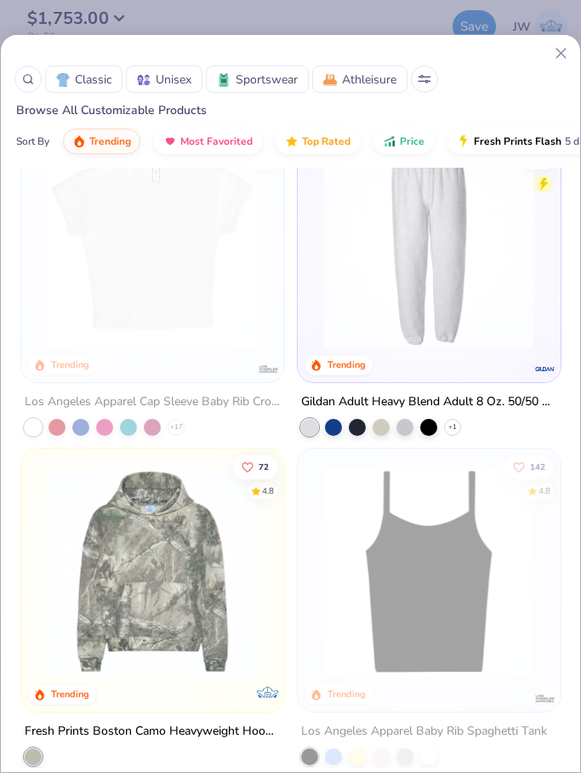
click at [568, 55] on icon at bounding box center [561, 53] width 18 height 18
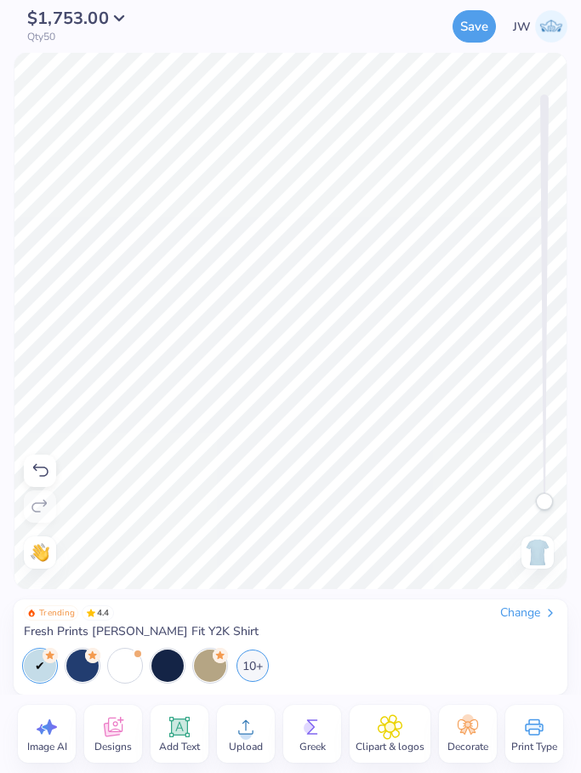
click at [528, 619] on div "Change" at bounding box center [528, 612] width 57 height 15
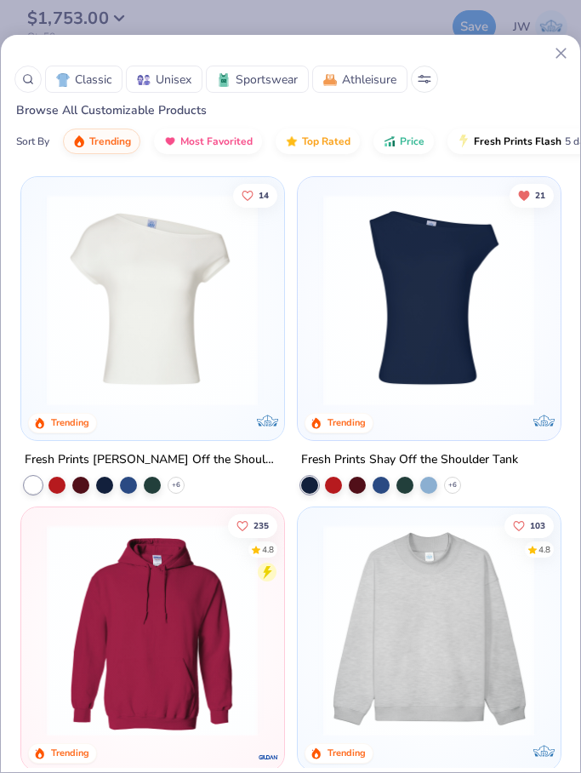
click at [557, 54] on icon at bounding box center [561, 53] width 18 height 18
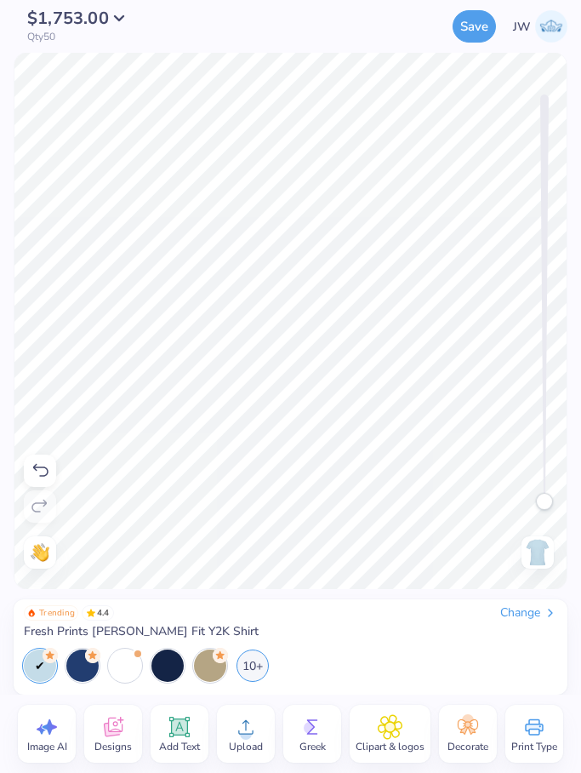
click at [549, 719] on div "Print Type" at bounding box center [534, 734] width 58 height 58
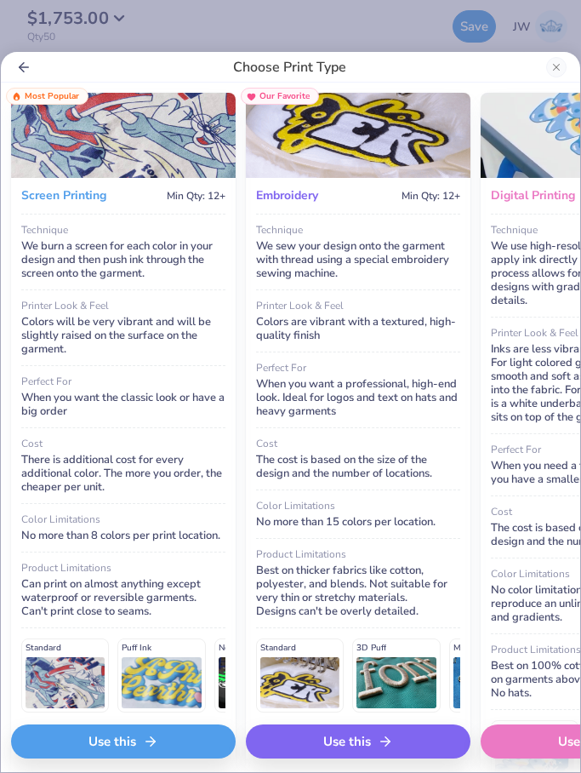
scroll to position [0, -2]
click at [179, 746] on div "Use this" at bounding box center [123, 741] width 225 height 34
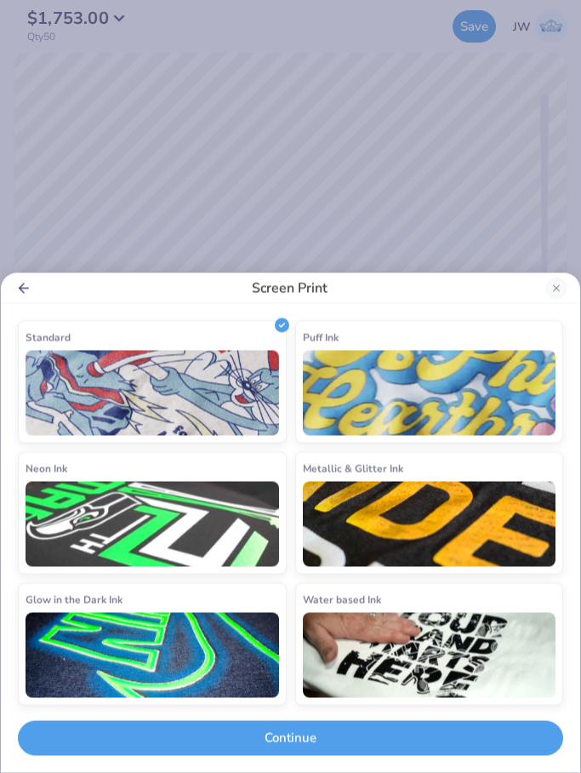
scroll to position [0, 0]
drag, startPoint x: 331, startPoint y: 732, endPoint x: 327, endPoint y: 740, distance: 9.5
click at [331, 732] on button "Continue" at bounding box center [290, 738] width 545 height 35
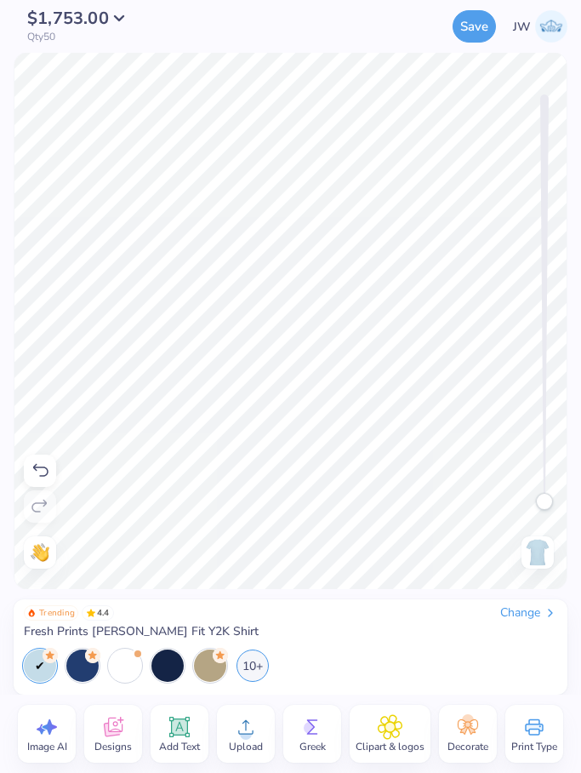
click at [538, 618] on div "Change" at bounding box center [528, 612] width 57 height 15
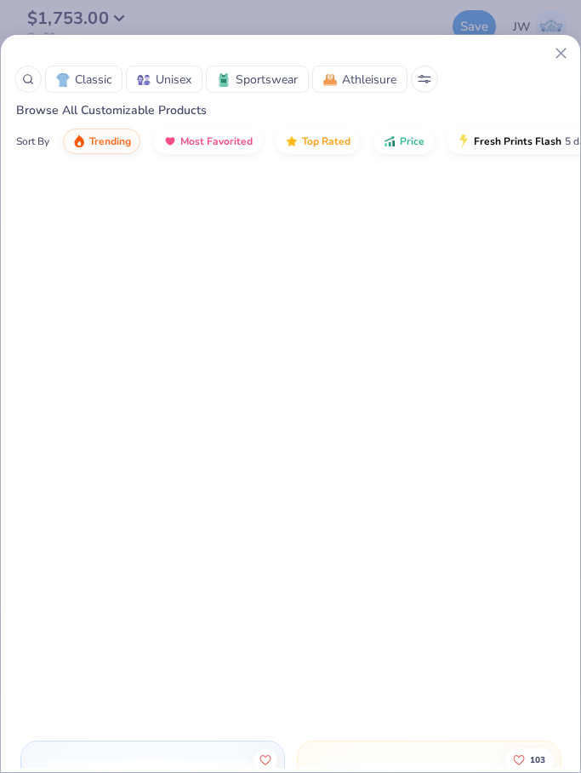
scroll to position [3475, 0]
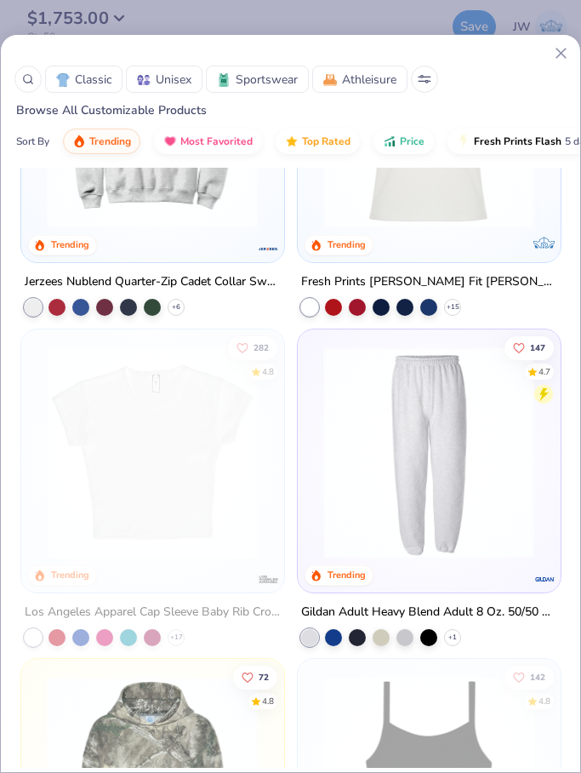
click at [233, 503] on img at bounding box center [152, 452] width 228 height 212
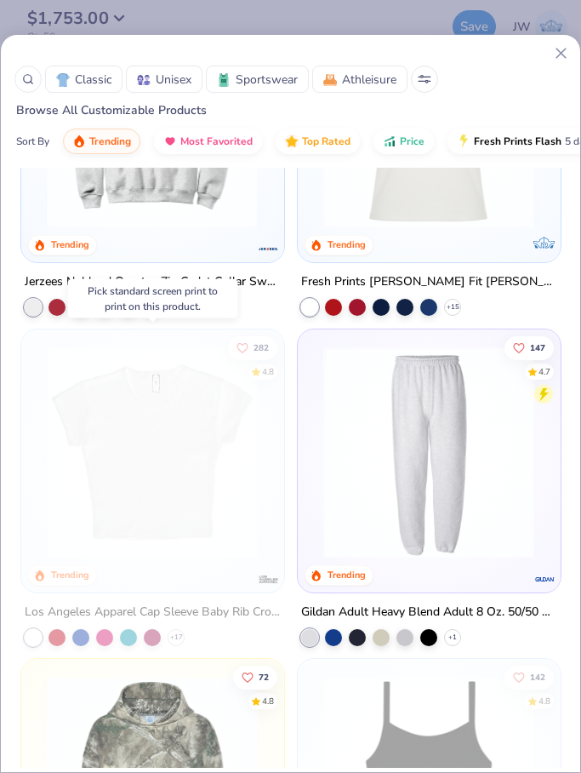
click at [184, 489] on img at bounding box center [152, 452] width 228 height 212
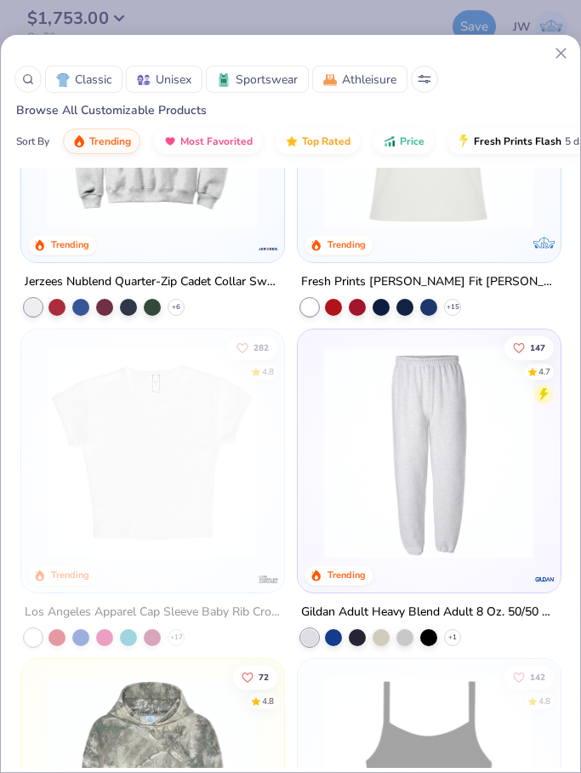
click at [551, 66] on div "Classic Unisex Sportswear Athleisure" at bounding box center [290, 79] width 552 height 27
click at [551, 54] on div at bounding box center [280, 53] width 579 height 18
click at [561, 49] on icon at bounding box center [561, 53] width 18 height 18
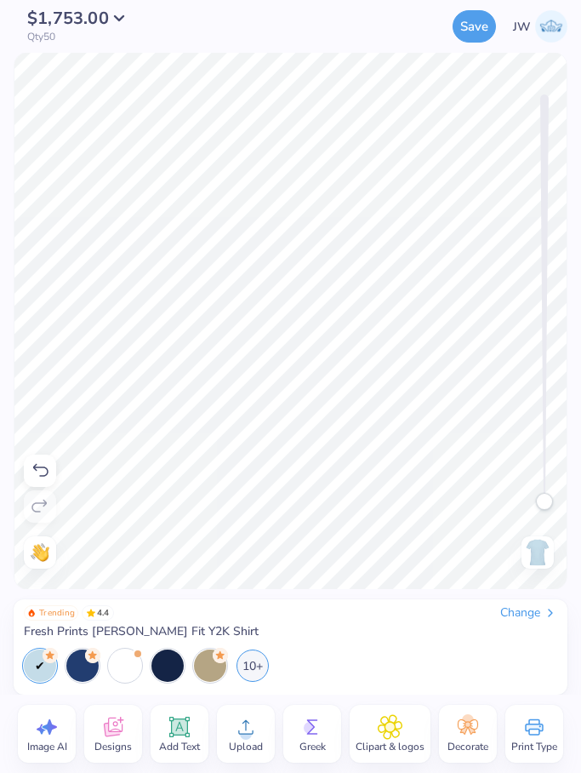
click at [524, 724] on icon at bounding box center [535, 727] width 26 height 26
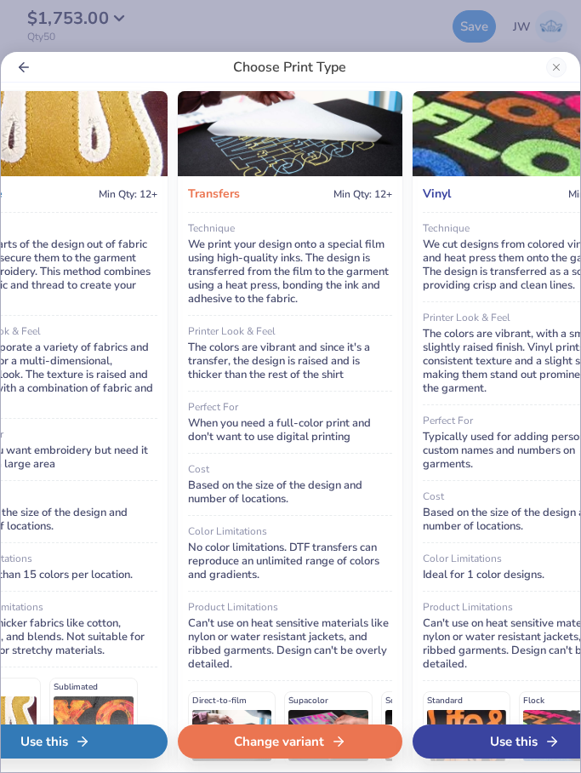
scroll to position [2, 773]
